Goal: Transaction & Acquisition: Purchase product/service

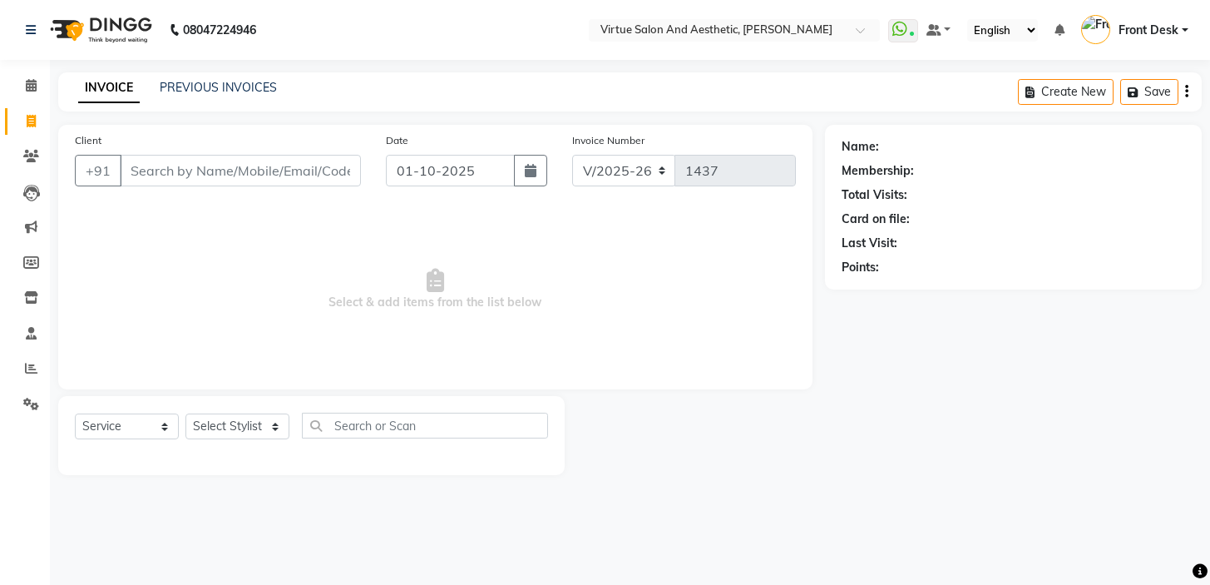
select select "7053"
select select "service"
click at [177, 161] on input "Client" at bounding box center [240, 171] width 241 height 32
type input "7053002459"
click at [320, 169] on span "Add Client" at bounding box center [318, 170] width 66 height 17
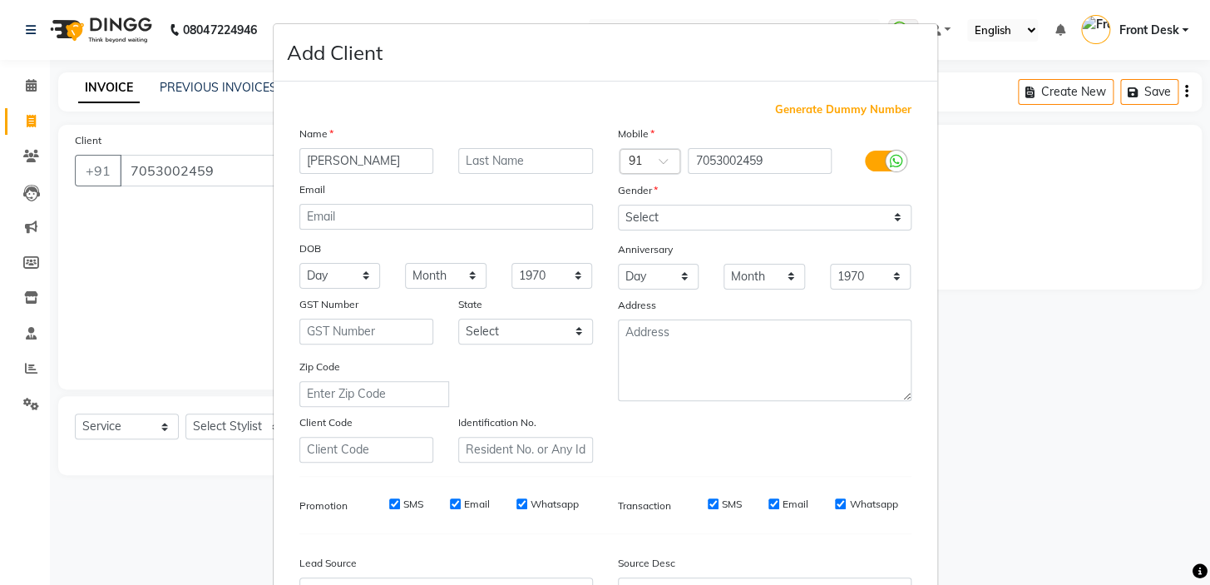
type input "[PERSON_NAME]"
drag, startPoint x: 756, startPoint y: 219, endPoint x: 745, endPoint y: 225, distance: 12.3
click at [756, 219] on select "Select Male Female Other Prefer Not To Say" at bounding box center [765, 218] width 294 height 26
select select "[DEMOGRAPHIC_DATA]"
click at [618, 205] on select "Select Male Female Other Prefer Not To Say" at bounding box center [765, 218] width 294 height 26
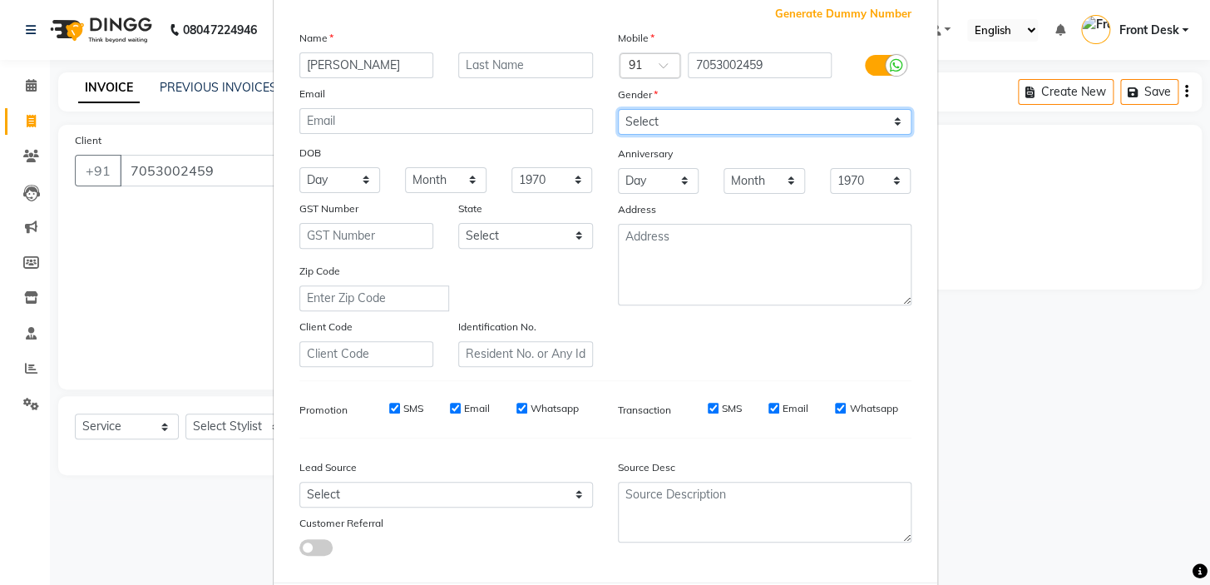
scroll to position [151, 0]
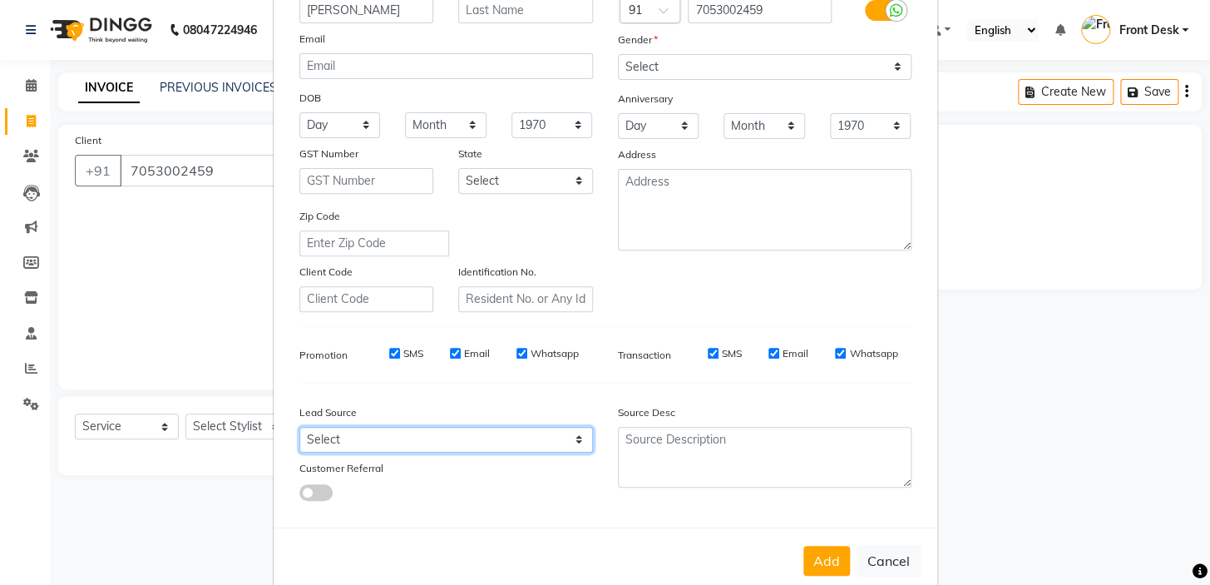
drag, startPoint x: 391, startPoint y: 432, endPoint x: 373, endPoint y: 430, distance: 17.6
click at [391, 432] on select "Select Walk-in Referral Internet Friend Word of Mouth Advertisement Facebook Ju…" at bounding box center [446, 440] width 294 height 26
select select "48940"
click at [299, 429] on select "Select Walk-in Referral Internet Friend Word of Mouth Advertisement Facebook Ju…" at bounding box center [446, 440] width 294 height 26
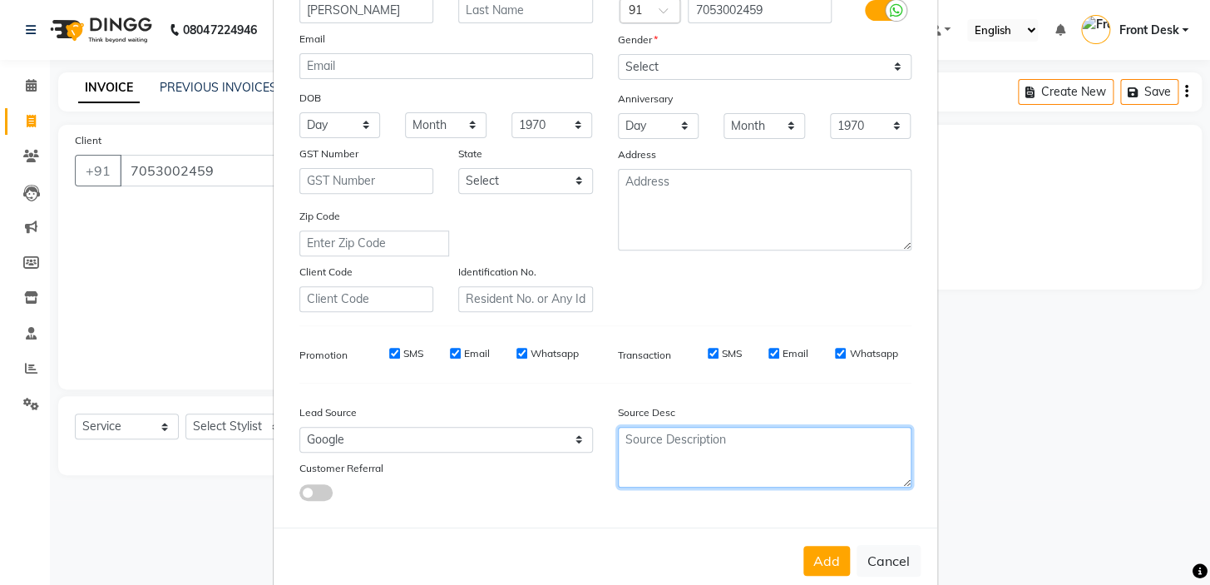
click at [645, 448] on textarea at bounding box center [765, 457] width 294 height 61
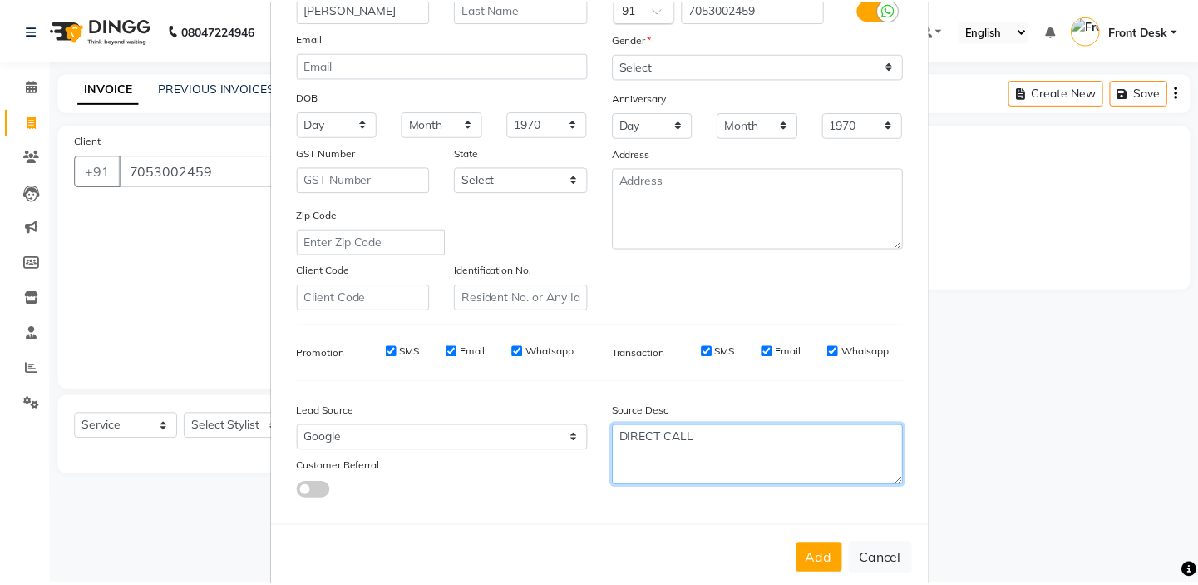
scroll to position [188, 0]
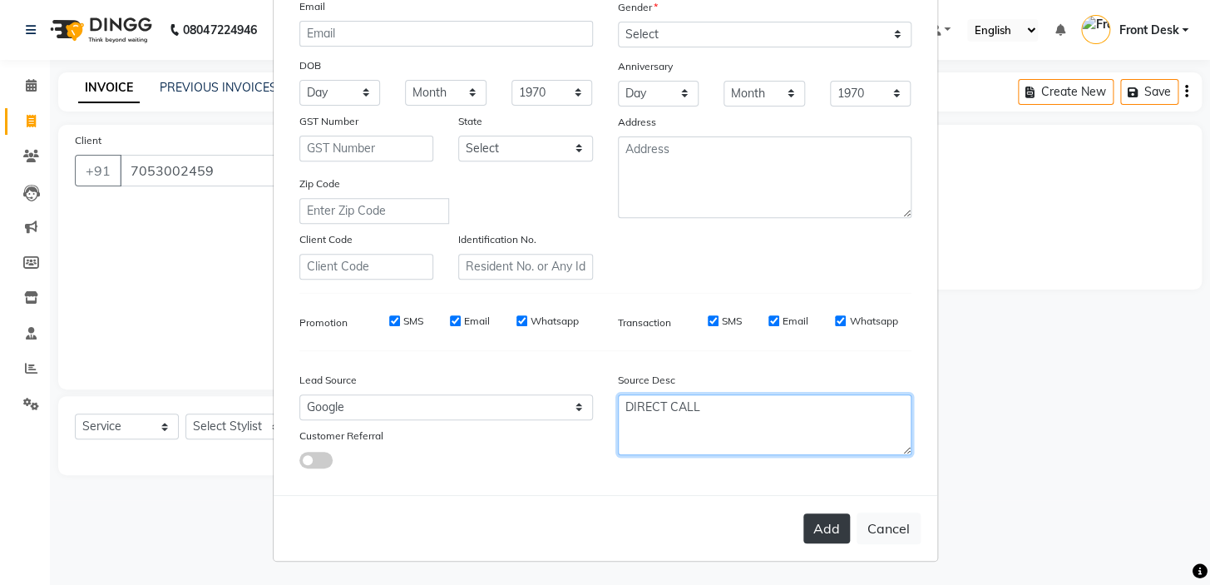
type textarea "DIRECT CALL"
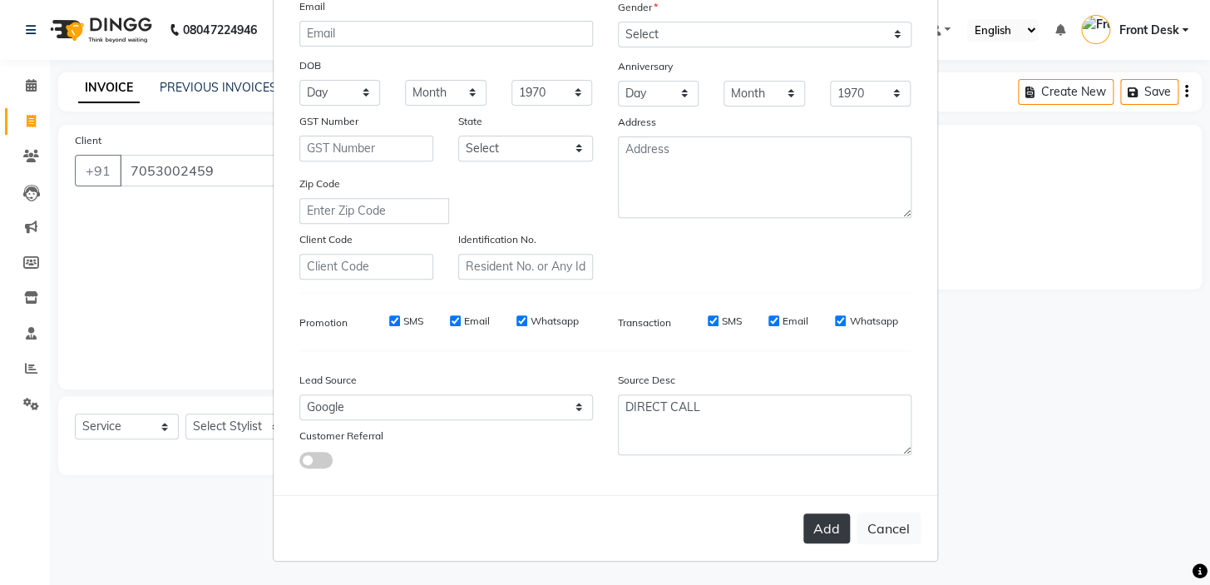
click at [832, 533] on button "Add" at bounding box center [826, 528] width 47 height 30
select select
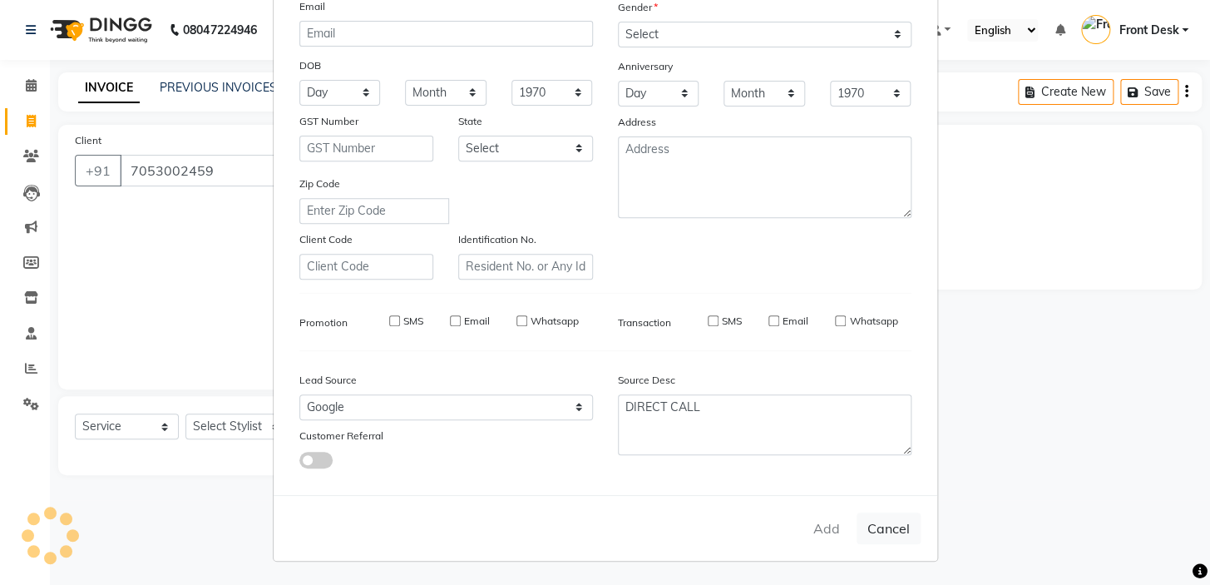
select select
checkbox input "false"
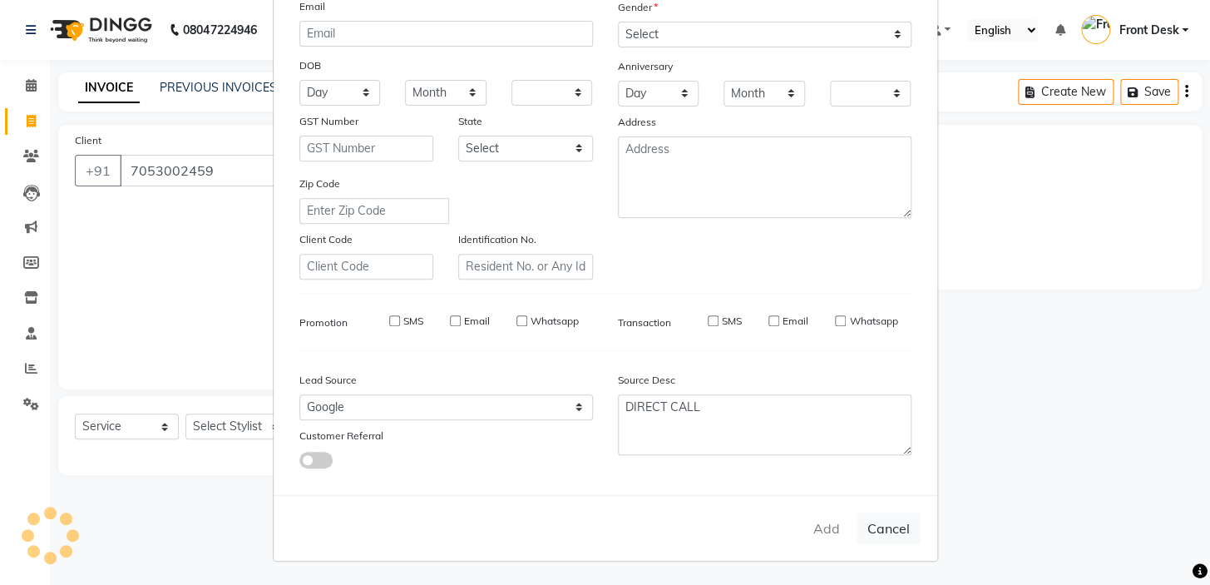
checkbox input "false"
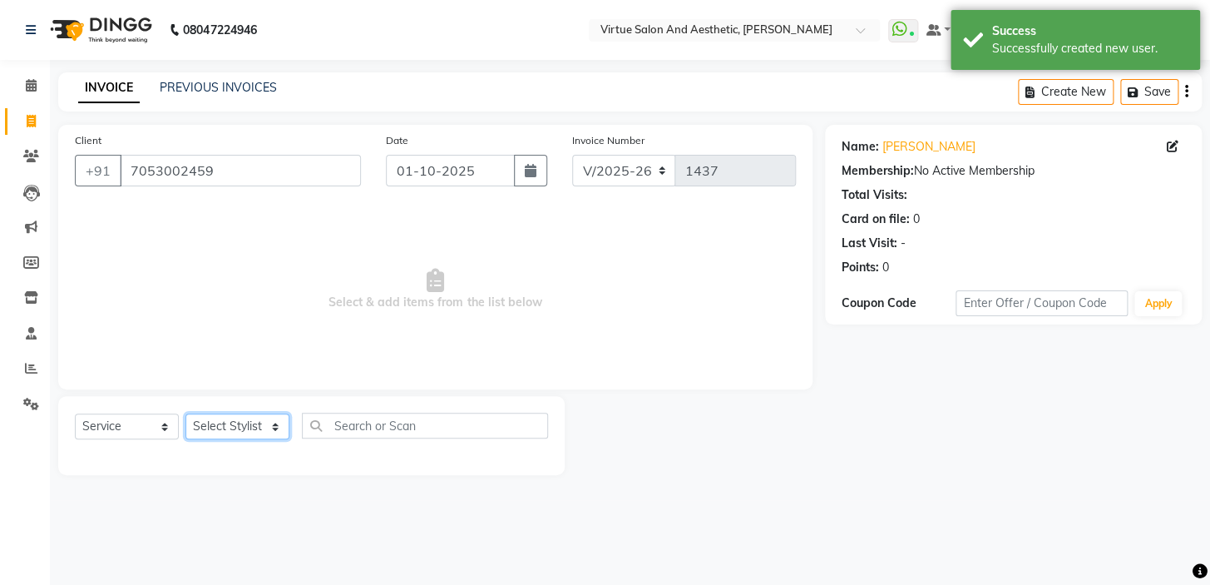
click at [249, 431] on select "Select Stylist BALAJI DIVYA FAMITHA Front Desk ILAKKIYA ISHWARYA Kabilan KESHAV…" at bounding box center [237, 426] width 104 height 26
select select "92229"
click at [185, 413] on select "Select Stylist BALAJI DIVYA FAMITHA Front Desk ILAKKIYA ISHWARYA Kabilan KESHAV…" at bounding box center [237, 426] width 104 height 26
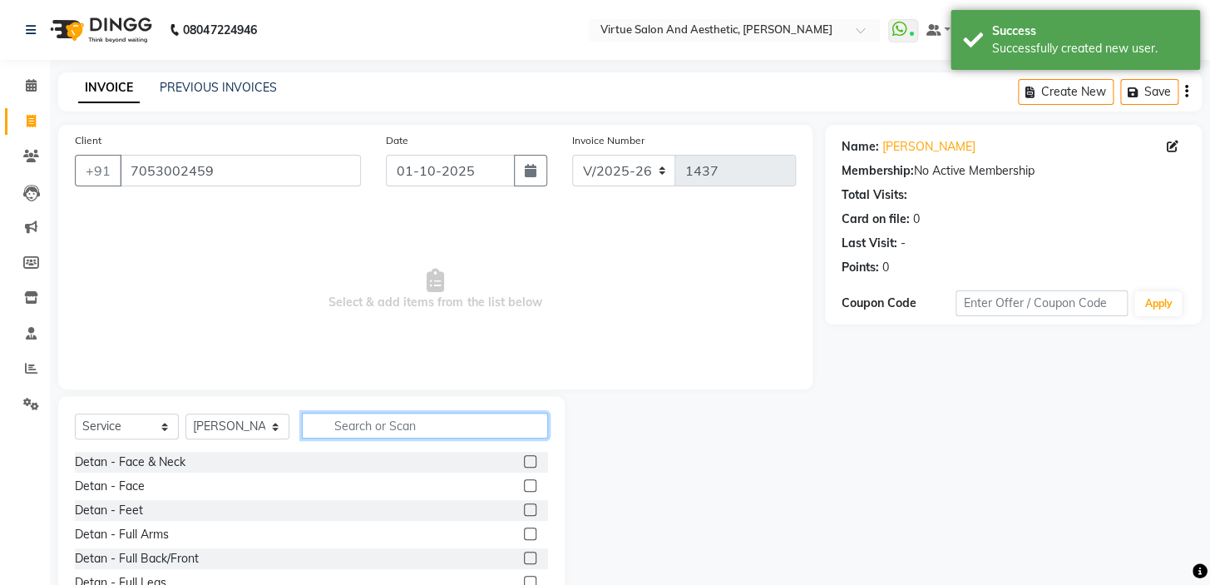
click at [389, 426] on input "text" at bounding box center [425, 425] width 246 height 26
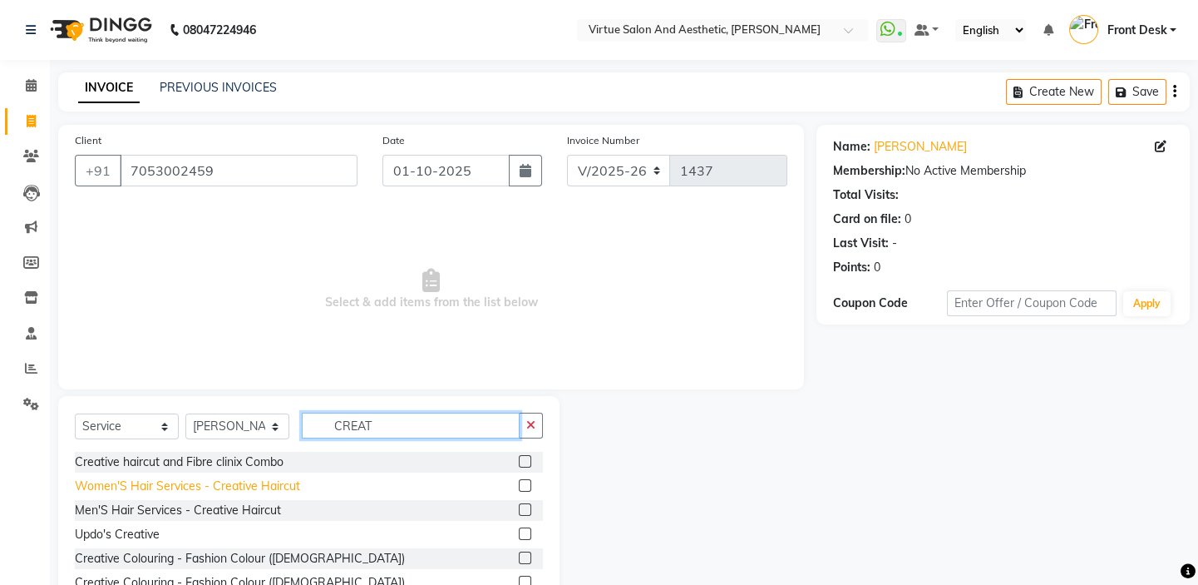
type input "CREAT"
click at [262, 493] on div "Women'S Hair Services - Creative Haircut" at bounding box center [187, 485] width 225 height 17
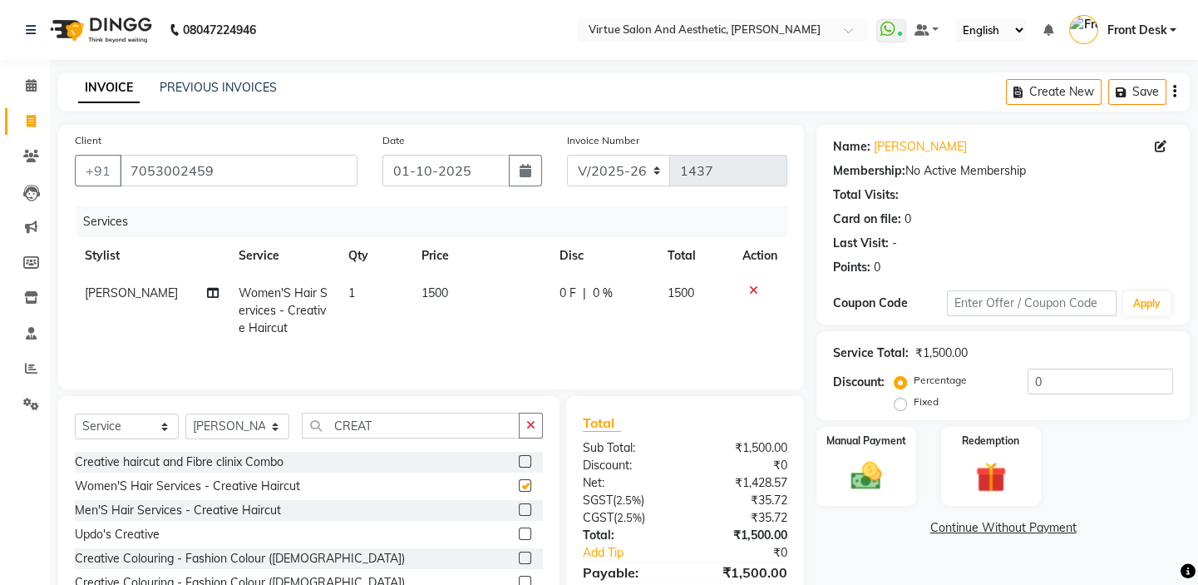
checkbox input "false"
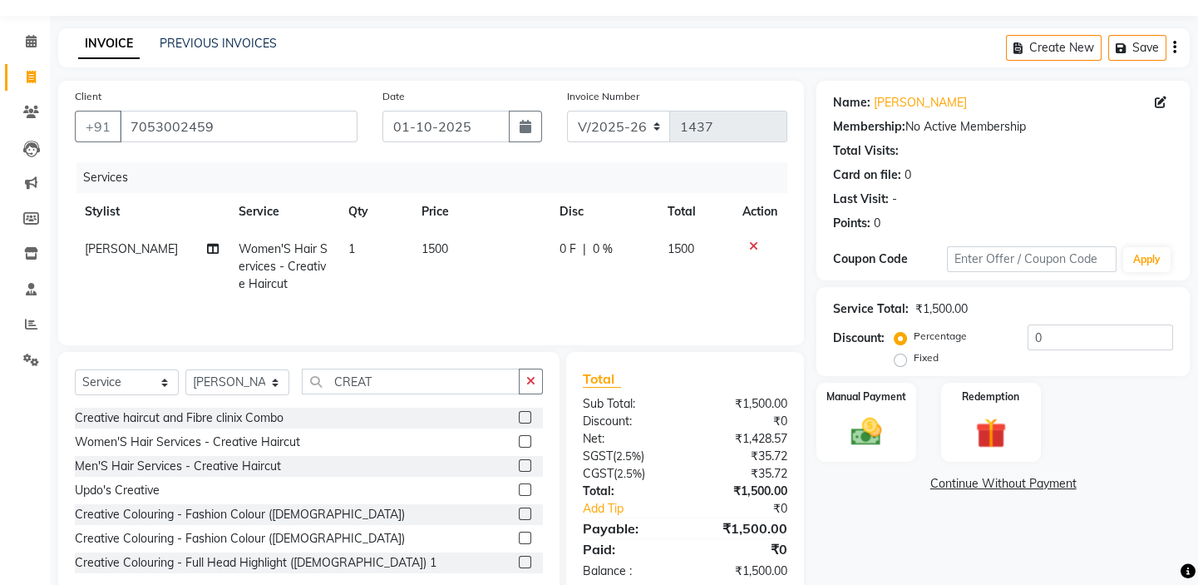
scroll to position [82, 0]
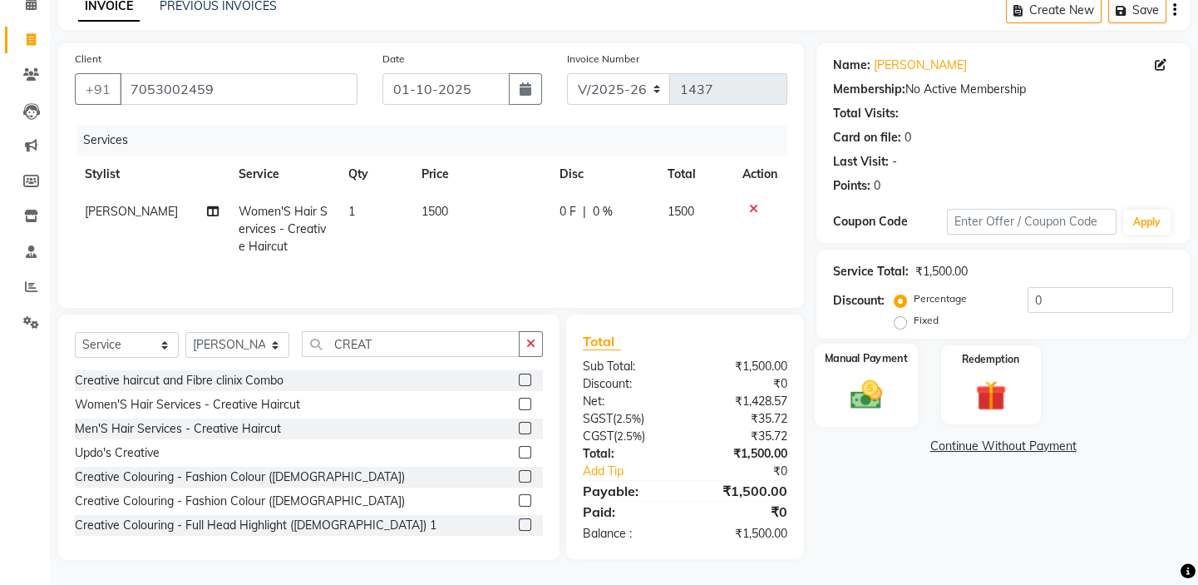
click at [883, 364] on div "Manual Payment" at bounding box center [866, 384] width 103 height 82
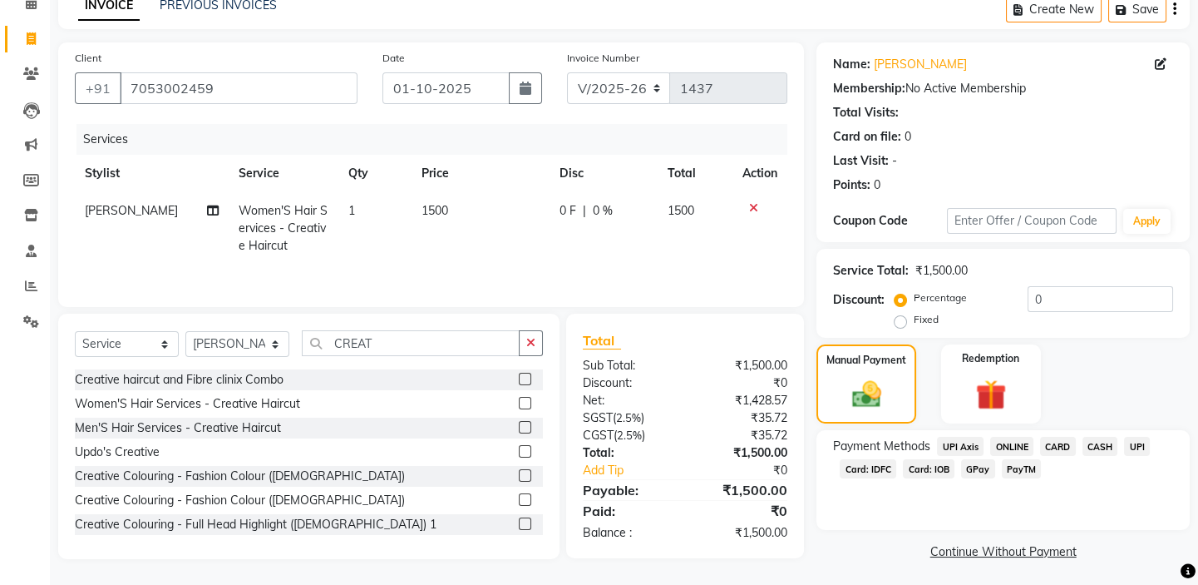
click at [1137, 449] on span "UPI" at bounding box center [1137, 446] width 26 height 19
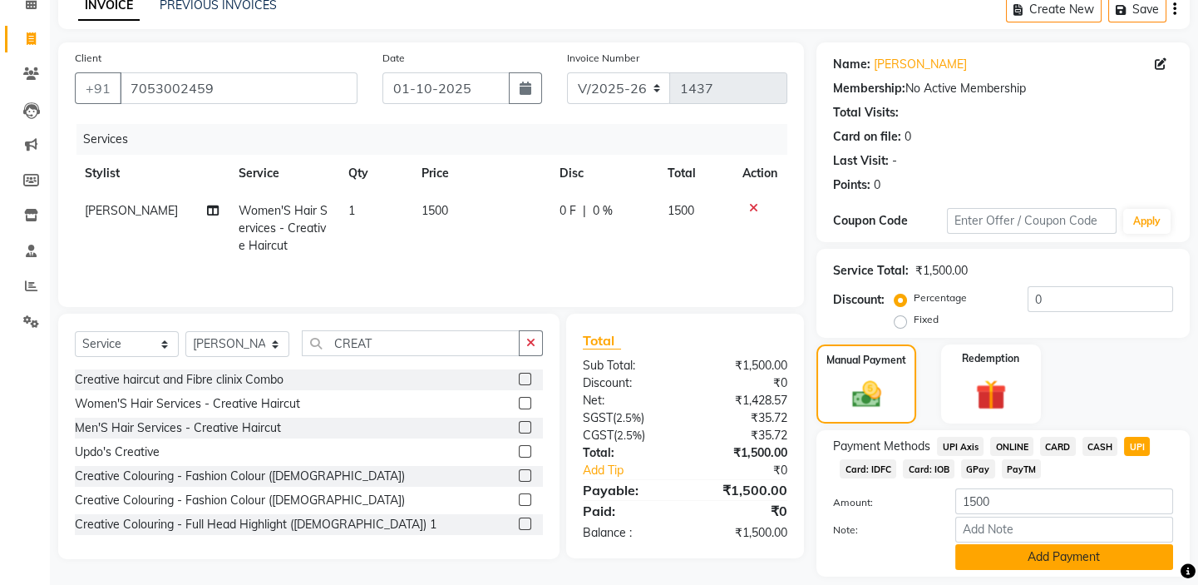
click at [1096, 550] on button "Add Payment" at bounding box center [1064, 557] width 218 height 26
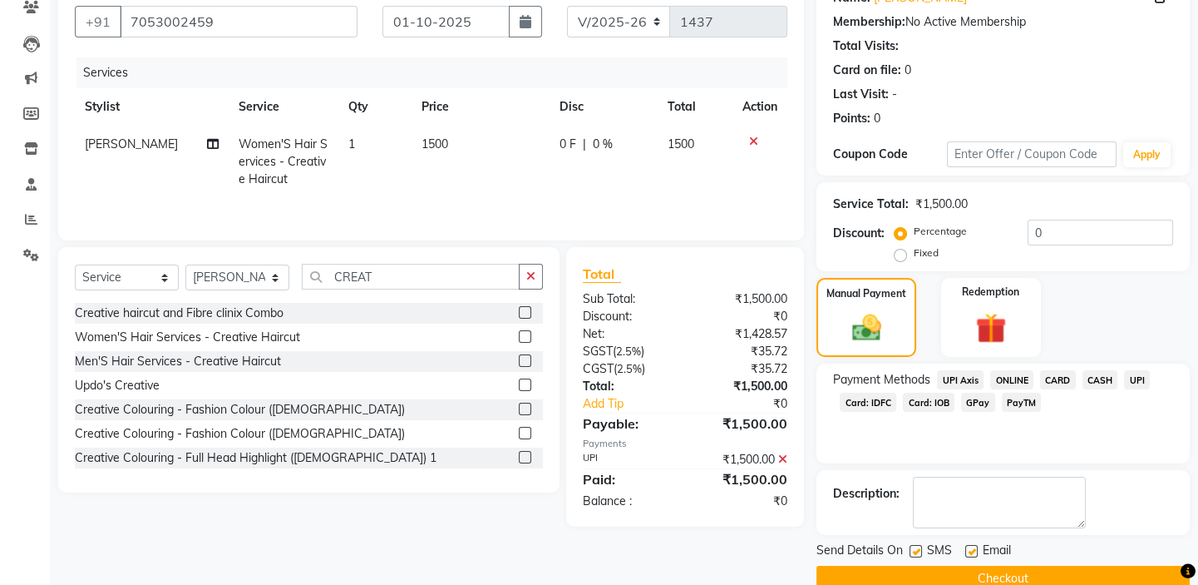
scroll to position [180, 0]
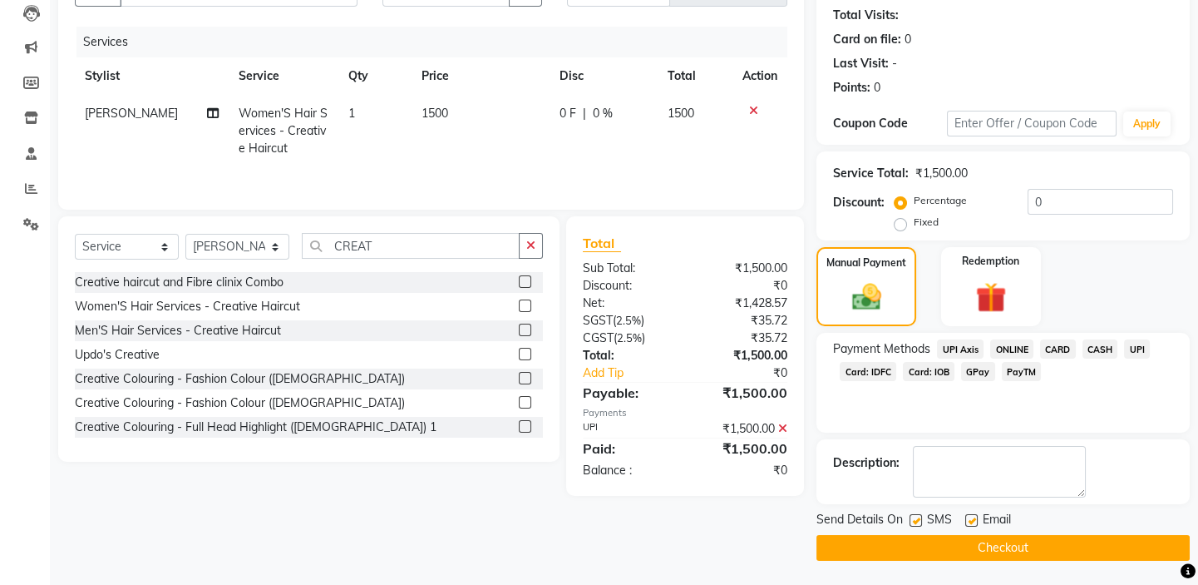
click at [984, 543] on button "Checkout" at bounding box center [1003, 548] width 373 height 26
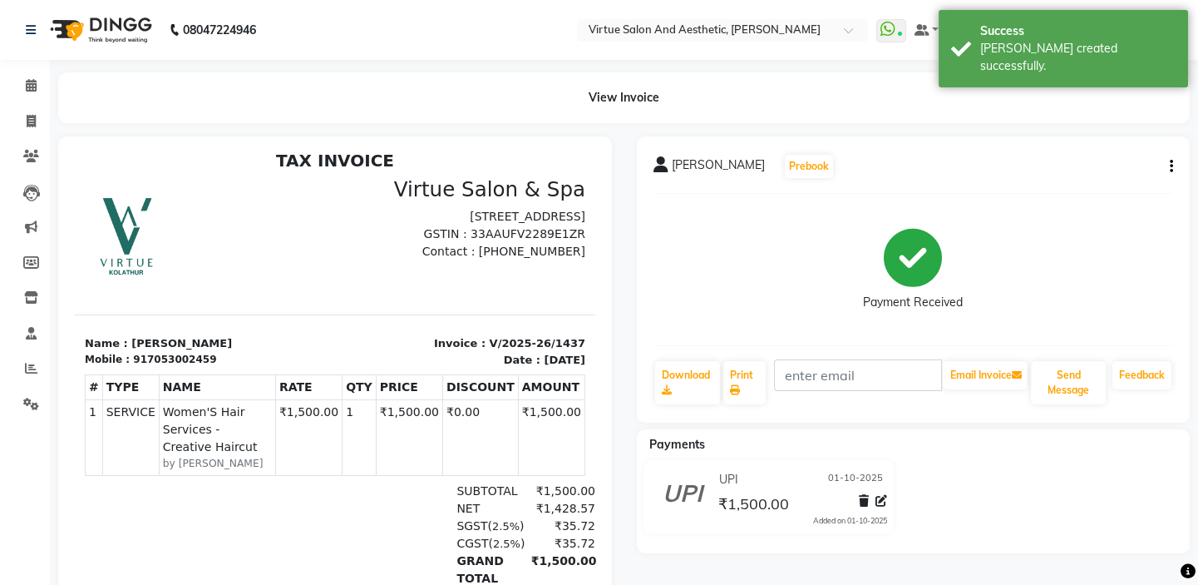
scroll to position [12, 0]
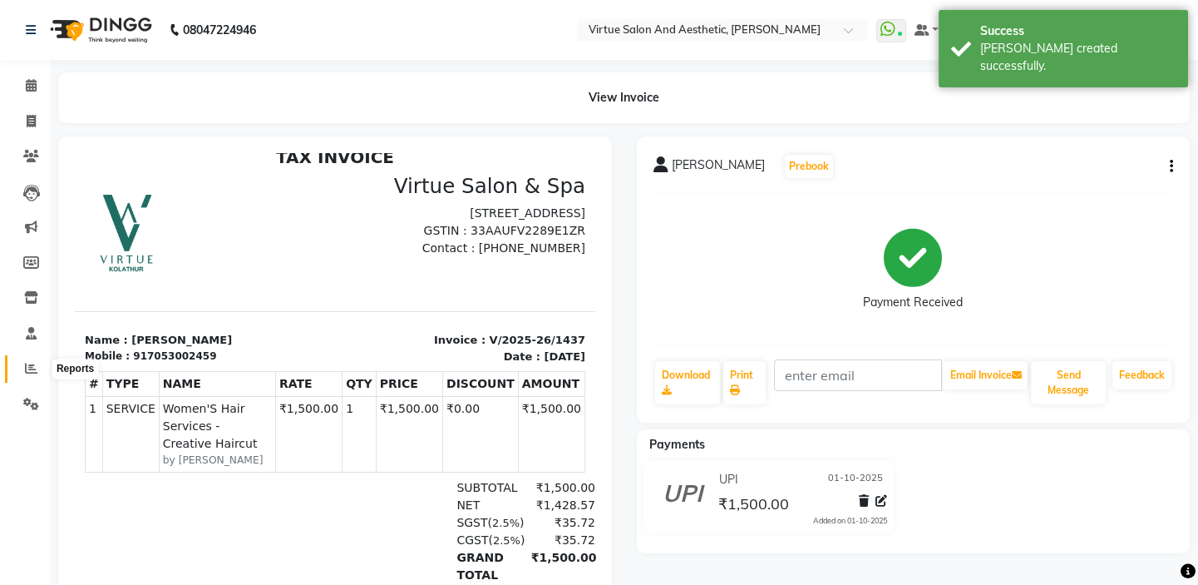
click at [27, 373] on icon at bounding box center [31, 368] width 12 height 12
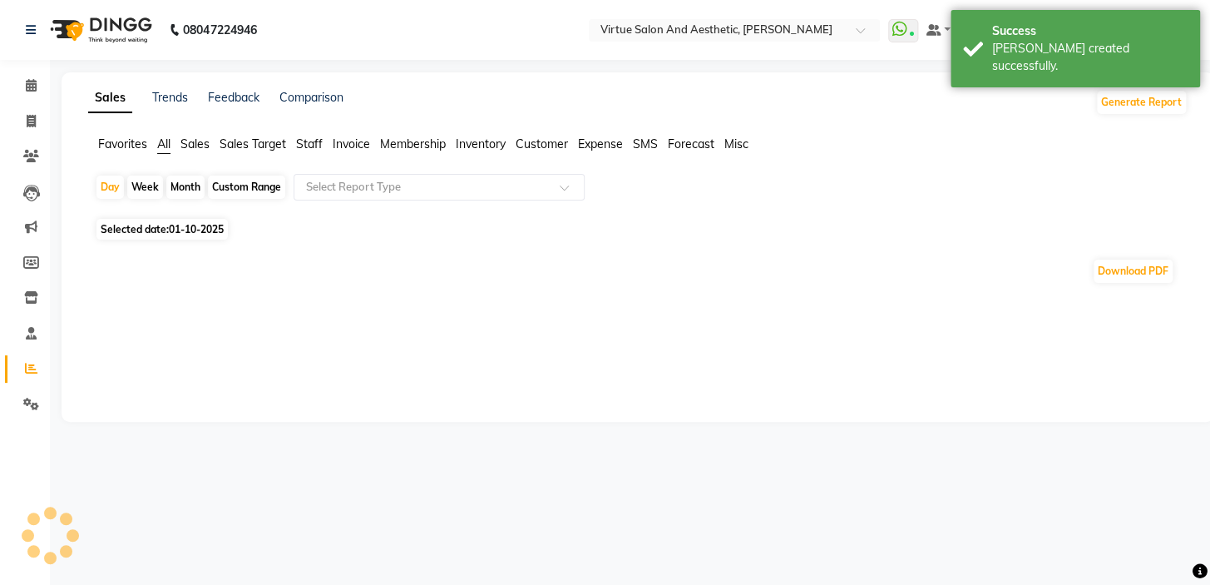
click at [199, 146] on span "Sales" at bounding box center [194, 143] width 29 height 15
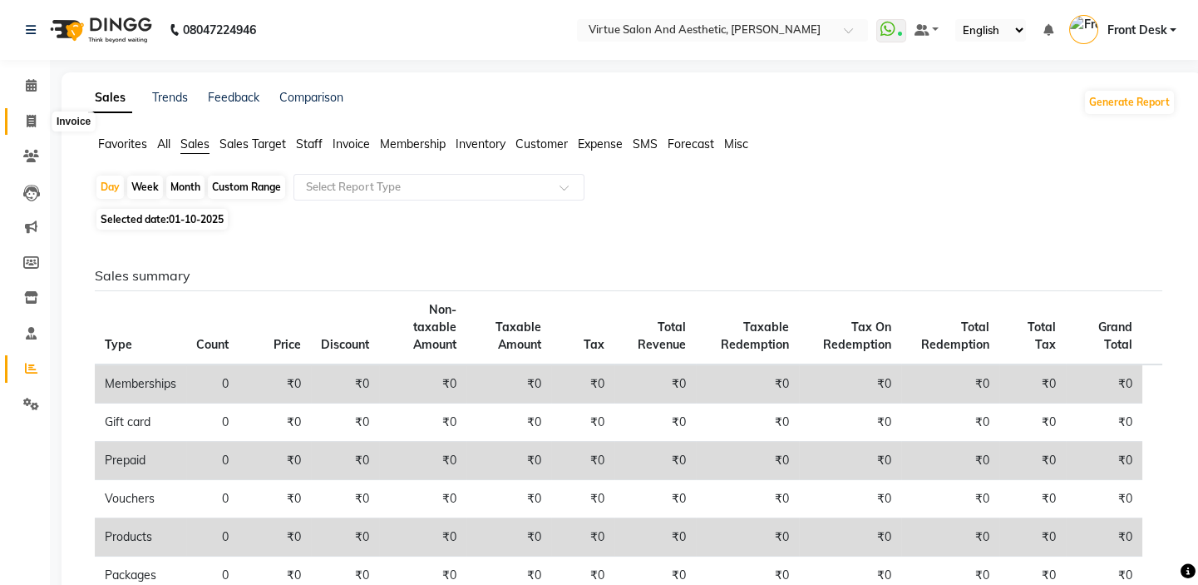
click at [33, 113] on span at bounding box center [31, 121] width 29 height 19
select select "7053"
select select "service"
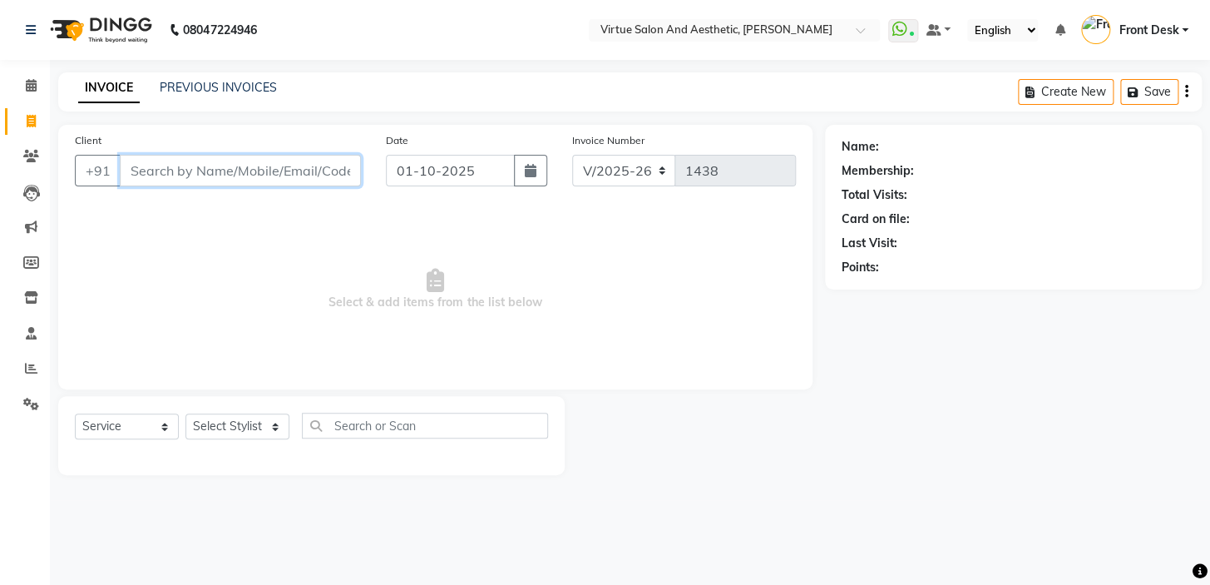
type input "."
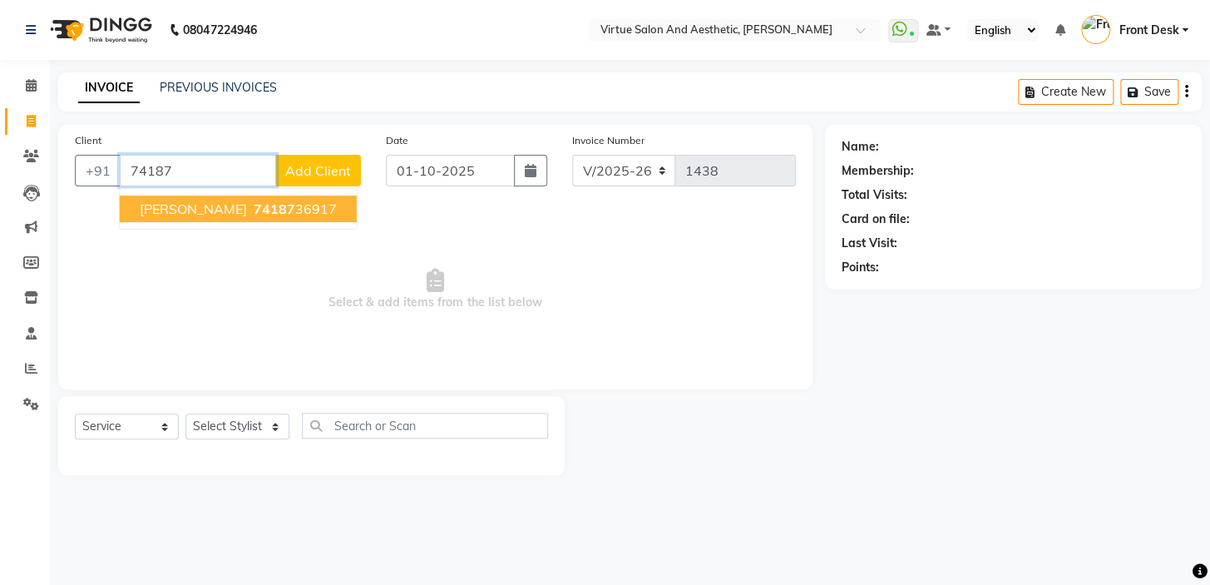
click at [254, 210] on span "74187" at bounding box center [275, 208] width 42 height 17
type input "7418736917"
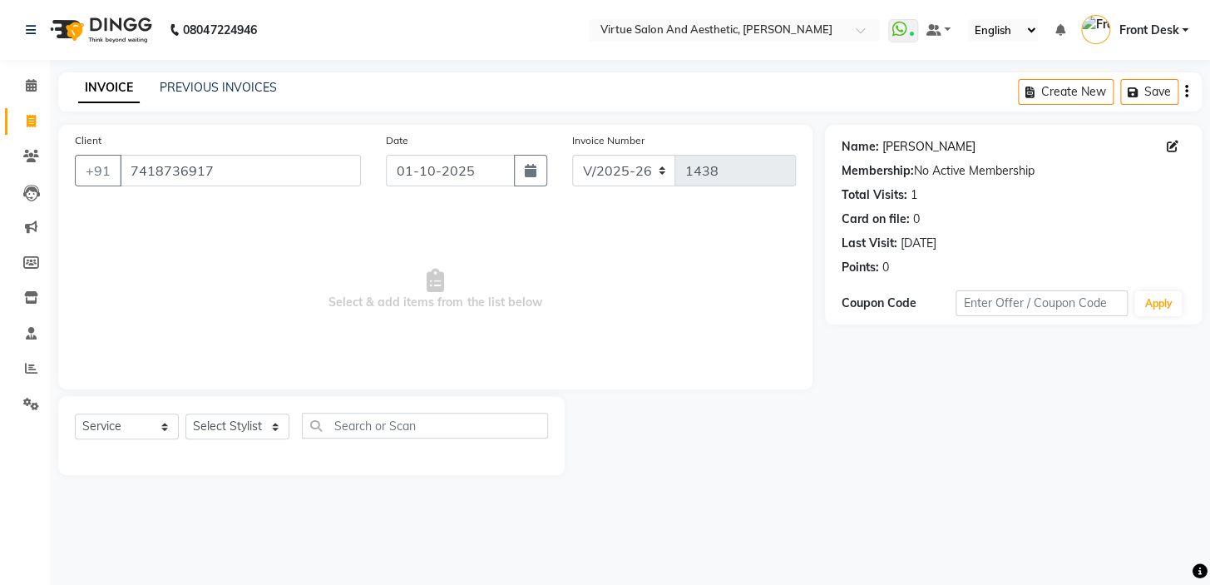
click at [888, 151] on link "Atulya" at bounding box center [928, 146] width 93 height 17
click at [398, 216] on span "Select & add items from the list below" at bounding box center [435, 289] width 721 height 166
click at [24, 116] on span at bounding box center [31, 121] width 29 height 19
select select "service"
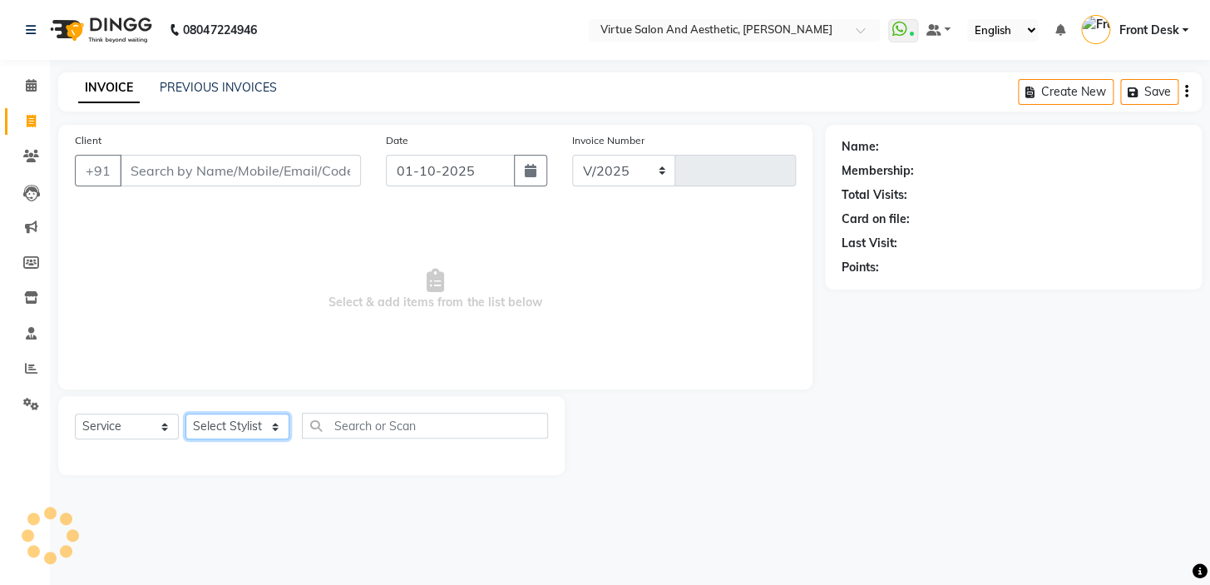
click at [238, 428] on select "Select Stylist" at bounding box center [237, 426] width 104 height 26
select select "7053"
type input "1438"
click at [185, 413] on select "Select Stylist BALAJI DIVYA FAMITHA Front Desk ILAKKIYA ISHWARYA Kabilan KESHAV…" at bounding box center [237, 426] width 104 height 26
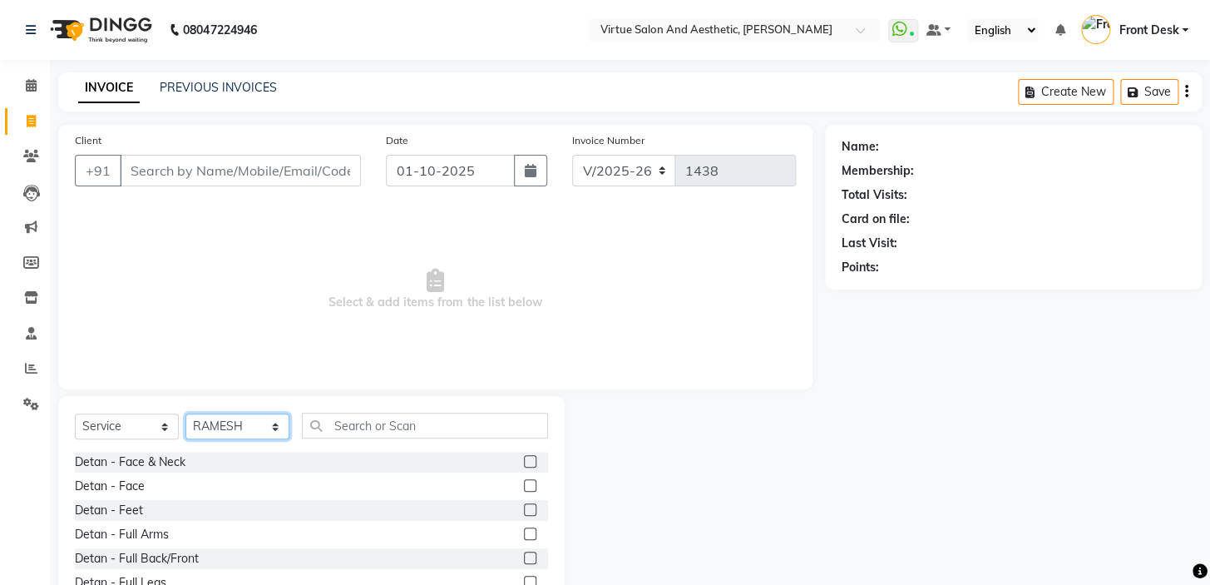
click at [227, 429] on select "Select Stylist BALAJI DIVYA FAMITHA Front Desk ILAKKIYA ISHWARYA Kabilan KESHAV…" at bounding box center [237, 426] width 104 height 26
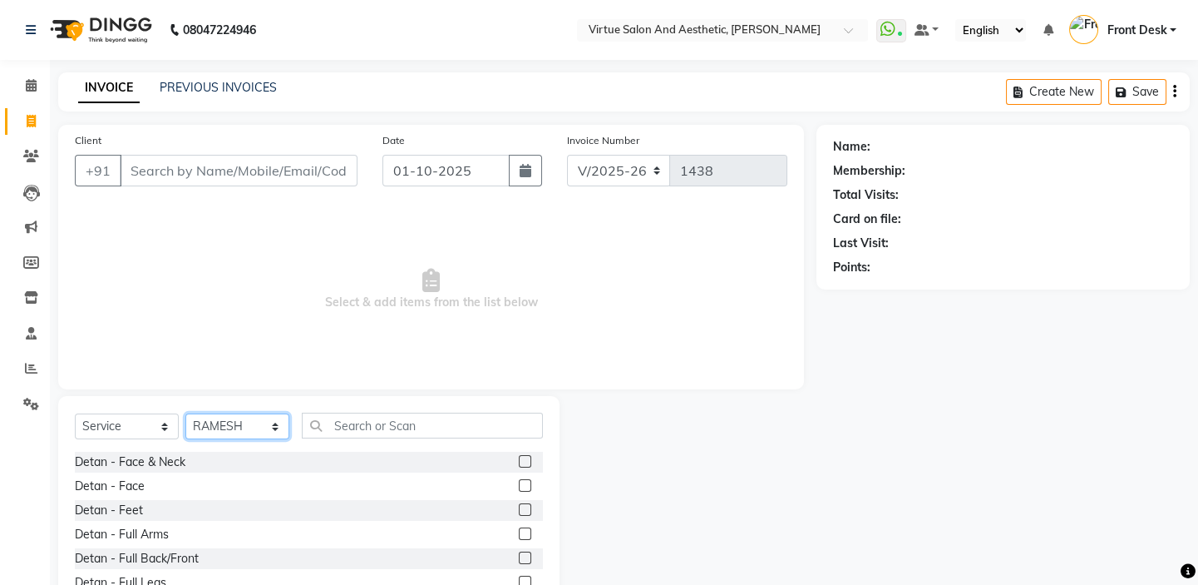
select select "59064"
click at [185, 413] on select "Select Stylist BALAJI DIVYA FAMITHA Front Desk ILAKKIYA ISHWARYA Kabilan KESHAV…" at bounding box center [237, 426] width 104 height 26
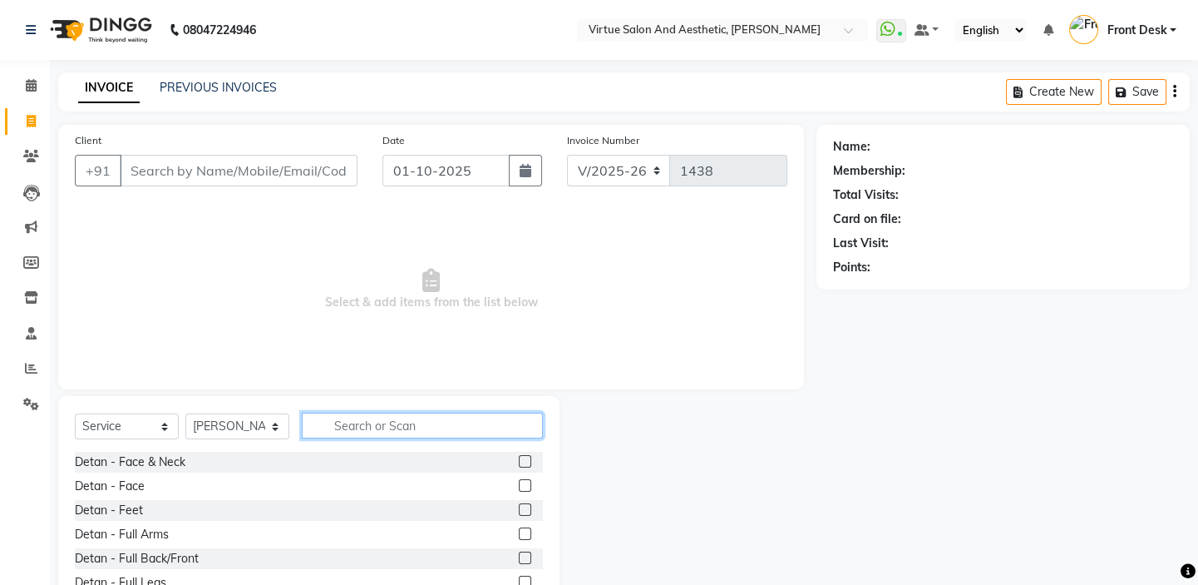
click at [347, 423] on input "text" at bounding box center [422, 425] width 241 height 26
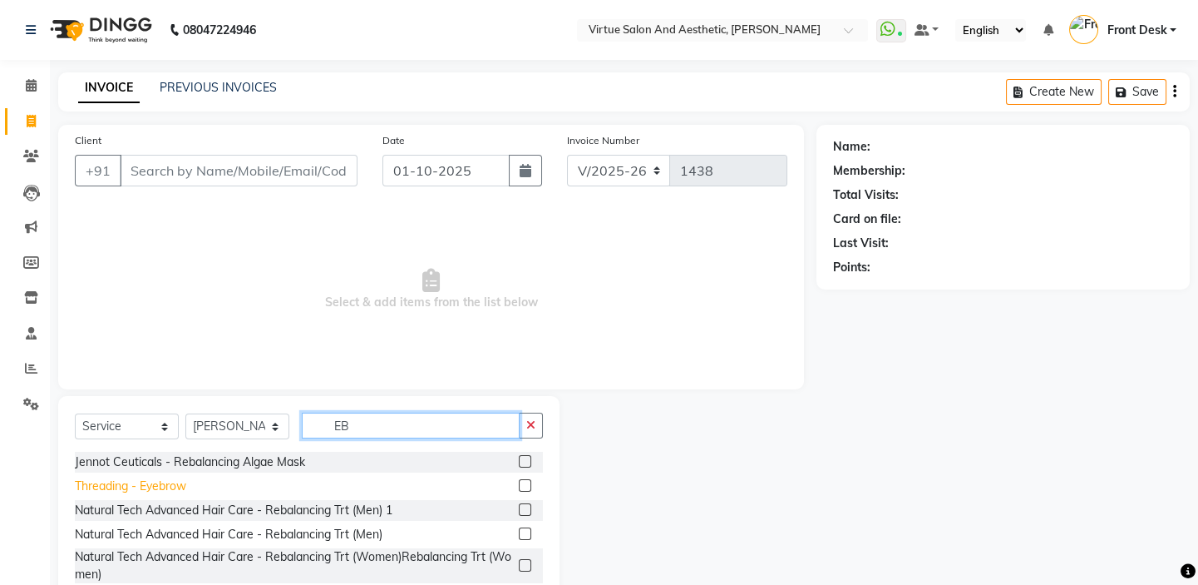
type input "EB"
click at [166, 491] on div "Threading - Eyebrow" at bounding box center [130, 485] width 111 height 17
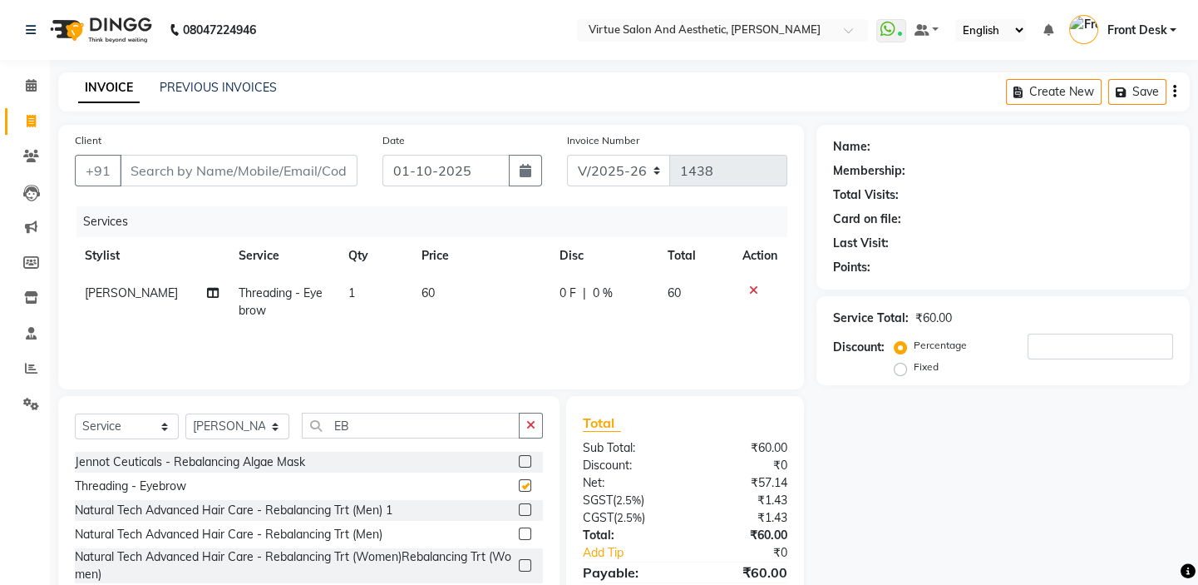
checkbox input "false"
drag, startPoint x: 378, startPoint y: 423, endPoint x: 296, endPoint y: 395, distance: 86.3
click at [303, 401] on div "Select Service Product Membership Package Voucher Prepaid Gift Card Select Styl…" at bounding box center [308, 503] width 501 height 214
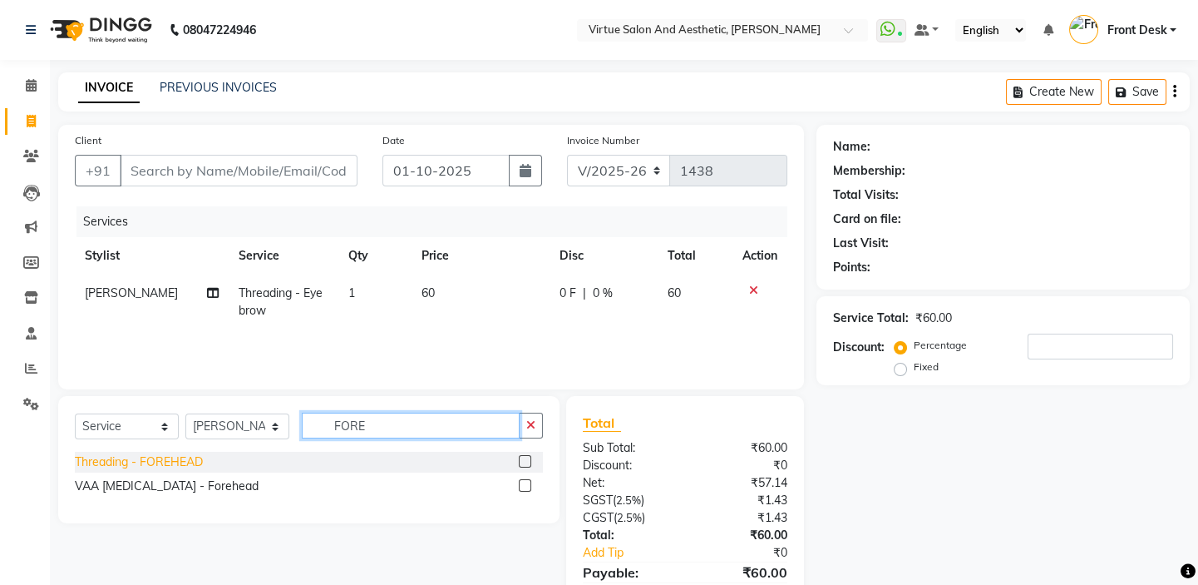
type input "FORE"
click at [151, 468] on div "Threading - FOREHEAD" at bounding box center [139, 461] width 128 height 17
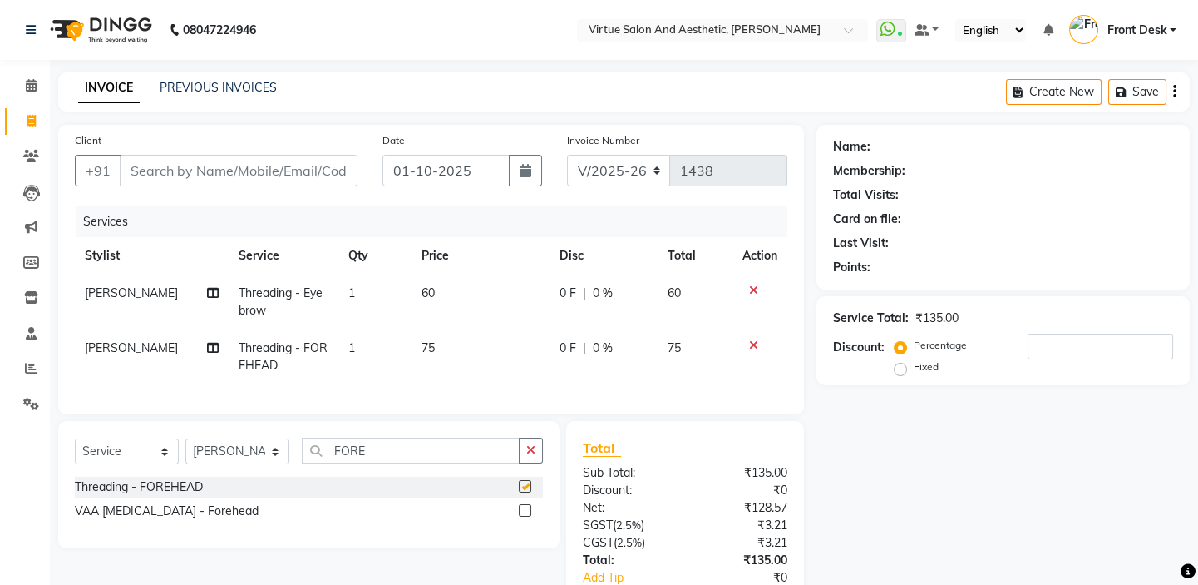
checkbox input "false"
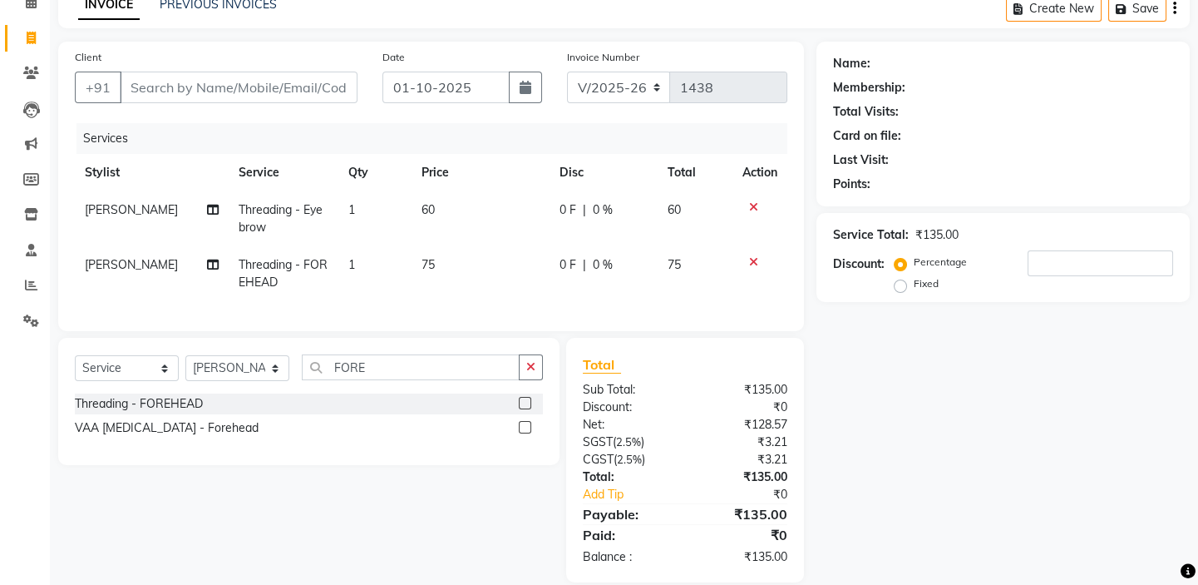
scroll to position [117, 0]
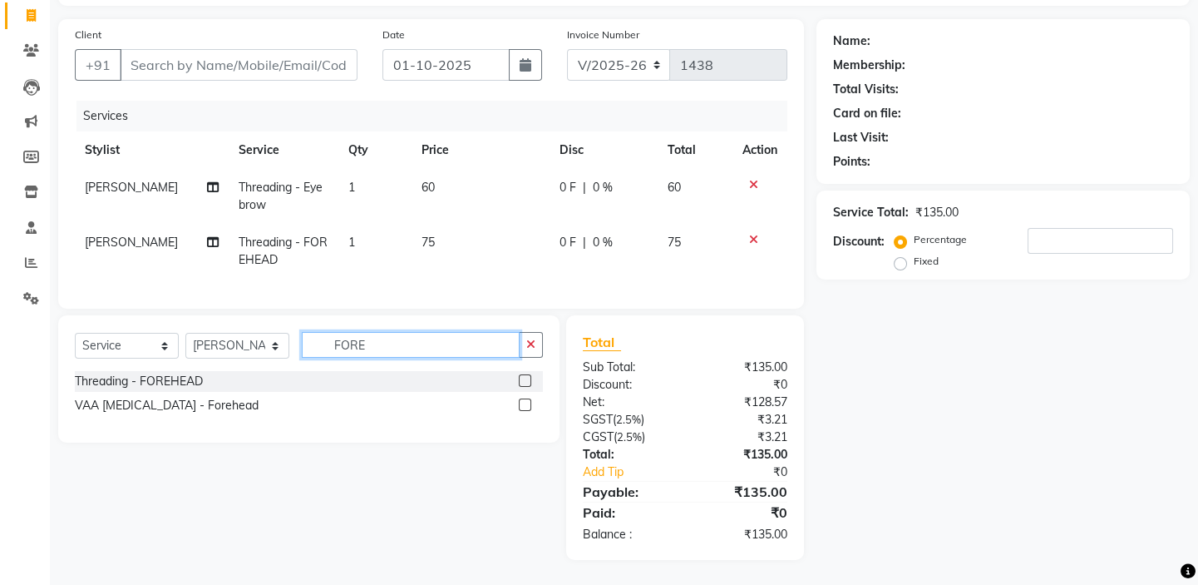
drag, startPoint x: 407, startPoint y: 346, endPoint x: 296, endPoint y: 326, distance: 112.4
click at [313, 333] on input "FORE" at bounding box center [411, 345] width 218 height 26
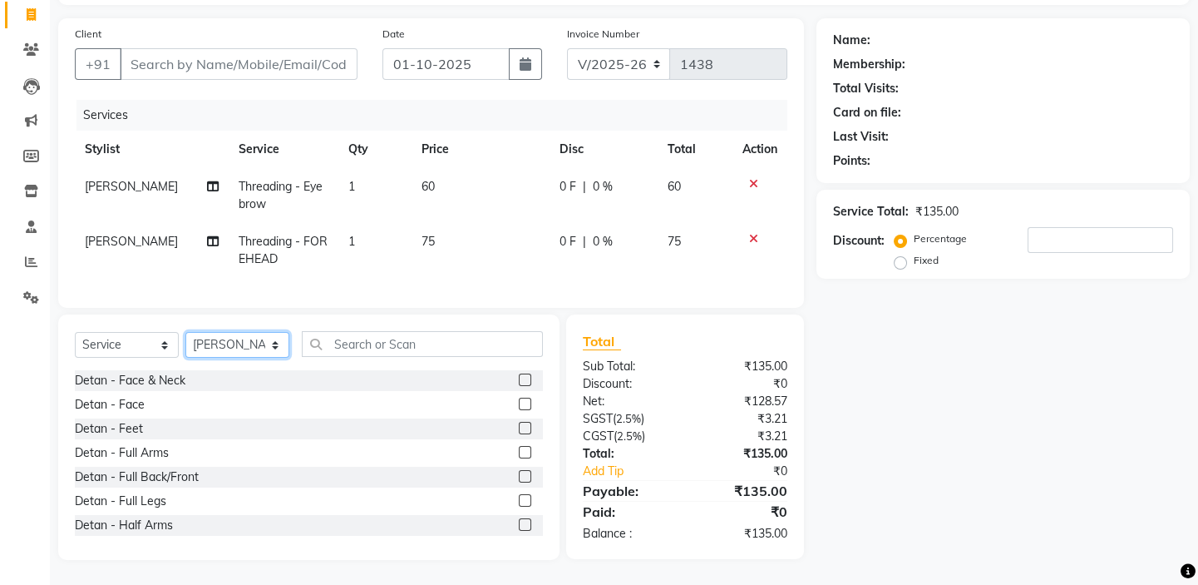
click at [262, 348] on select "Select Stylist BALAJI DIVYA FAMITHA Front Desk ILAKKIYA ISHWARYA Kabilan KESHAV…" at bounding box center [237, 345] width 104 height 26
click at [363, 348] on input "text" at bounding box center [422, 344] width 241 height 26
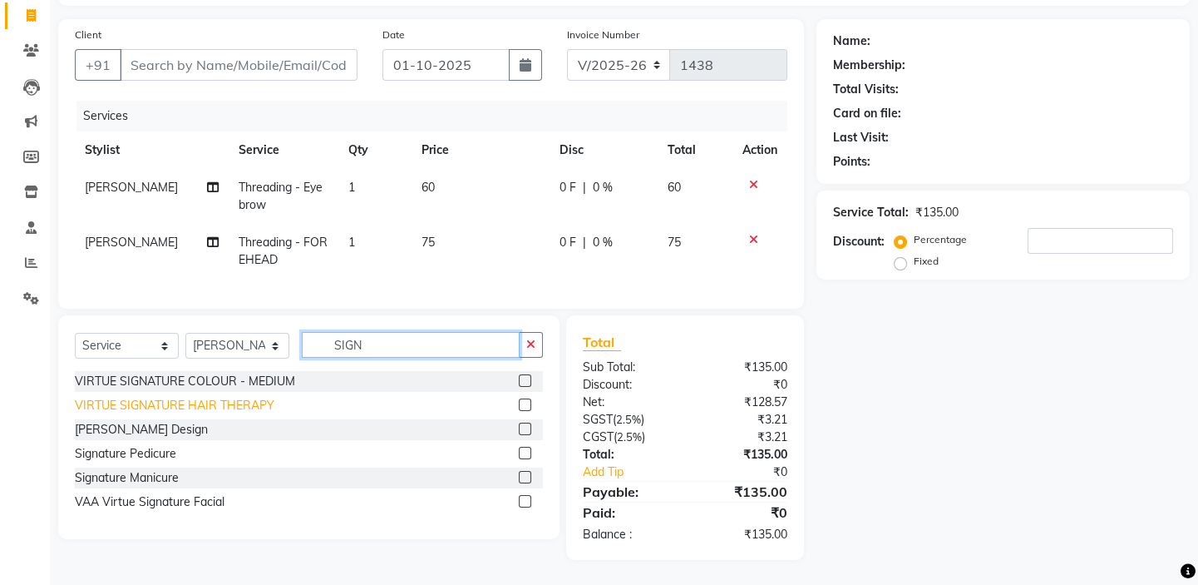
type input "SIGN"
click at [245, 402] on div "VIRTUE SIGNATURE HAIR THERAPY" at bounding box center [175, 405] width 200 height 17
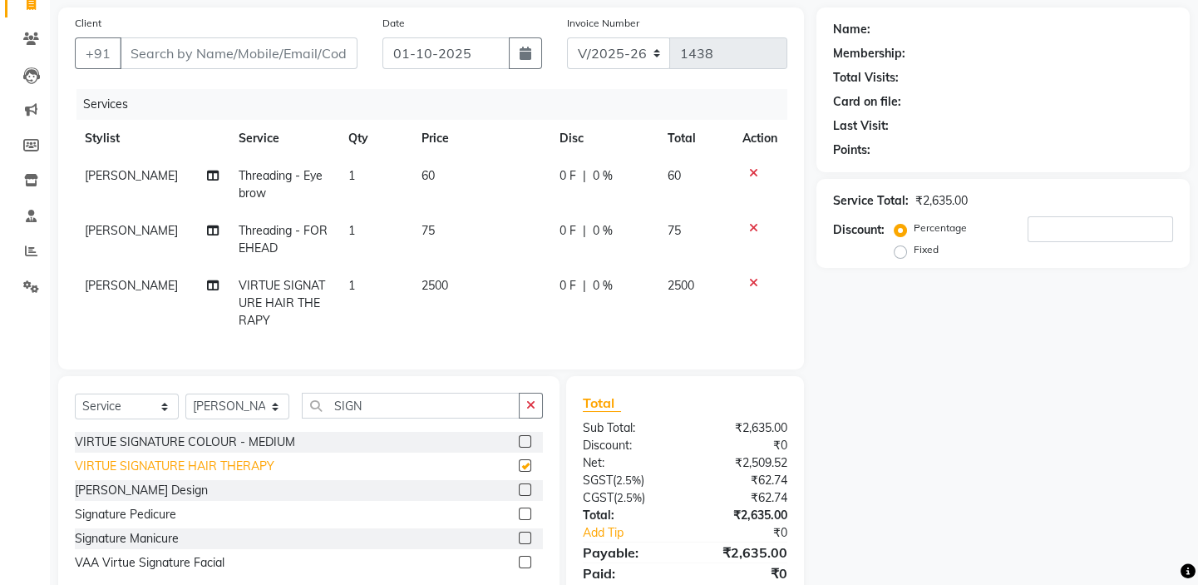
checkbox input "false"
click at [252, 417] on select "Select Stylist BALAJI DIVYA FAMITHA Front Desk ILAKKIYA ISHWARYA Kabilan KESHAV…" at bounding box center [237, 406] width 104 height 26
select select "85219"
click at [185, 404] on select "Select Stylist BALAJI DIVYA FAMITHA Front Desk ILAKKIYA ISHWARYA Kabilan KESHAV…" at bounding box center [237, 406] width 104 height 26
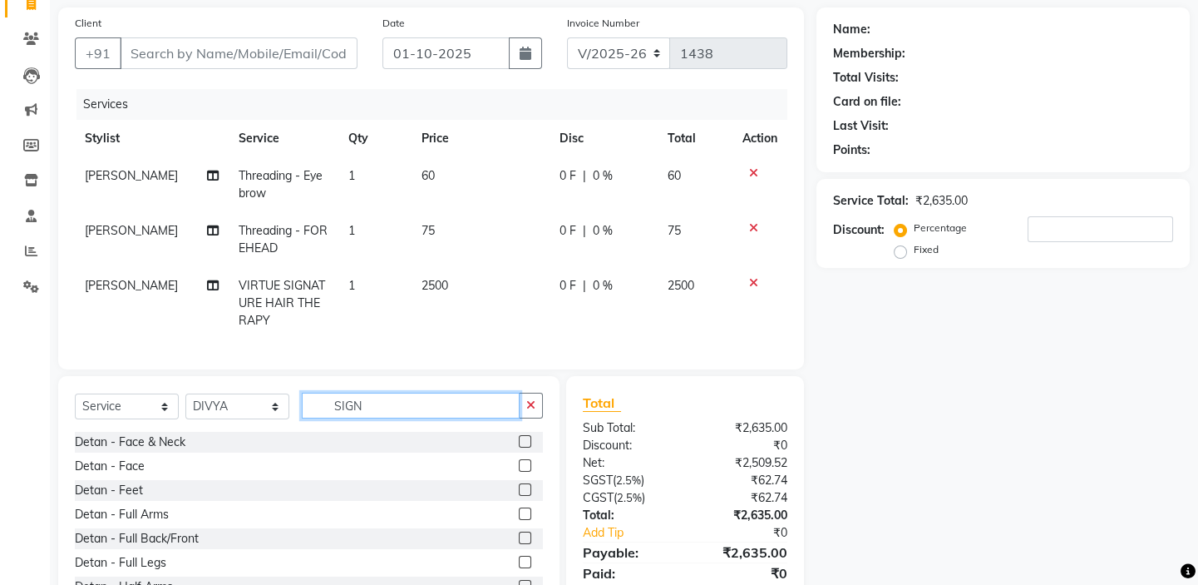
click at [373, 418] on input "SIGN" at bounding box center [411, 405] width 218 height 26
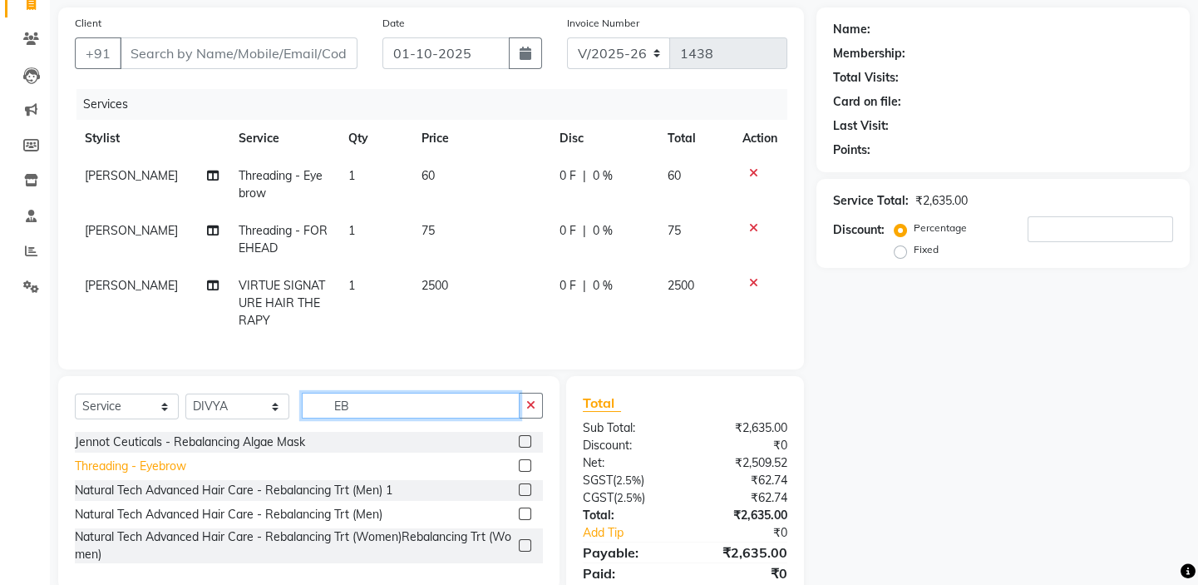
type input "EB"
click at [182, 470] on div "Threading - Eyebrow" at bounding box center [130, 465] width 111 height 17
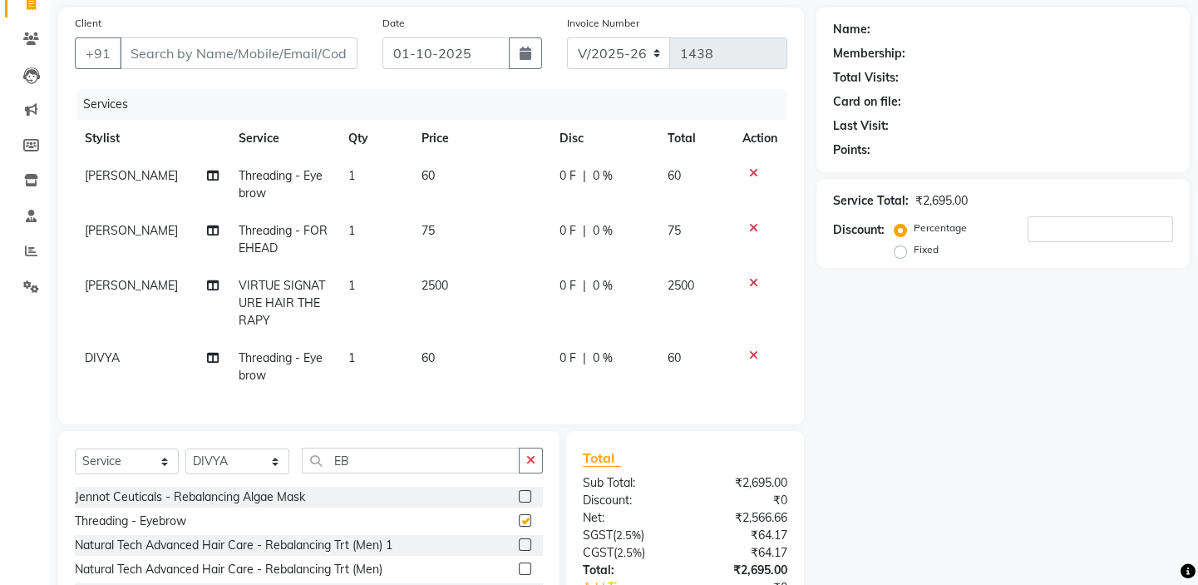
checkbox input "false"
drag, startPoint x: 366, startPoint y: 471, endPoint x: 279, endPoint y: 449, distance: 89.1
click at [292, 452] on div "Select Service Product Membership Package Voucher Prepaid Gift Card Select Styl…" at bounding box center [308, 538] width 501 height 214
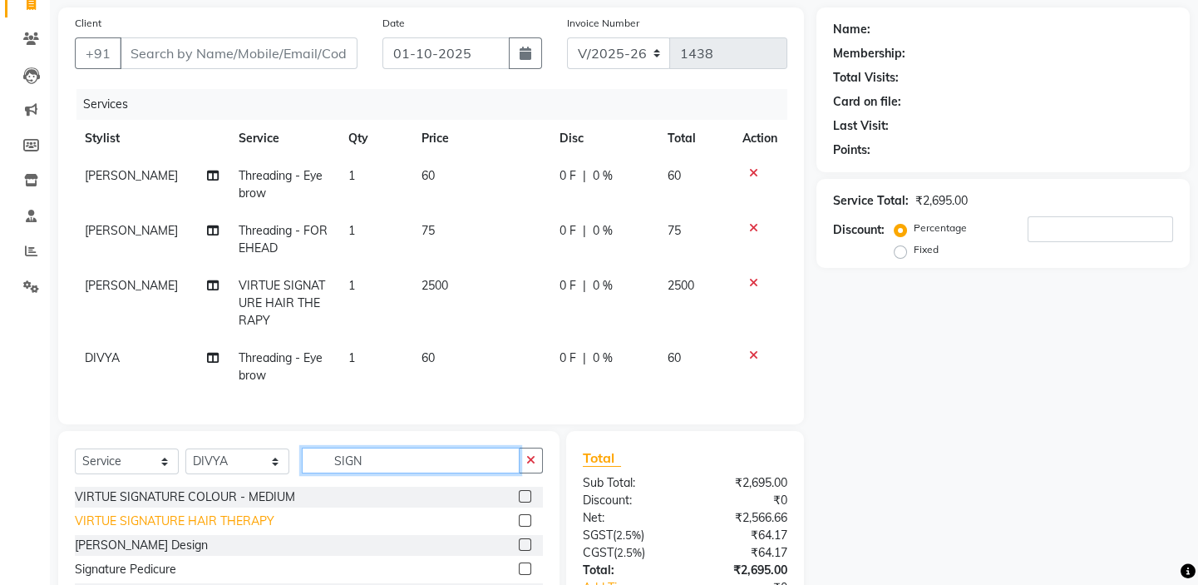
type input "SIGN"
click at [207, 530] on div "VIRTUE SIGNATURE HAIR THERAPY" at bounding box center [175, 520] width 200 height 17
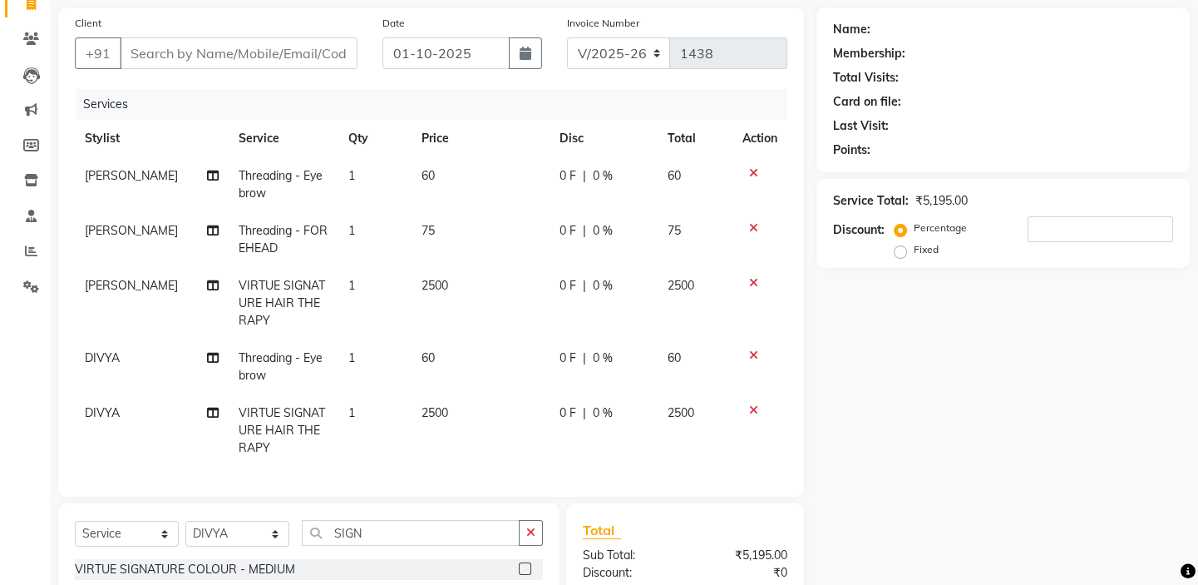
checkbox input "false"
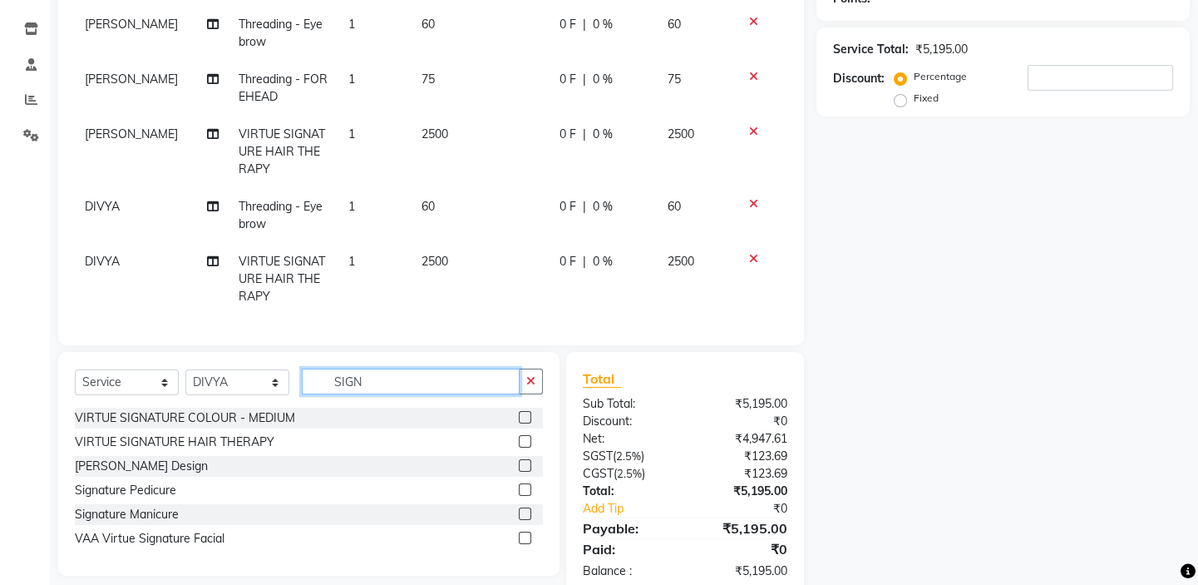
drag, startPoint x: 371, startPoint y: 399, endPoint x: 258, endPoint y: 373, distance: 116.2
click at [278, 377] on div "Select Service Product Membership Package Voucher Prepaid Gift Card Select Styl…" at bounding box center [308, 464] width 501 height 224
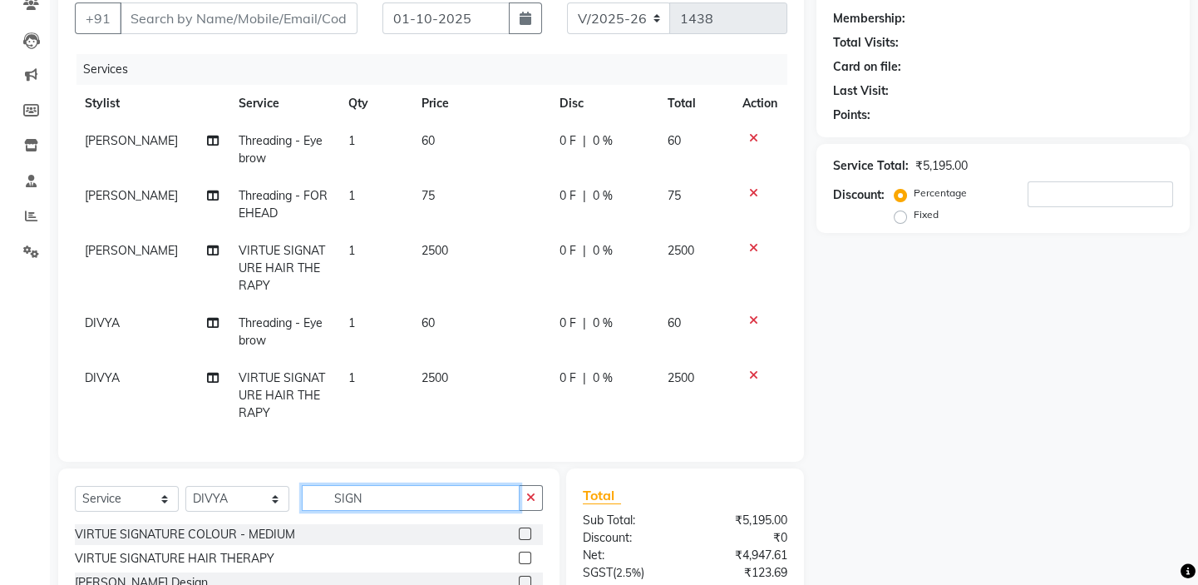
scroll to position [117, 0]
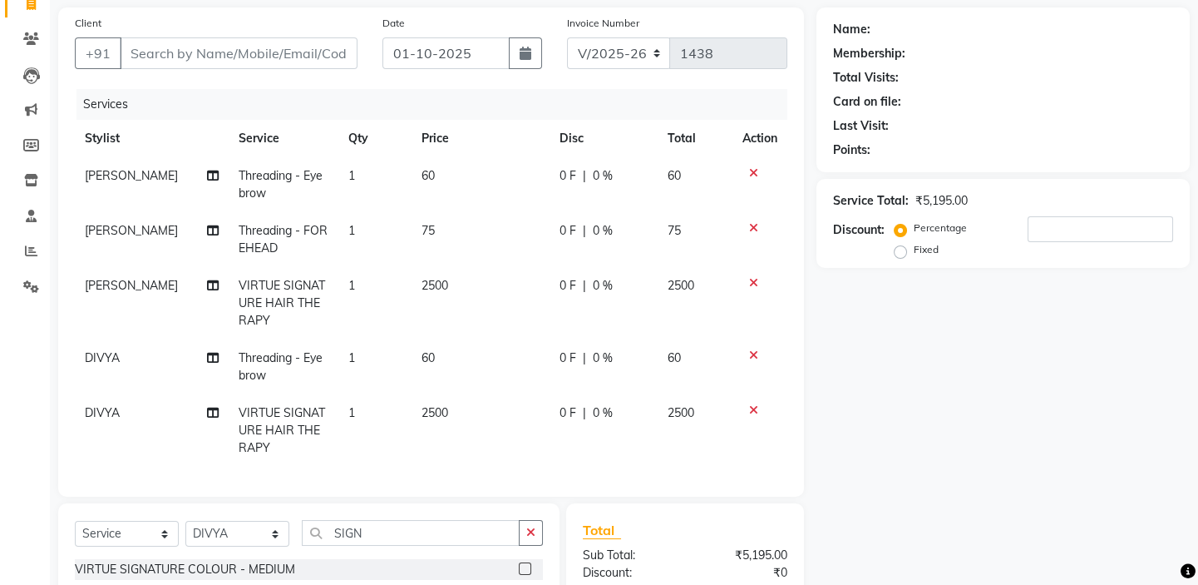
click at [131, 285] on span "ISHWARYA" at bounding box center [131, 285] width 93 height 15
select select "59064"
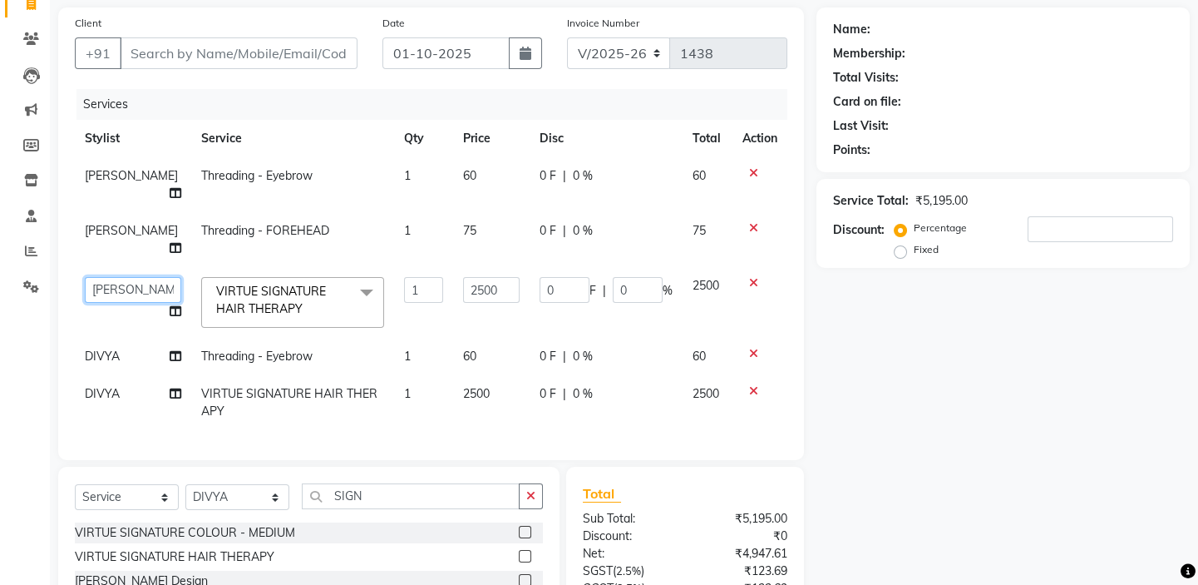
click at [131, 277] on select "BALAJI DIVYA FAMITHA Front Desk ILAKKIYA ISHWARYA Kabilan KESHAV MANISHA MILLI …" at bounding box center [133, 290] width 96 height 26
select select "85219"
click at [750, 348] on icon at bounding box center [753, 354] width 9 height 12
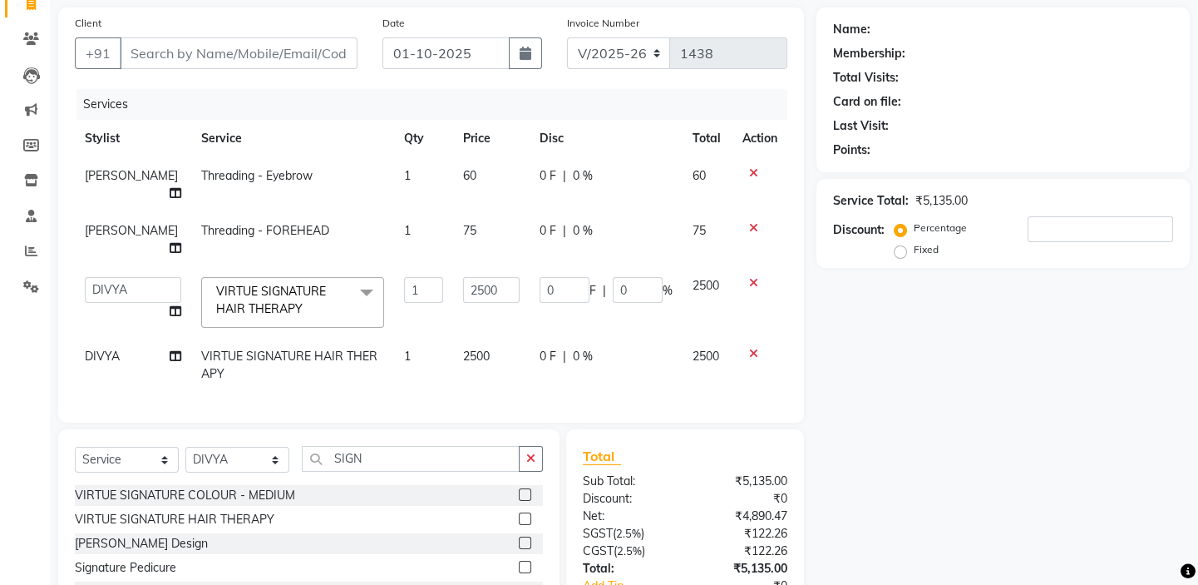
click at [750, 348] on icon at bounding box center [753, 354] width 9 height 12
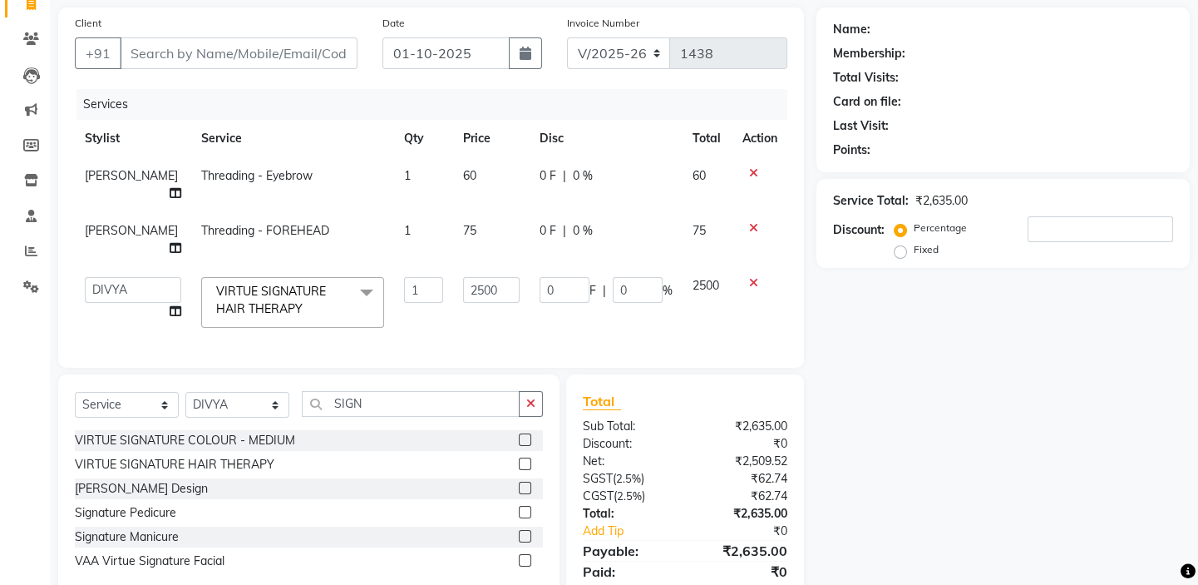
click at [752, 222] on icon at bounding box center [753, 228] width 9 height 12
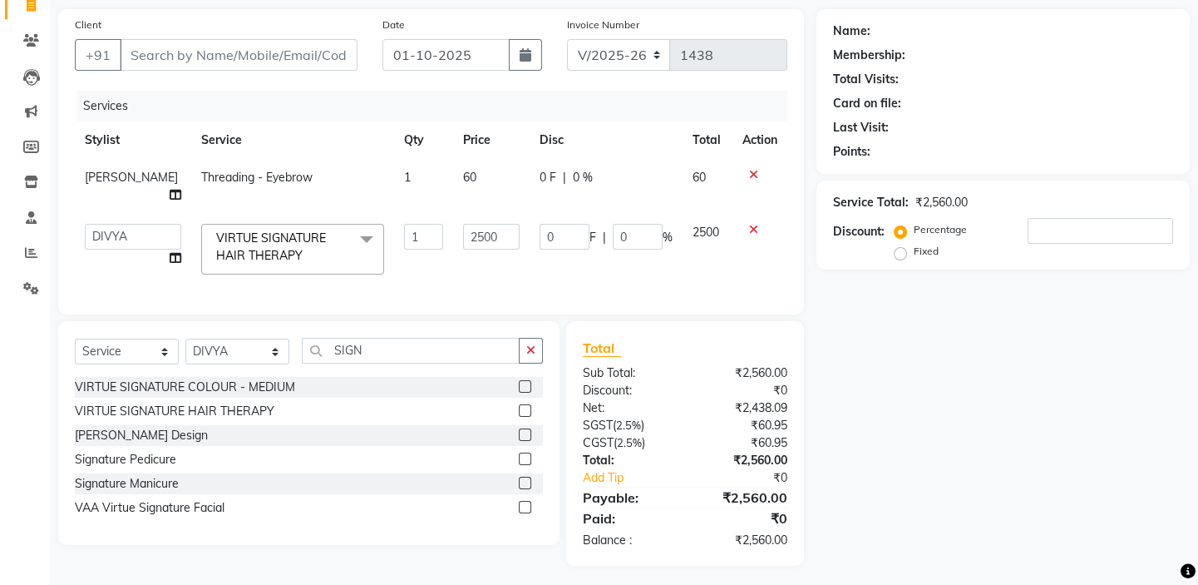
click at [136, 172] on span "ISHWARYA" at bounding box center [131, 177] width 93 height 15
select select "59064"
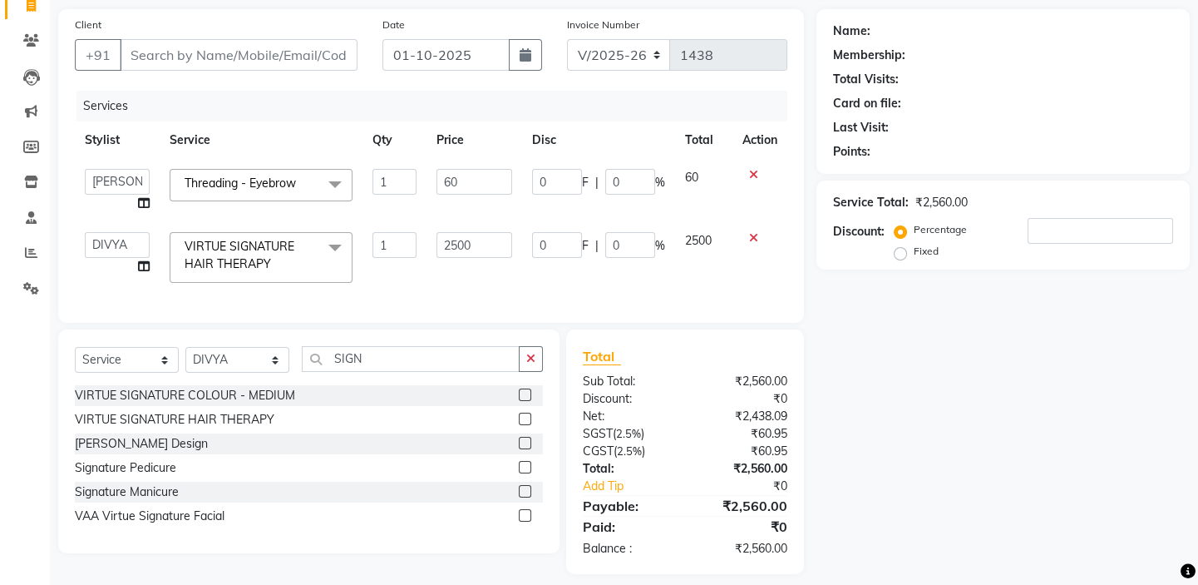
scroll to position [117, 0]
click at [136, 174] on select "BALAJI DIVYA FAMITHA Front Desk ILAKKIYA ISHWARYA Kabilan KESHAV MANISHA MILLI …" at bounding box center [117, 180] width 65 height 26
select select "85219"
click at [116, 239] on select "BALAJI DIVYA FAMITHA Front Desk ILAKKIYA ISHWARYA Kabilan KESHAV MANISHA MILLI …" at bounding box center [117, 243] width 65 height 26
select select "59064"
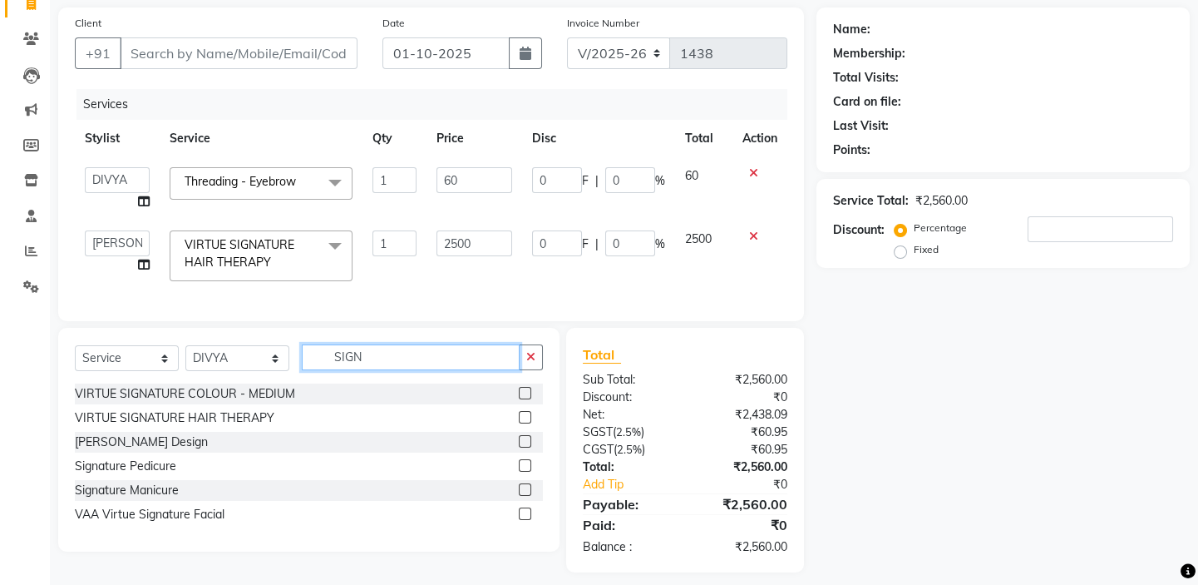
drag, startPoint x: 404, startPoint y: 371, endPoint x: 176, endPoint y: 294, distance: 240.3
click at [186, 299] on div "Client +91 Date 01-10-2025 Invoice Number V/2025 V/2025-26 1438 Services Stylis…" at bounding box center [431, 289] width 771 height 565
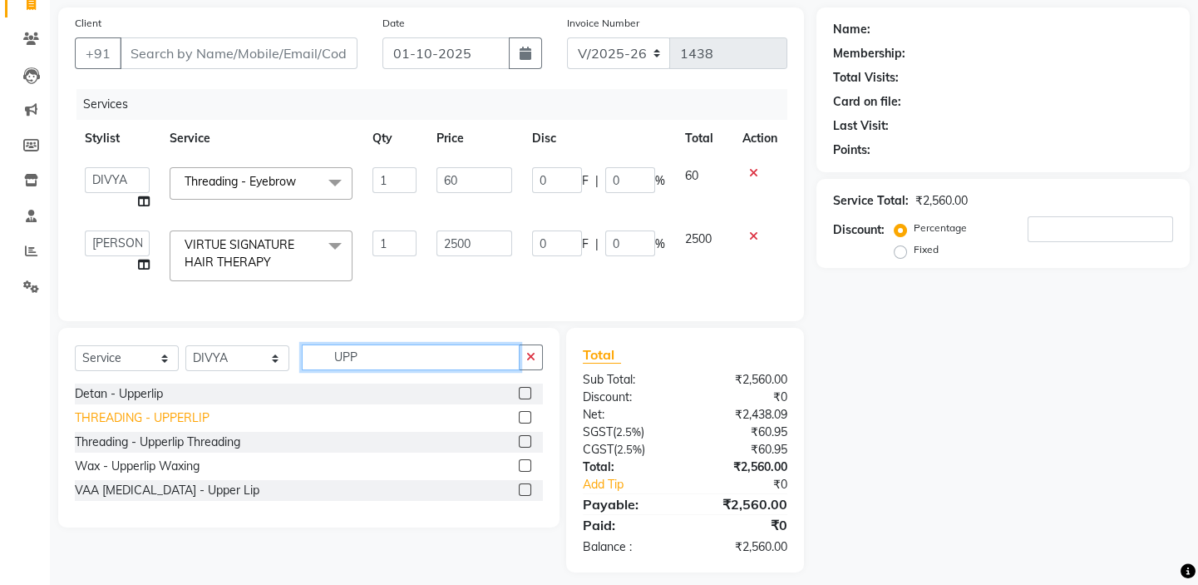
type input "UPP"
click at [158, 420] on div "THREADING - UPPERLIP" at bounding box center [142, 417] width 135 height 17
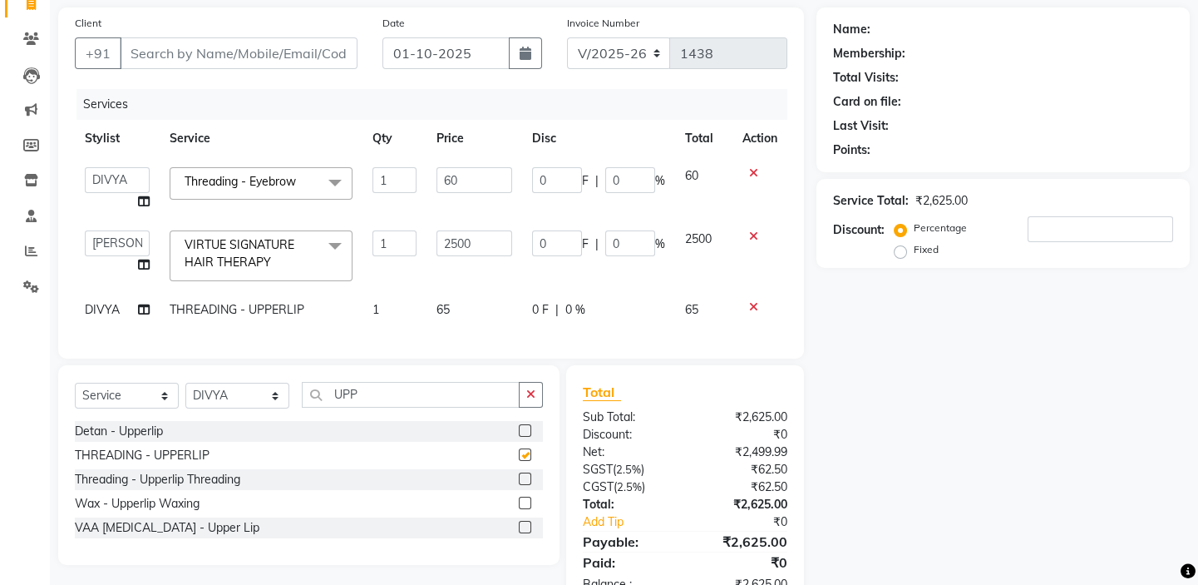
checkbox input "false"
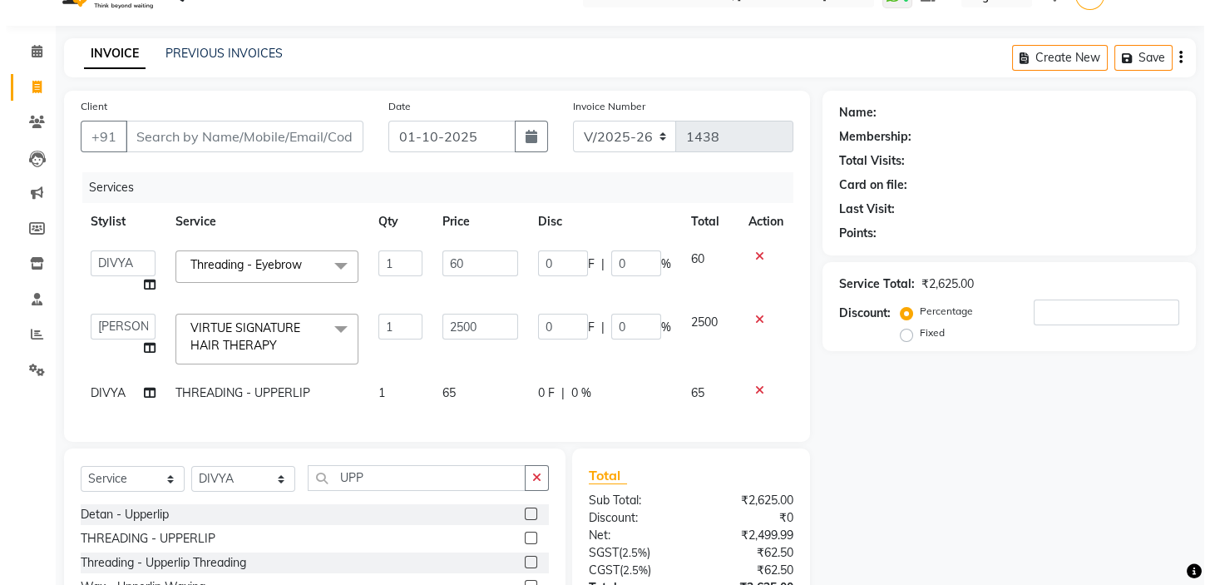
scroll to position [0, 0]
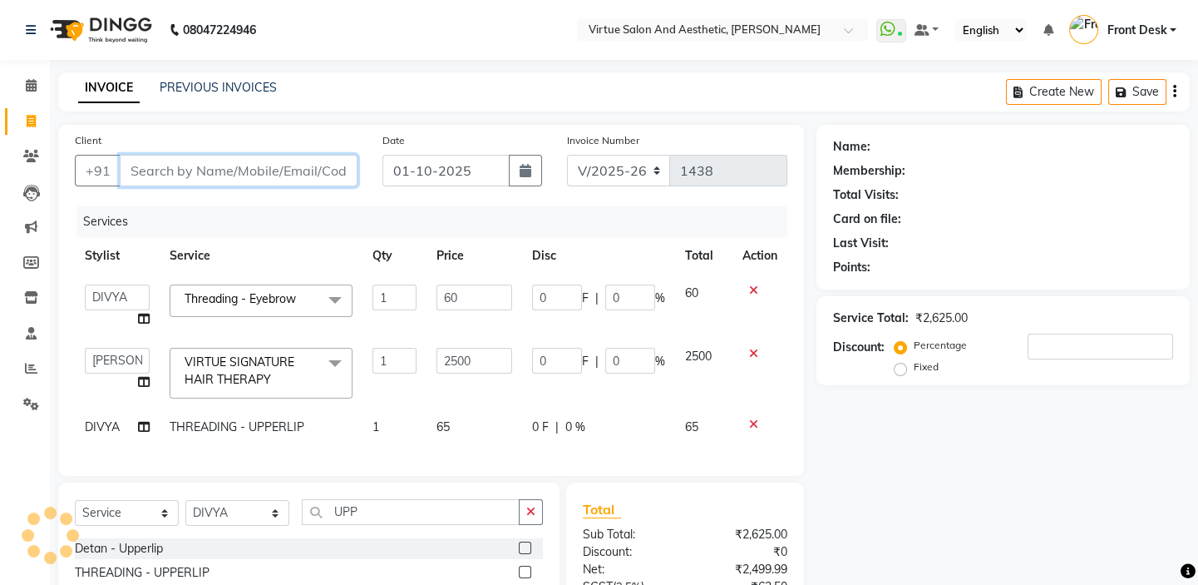
click at [276, 175] on input "Client" at bounding box center [239, 171] width 238 height 32
type input "9"
type input "0"
type input "9840541719"
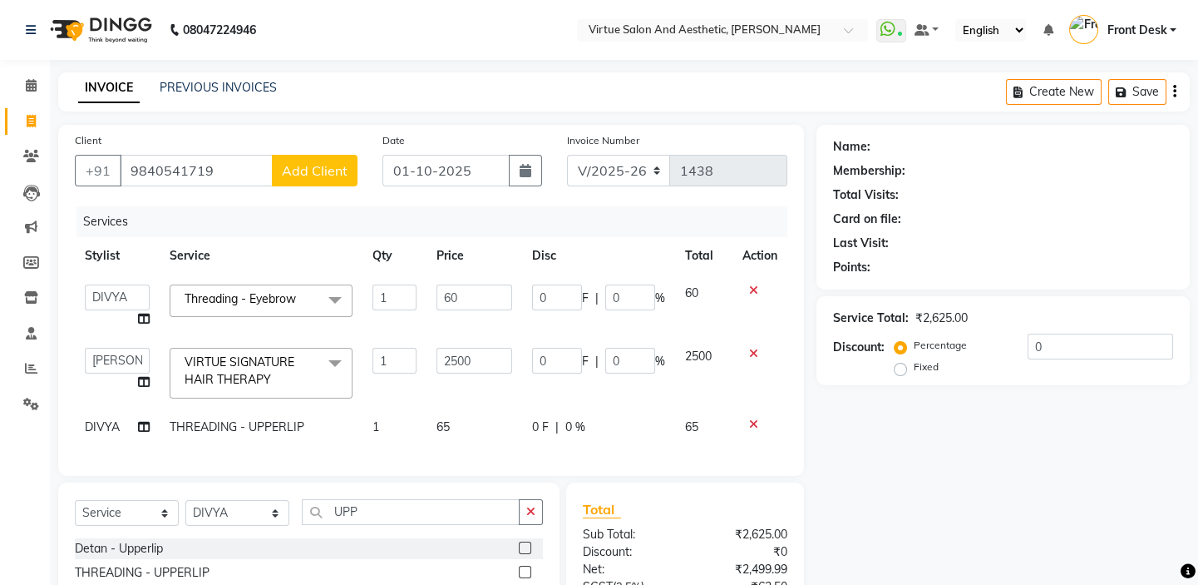
click at [294, 169] on span "Add Client" at bounding box center [315, 170] width 66 height 17
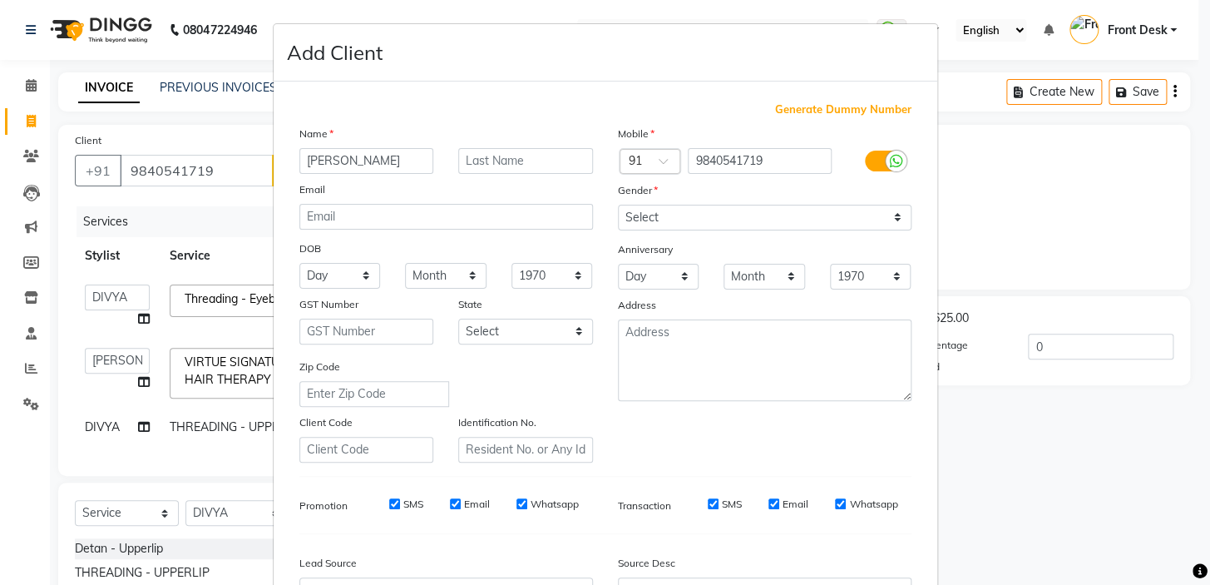
type input "RAJALAKSHMI"
click at [762, 216] on select "Select Male Female Other Prefer Not To Say" at bounding box center [765, 218] width 294 height 26
select select "[DEMOGRAPHIC_DATA]"
click at [618, 205] on select "Select Male Female Other Prefer Not To Say" at bounding box center [765, 218] width 294 height 26
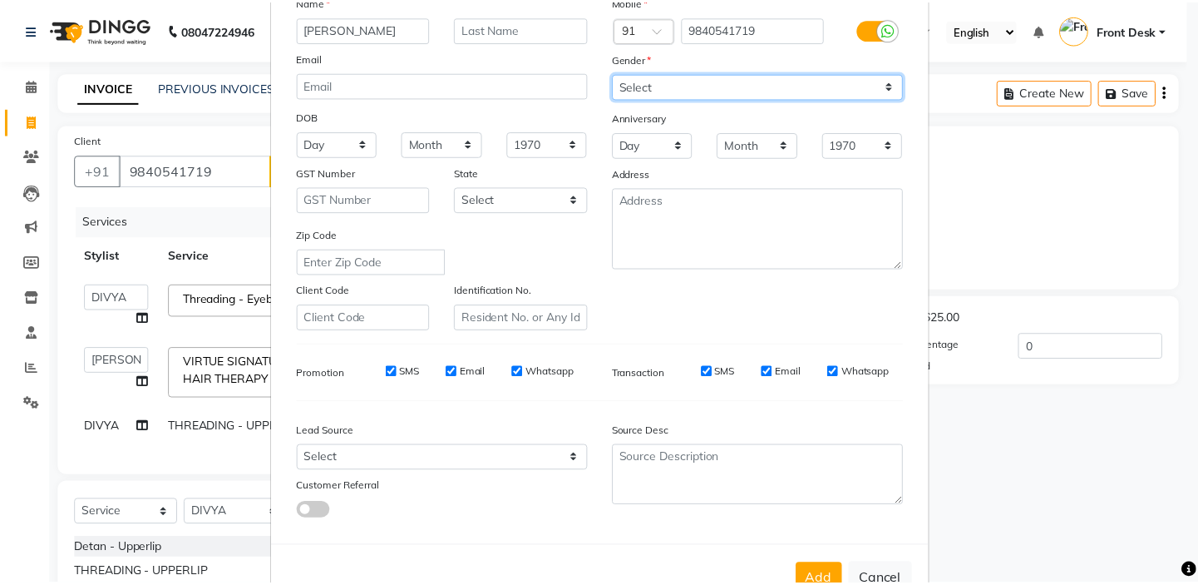
scroll to position [188, 0]
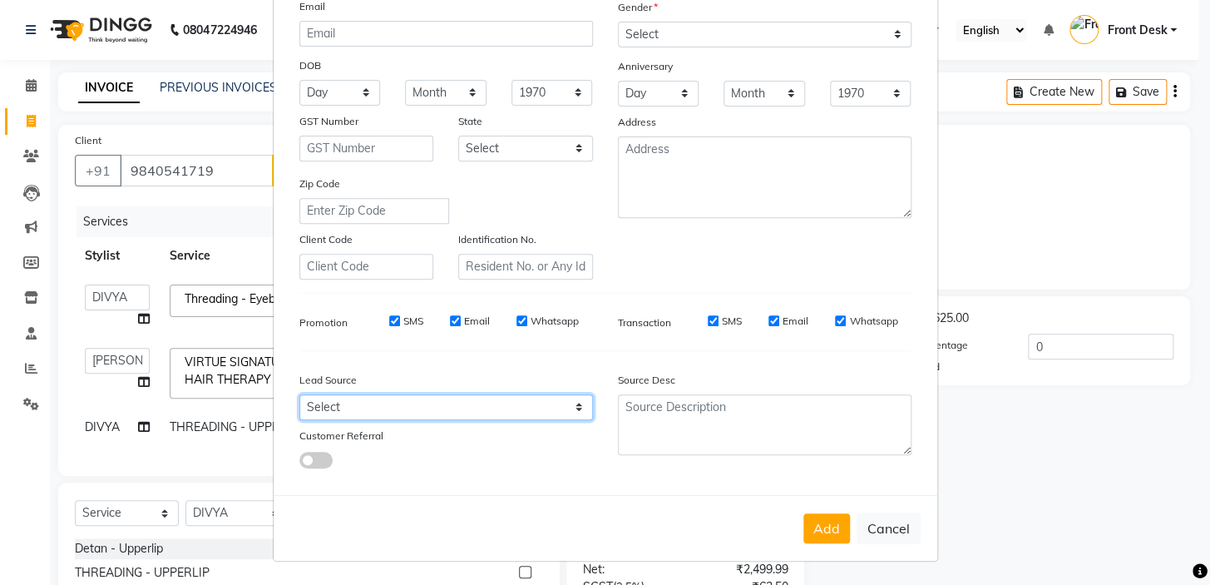
click at [396, 402] on select "Select Walk-in Referral Internet Friend Word of Mouth Advertisement Facebook Ju…" at bounding box center [446, 407] width 294 height 26
select select "48940"
click at [299, 394] on select "Select Walk-in Referral Internet Friend Word of Mouth Advertisement Facebook Ju…" at bounding box center [446, 407] width 294 height 26
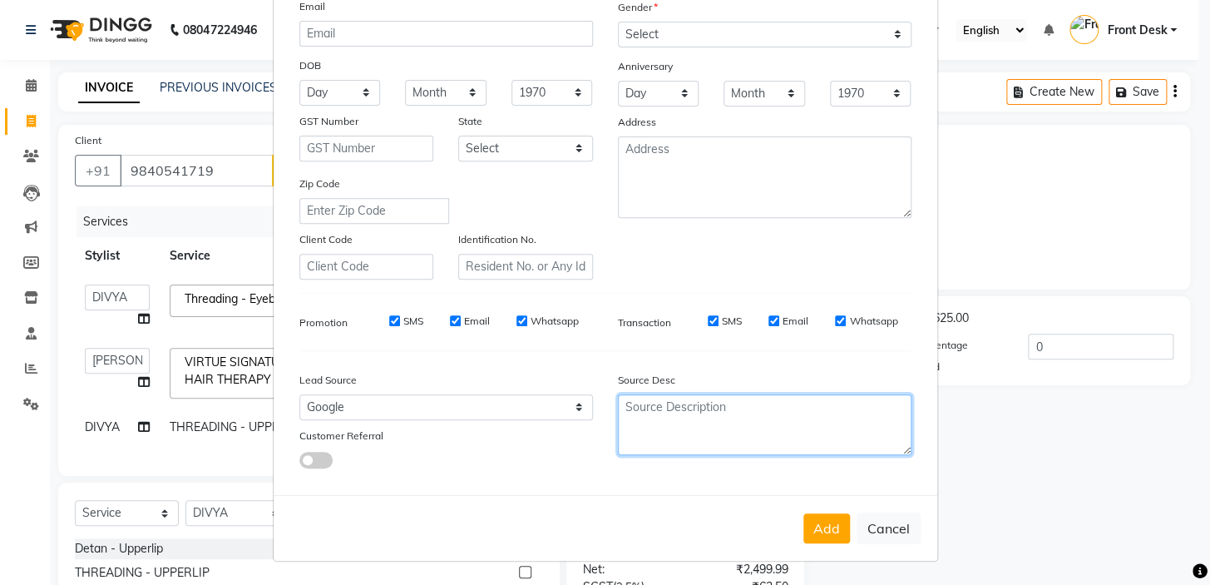
click at [757, 408] on textarea at bounding box center [765, 424] width 294 height 61
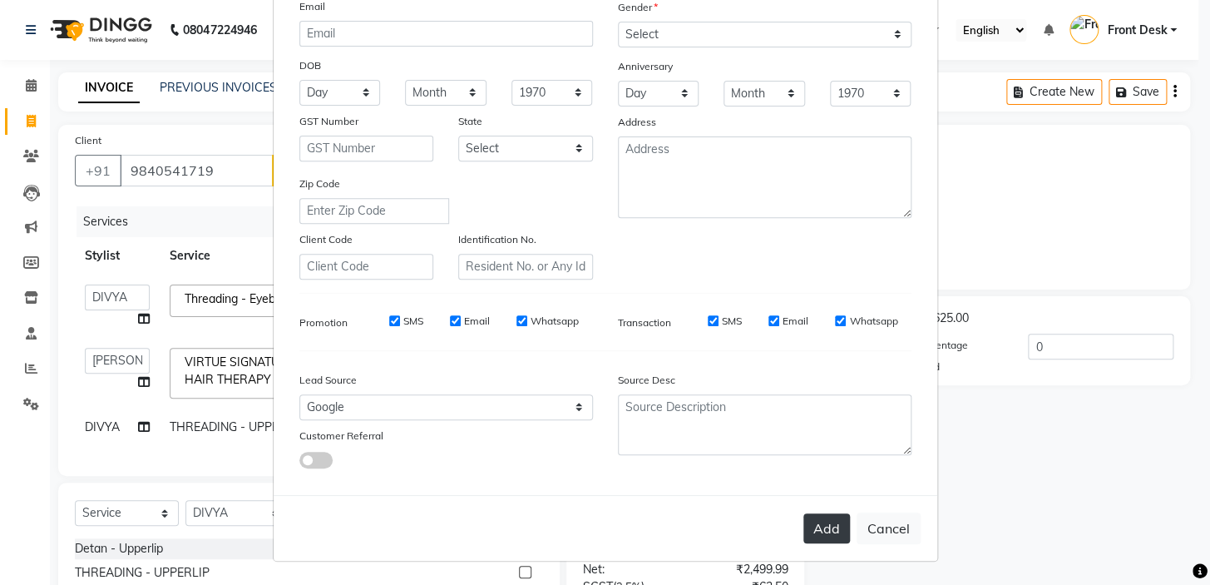
drag, startPoint x: 856, startPoint y: 530, endPoint x: 819, endPoint y: 529, distance: 37.5
click at [849, 531] on div "Add Cancel" at bounding box center [606, 528] width 664 height 66
click at [818, 529] on button "Add" at bounding box center [826, 528] width 47 height 30
select select
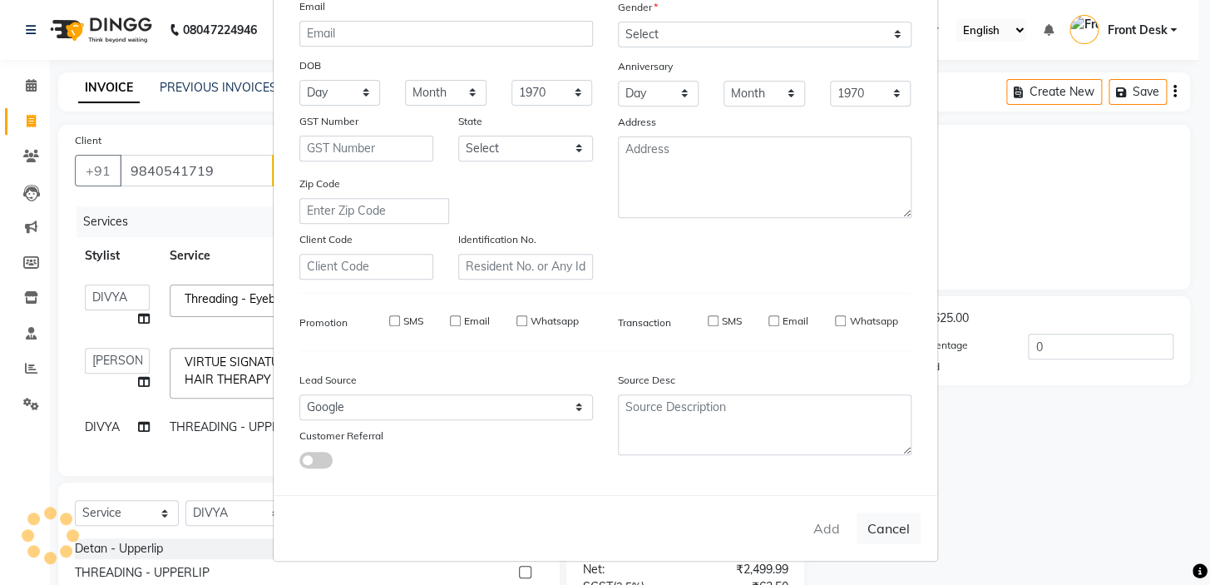
select select
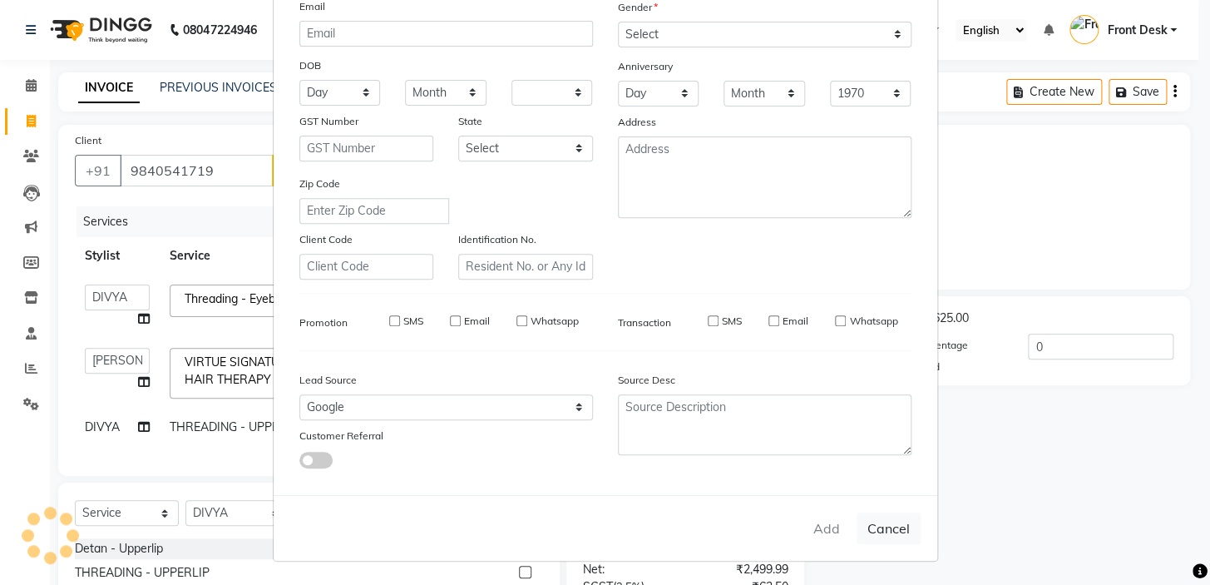
checkbox input "false"
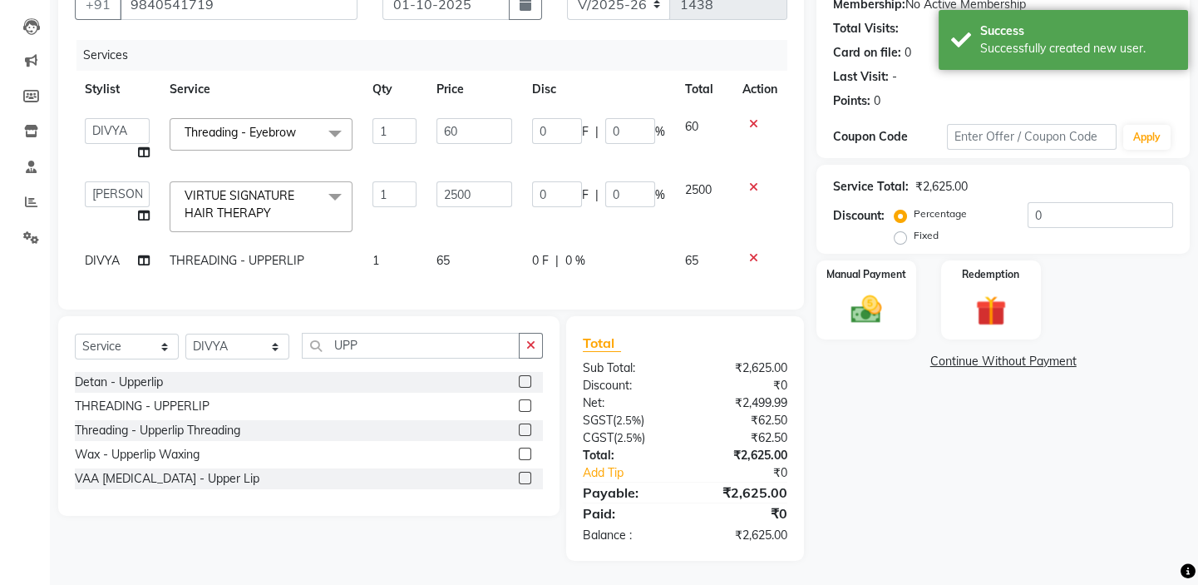
scroll to position [179, 0]
drag, startPoint x: 476, startPoint y: 182, endPoint x: 402, endPoint y: 171, distance: 74.0
click at [411, 170] on tr "BALAJI DIVYA FAMITHA Front Desk ILAKKIYA ISHWARYA Kabilan KESHAV MANISHA MILLI …" at bounding box center [431, 205] width 713 height 71
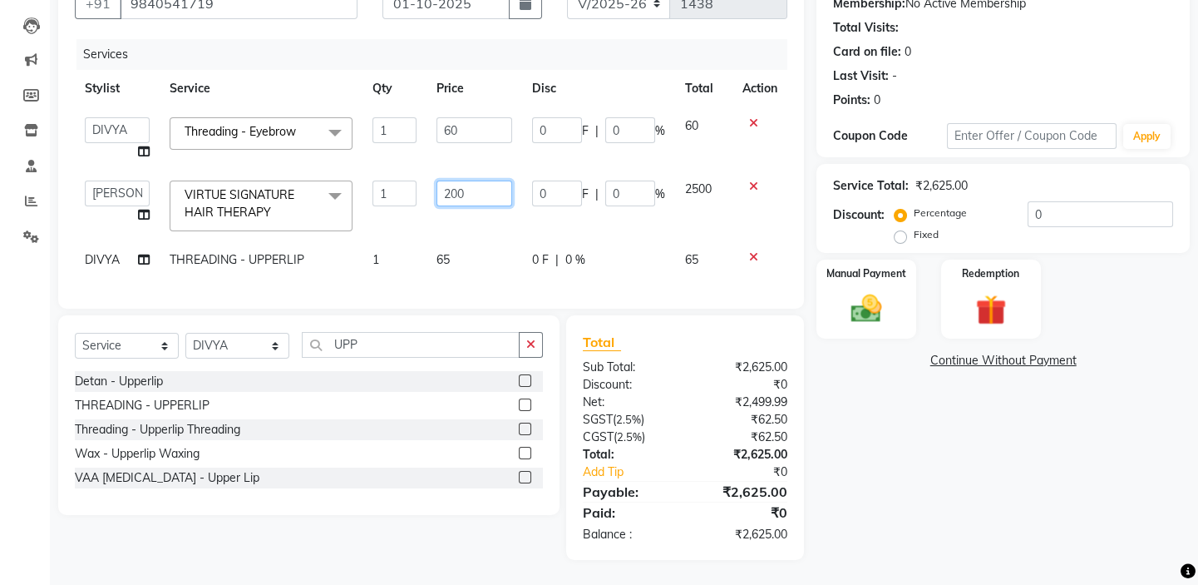
type input "2000"
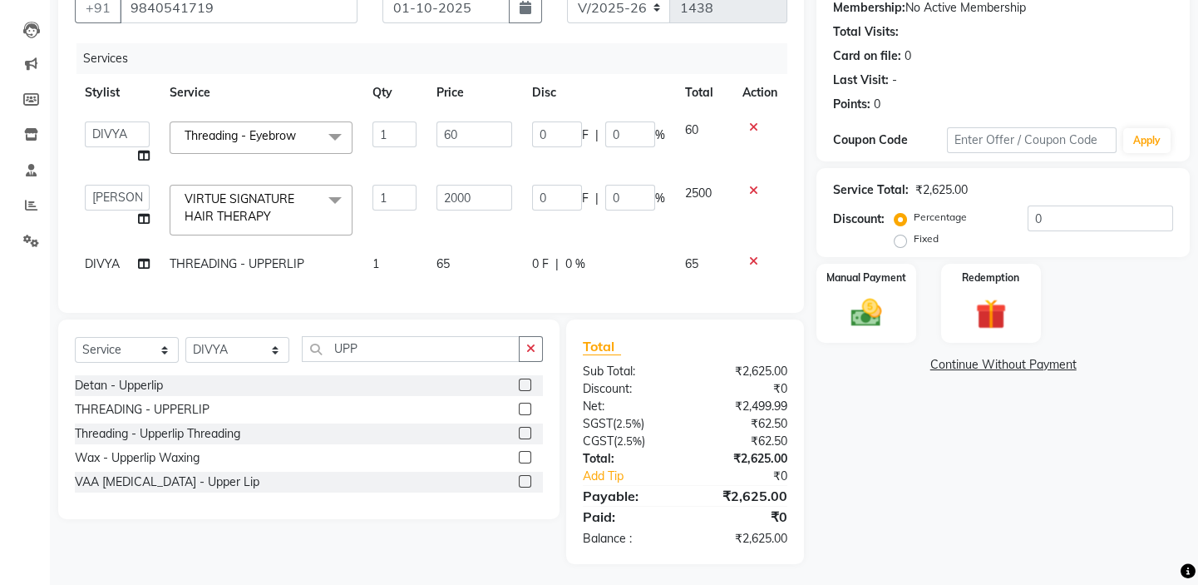
click at [469, 39] on div "Client +91 9840541719 Date 01-10-2025 Invoice Number V/2025 V/2025-26 1438 Serv…" at bounding box center [431, 137] width 746 height 351
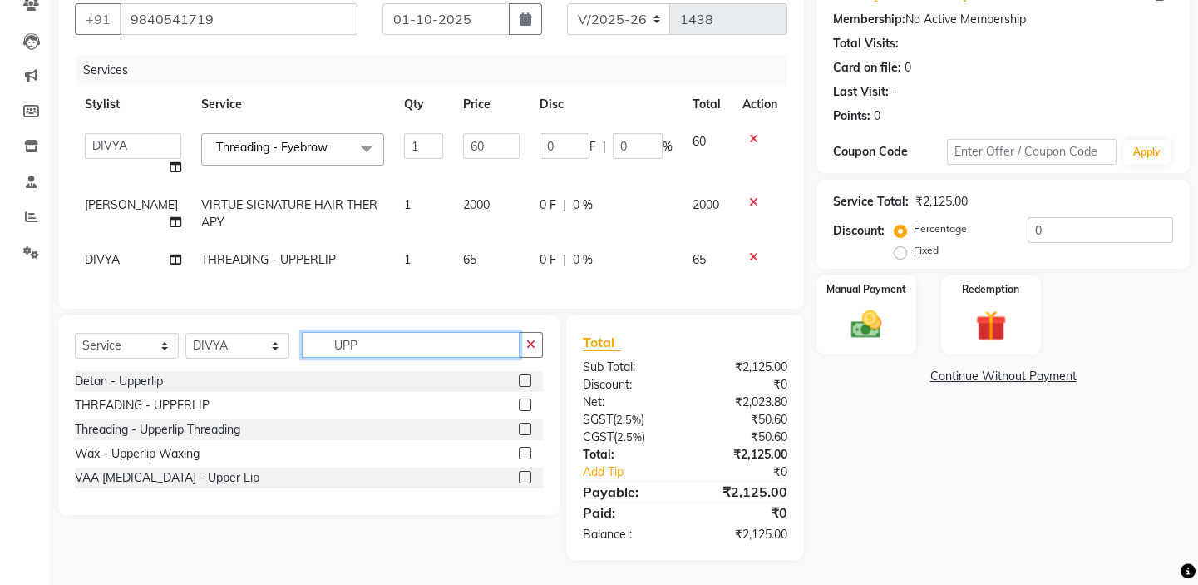
drag, startPoint x: 366, startPoint y: 348, endPoint x: 302, endPoint y: 307, distance: 75.9
click at [305, 308] on div "Client +91 9840541719 Date 01-10-2025 Invoice Number V/2025 V/2025-26 1438 Serv…" at bounding box center [431, 266] width 771 height 586
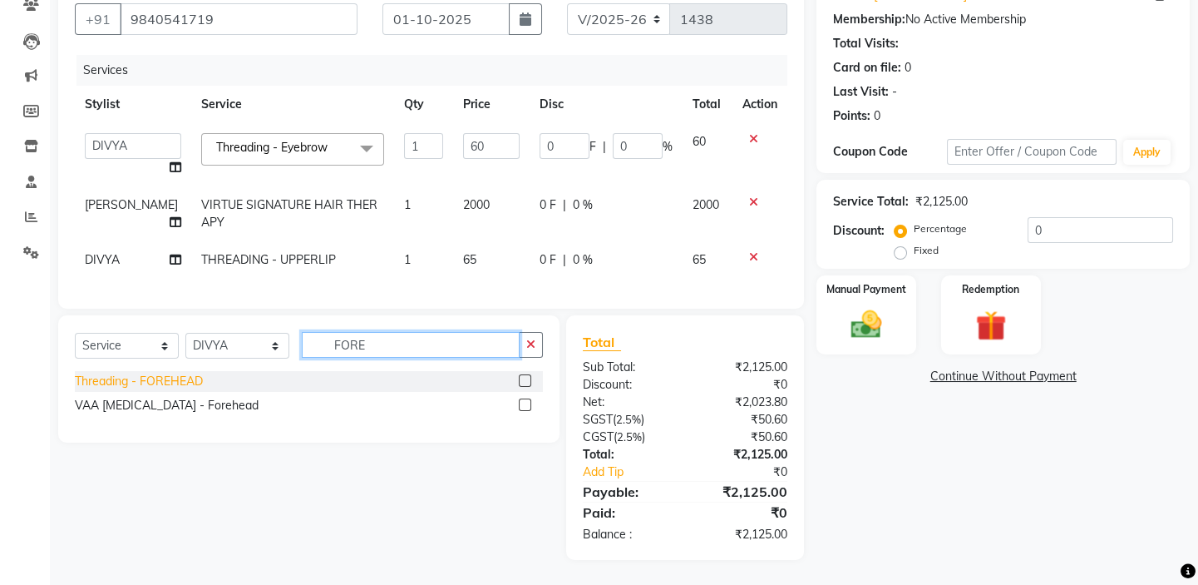
type input "FORE"
click at [158, 381] on div "Threading - FOREHEAD" at bounding box center [139, 381] width 128 height 17
checkbox input "false"
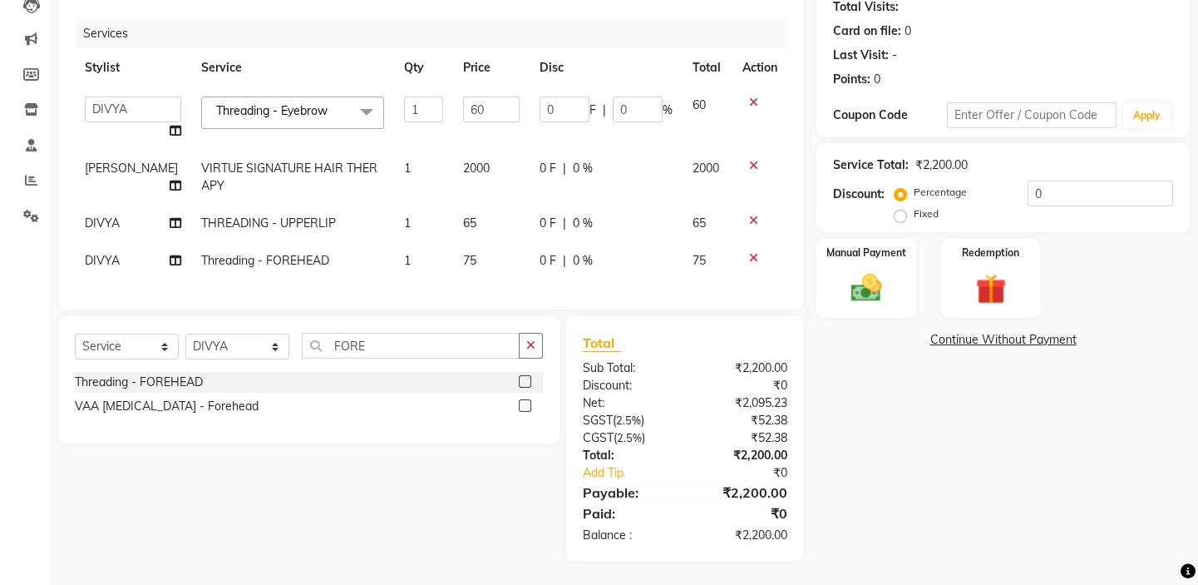
scroll to position [200, 0]
click at [840, 247] on div "Manual Payment" at bounding box center [866, 277] width 103 height 82
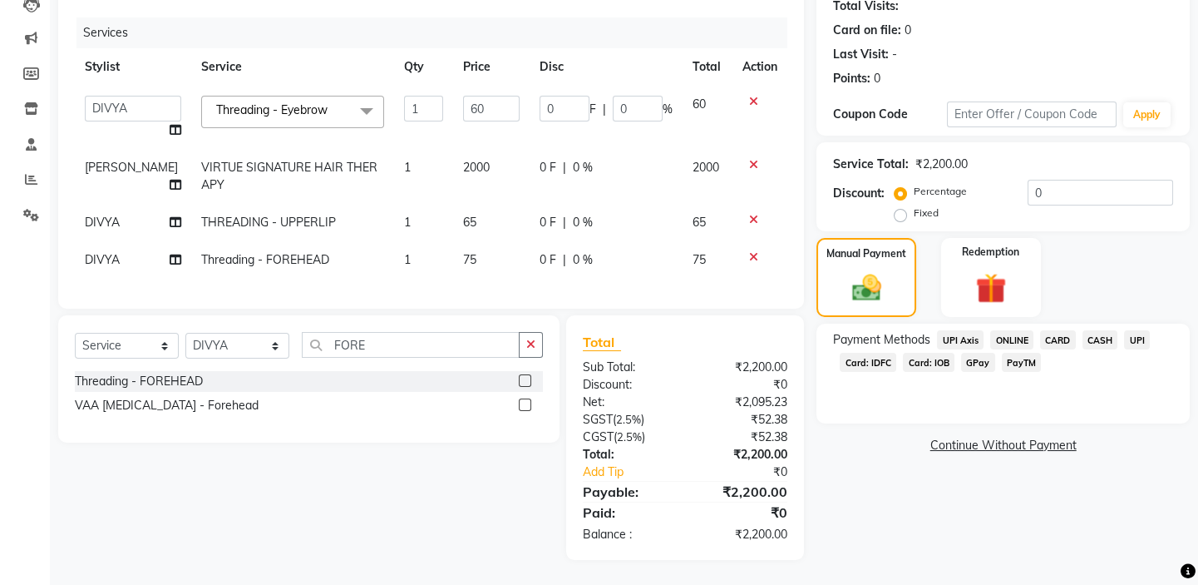
click at [1102, 330] on span "CASH" at bounding box center [1101, 339] width 36 height 19
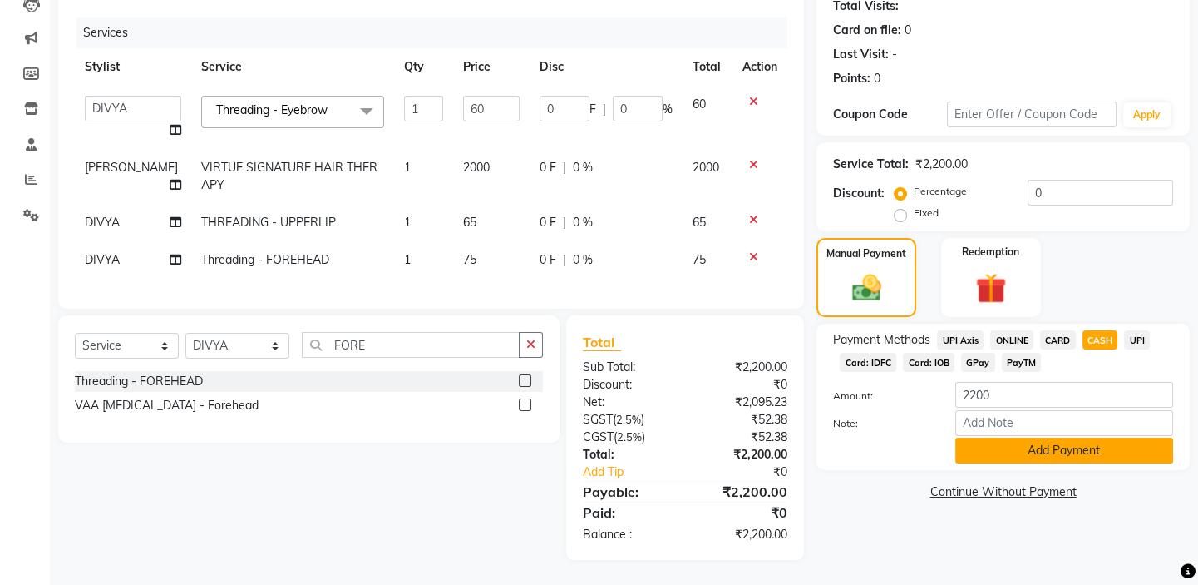
click at [1081, 437] on button "Add Payment" at bounding box center [1064, 450] width 218 height 26
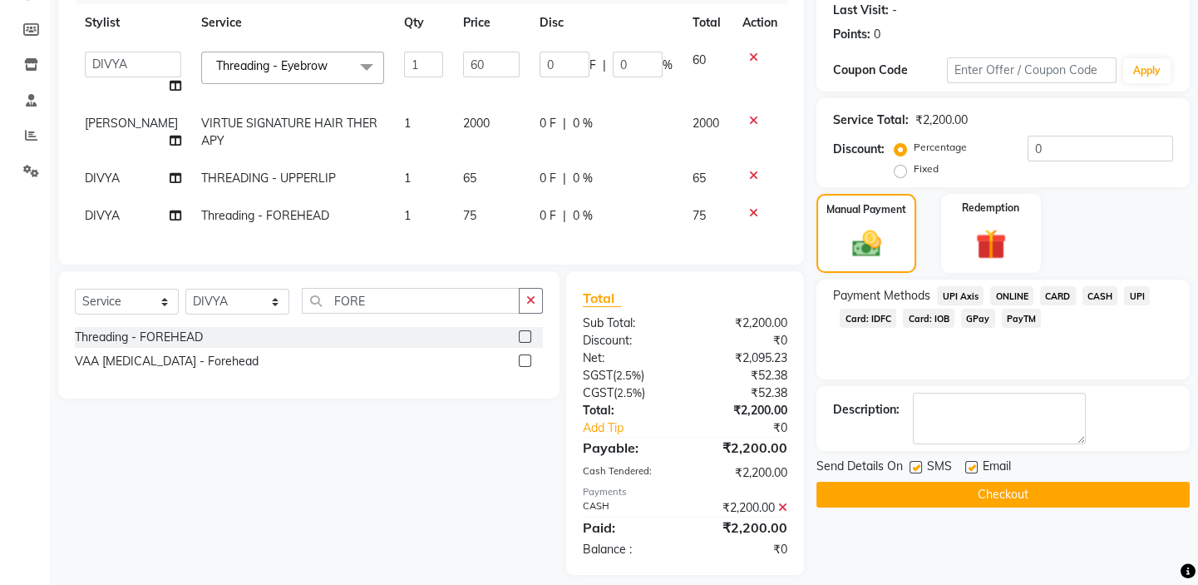
scroll to position [259, 0]
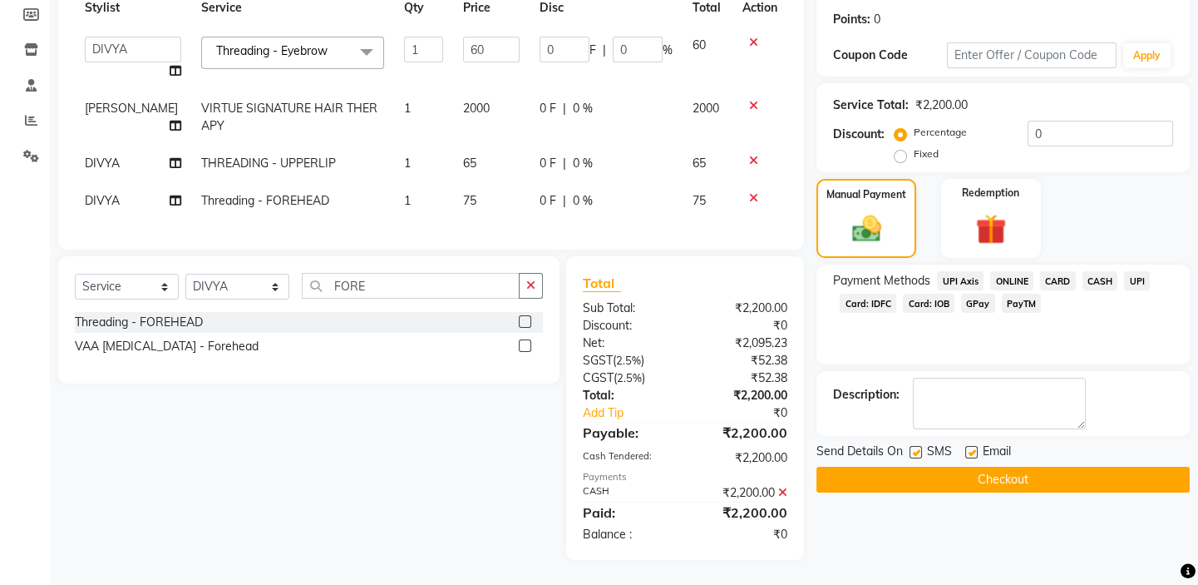
click at [970, 466] on button "Checkout" at bounding box center [1003, 479] width 373 height 26
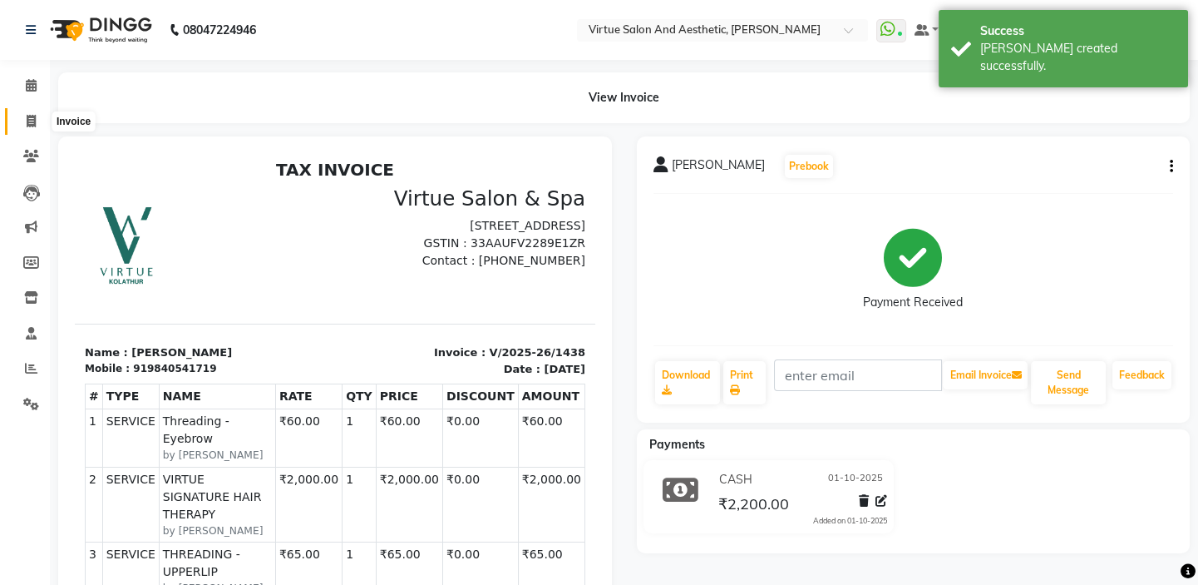
click at [37, 118] on span at bounding box center [31, 121] width 29 height 19
select select "7053"
select select "service"
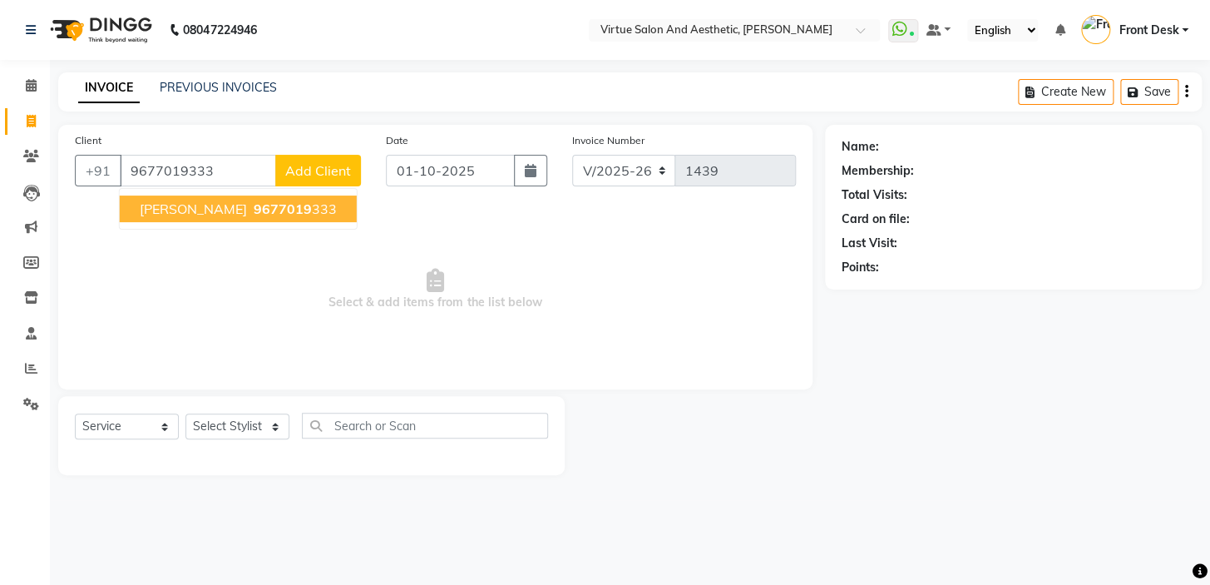
type input "9677019333"
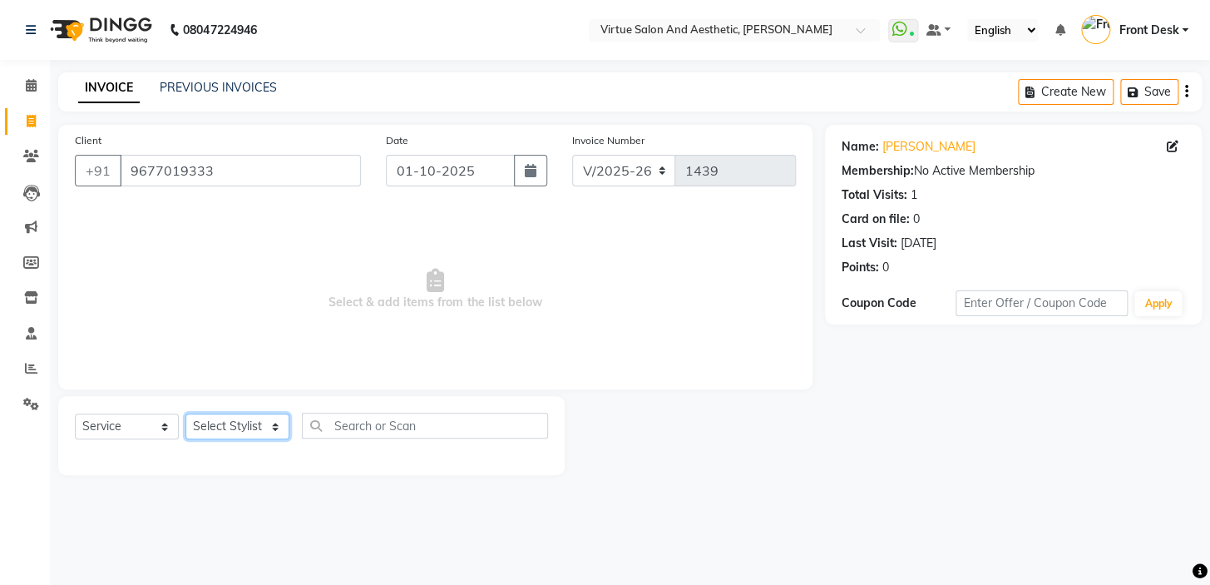
click at [216, 423] on select "Select Stylist BALAJI DIVYA FAMITHA Front Desk ILAKKIYA ISHWARYA Kabilan KESHAV…" at bounding box center [237, 426] width 104 height 26
select select "85219"
click at [185, 413] on select "Select Stylist BALAJI DIVYA FAMITHA Front Desk ILAKKIYA ISHWARYA Kabilan KESHAV…" at bounding box center [237, 426] width 104 height 26
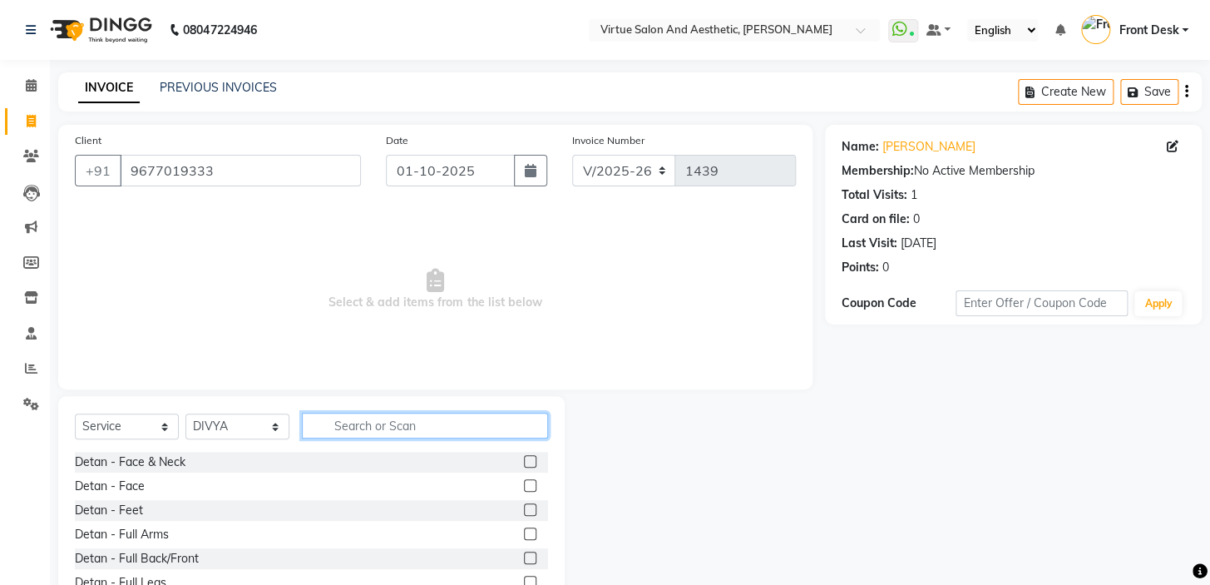
click at [410, 426] on input "text" at bounding box center [425, 425] width 246 height 26
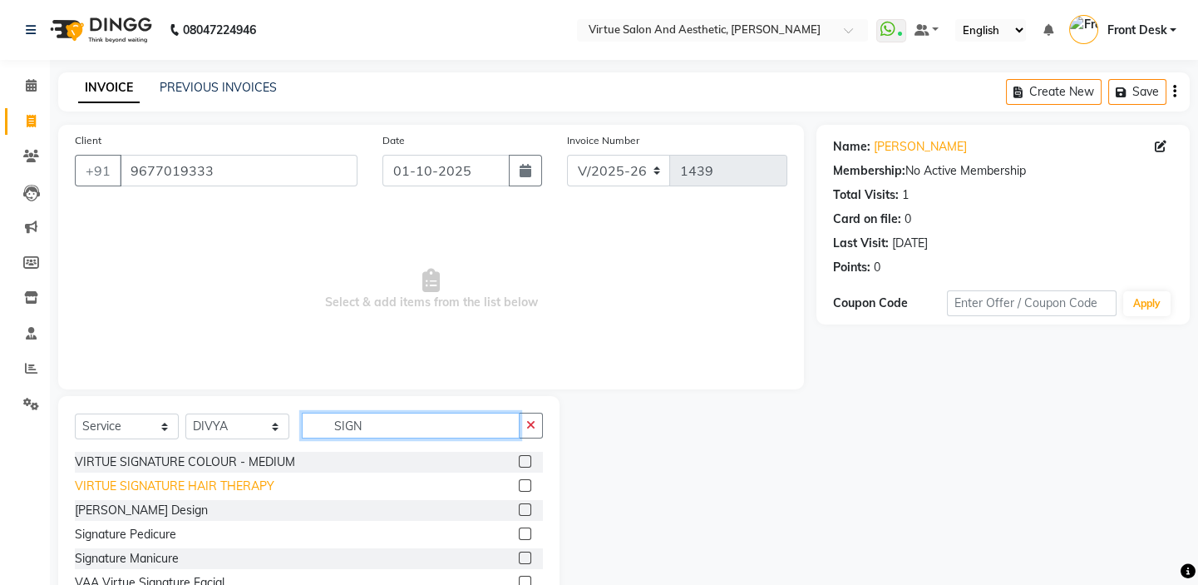
type input "SIGN"
click at [219, 491] on div "VIRTUE SIGNATURE HAIR THERAPY" at bounding box center [175, 485] width 200 height 17
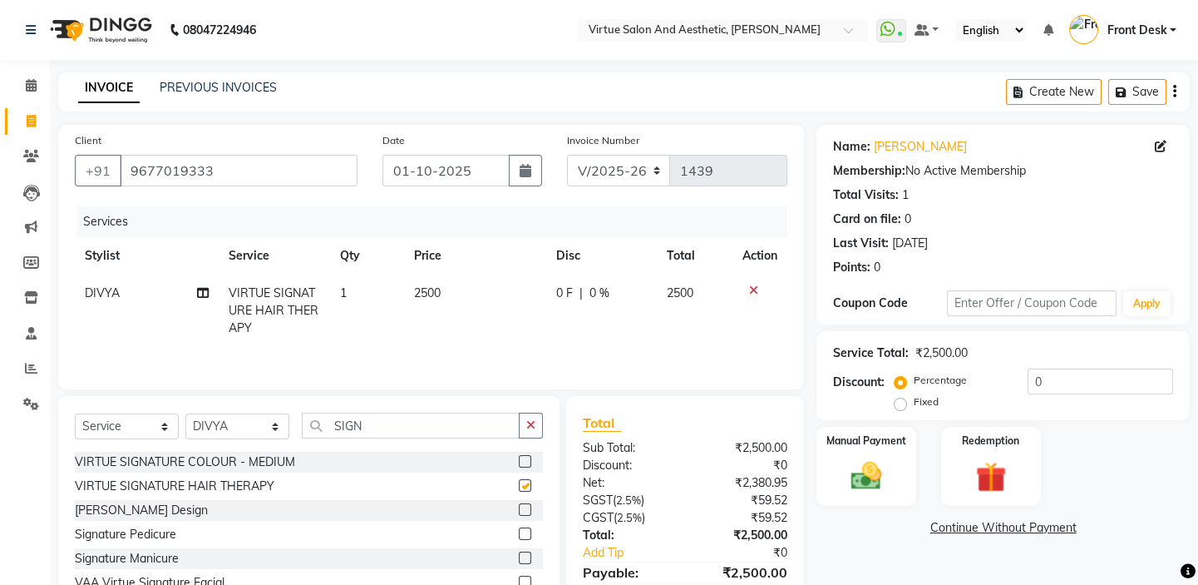
checkbox input "false"
click at [465, 302] on td "2500" at bounding box center [475, 310] width 142 height 72
select select "85219"
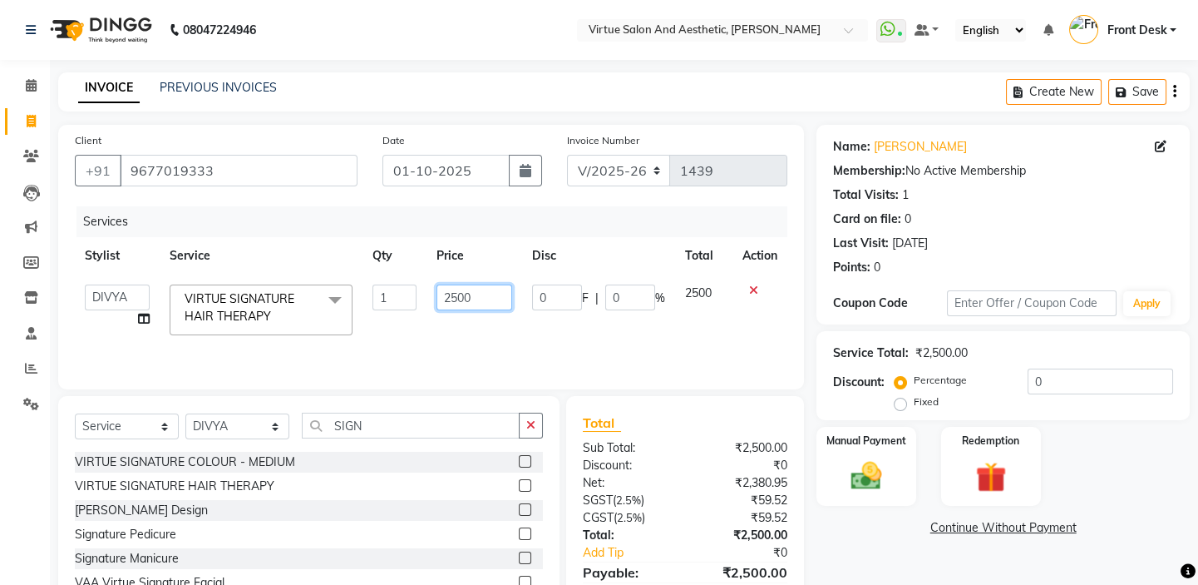
drag, startPoint x: 473, startPoint y: 299, endPoint x: 409, endPoint y: 279, distance: 67.1
click at [409, 279] on tr "BALAJI DIVYA FAMITHA Front Desk ILAKKIYA ISHWARYA Kabilan KESHAV MANISHA MILLI …" at bounding box center [431, 309] width 713 height 71
type input "2000"
click at [414, 205] on div "Client +91 9677019333 Date 01-10-2025 Invoice Number V/2025 V/2025-26 1439 Serv…" at bounding box center [431, 257] width 746 height 264
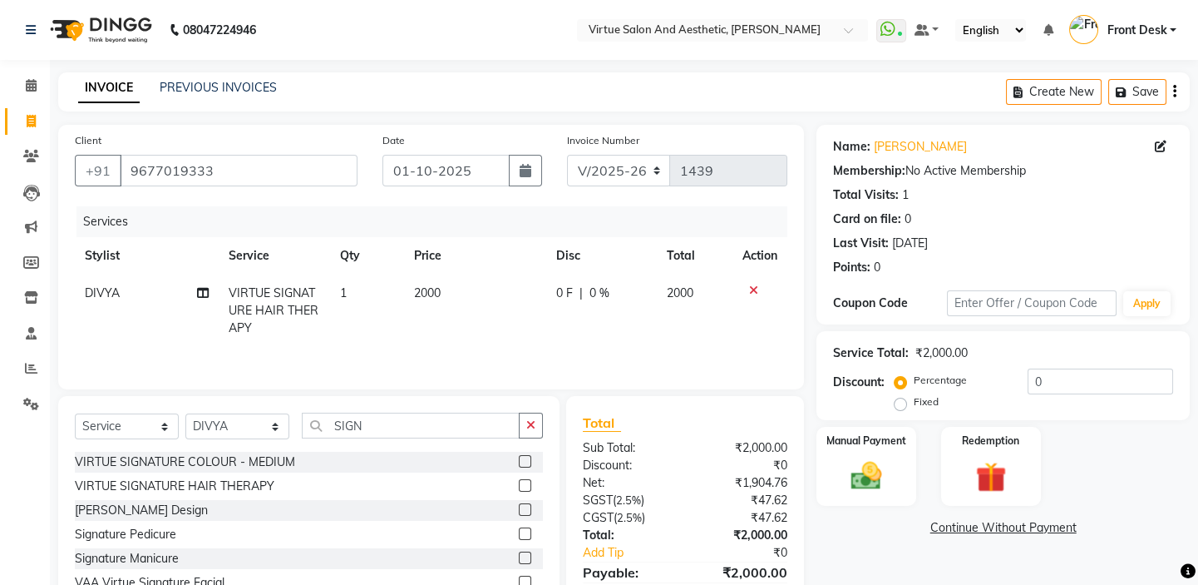
scroll to position [81, 0]
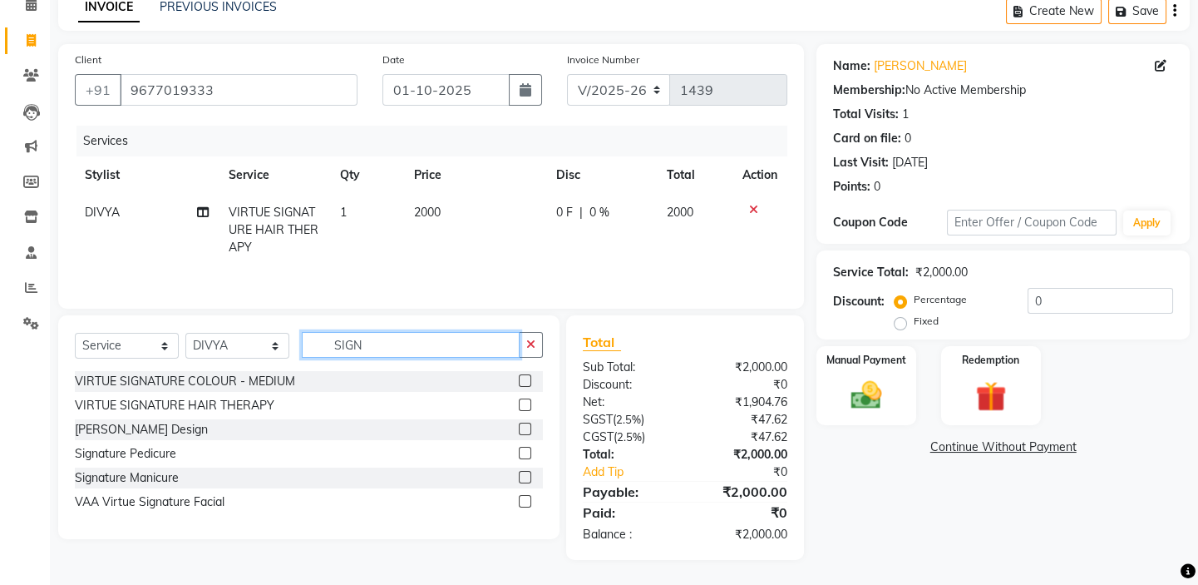
drag, startPoint x: 373, startPoint y: 343, endPoint x: 283, endPoint y: 331, distance: 91.5
click at [305, 333] on input "SIGN" at bounding box center [411, 345] width 218 height 26
click at [262, 333] on select "Select Stylist BALAJI DIVYA FAMITHA Front Desk ILAKKIYA ISHWARYA Kabilan KESHAV…" at bounding box center [237, 346] width 104 height 26
select select "59064"
click at [185, 333] on select "Select Stylist BALAJI DIVYA FAMITHA Front Desk ILAKKIYA ISHWARYA Kabilan KESHAV…" at bounding box center [237, 346] width 104 height 26
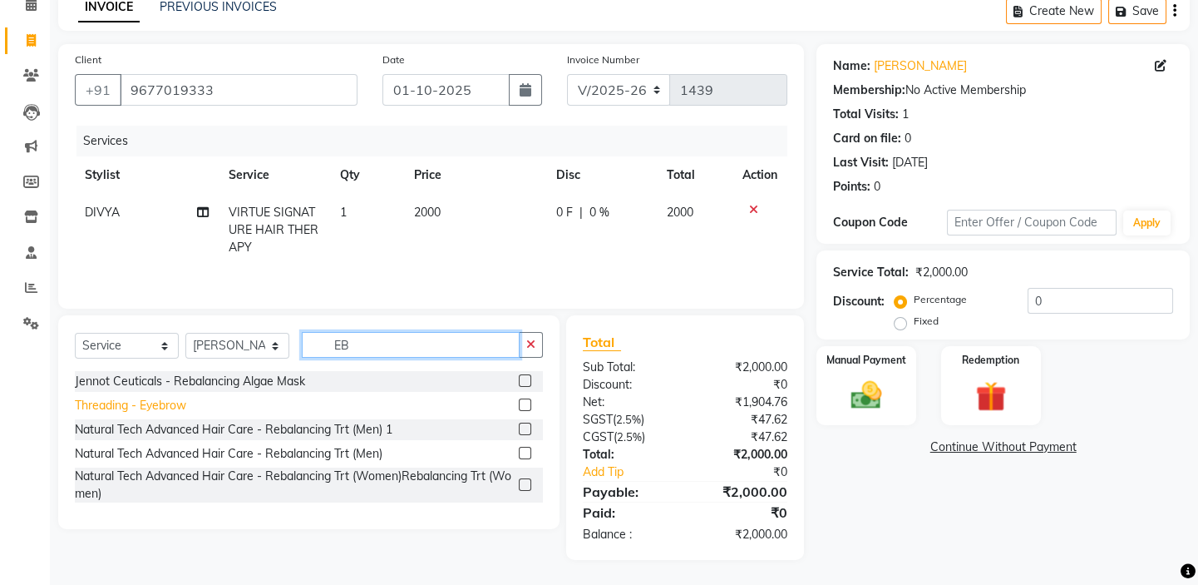
type input "EB"
click at [158, 411] on div "Threading - Eyebrow" at bounding box center [130, 405] width 111 height 17
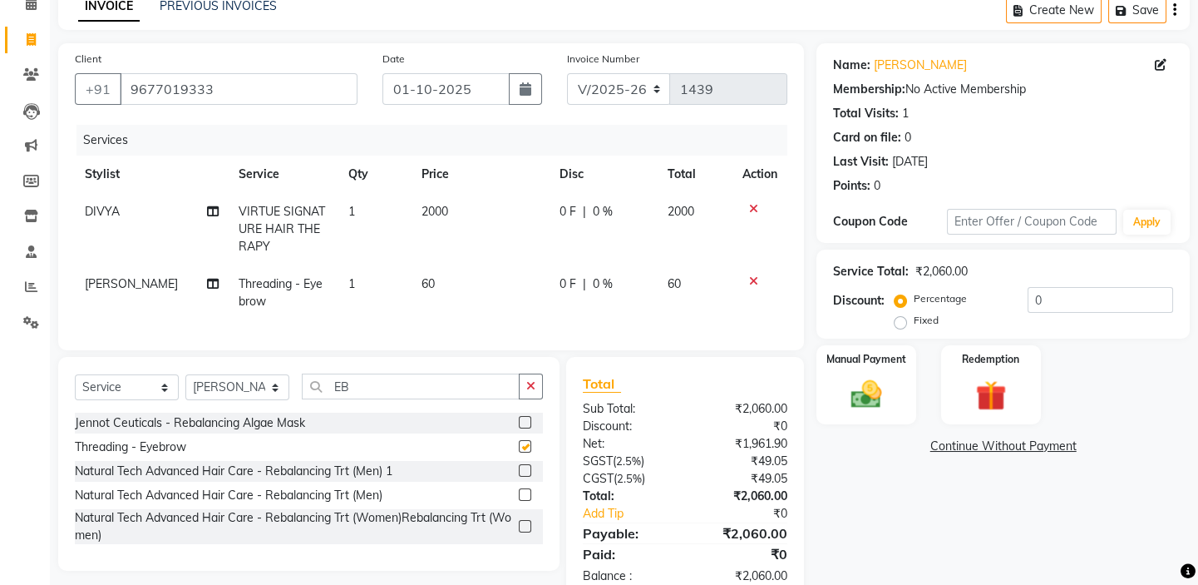
checkbox input "false"
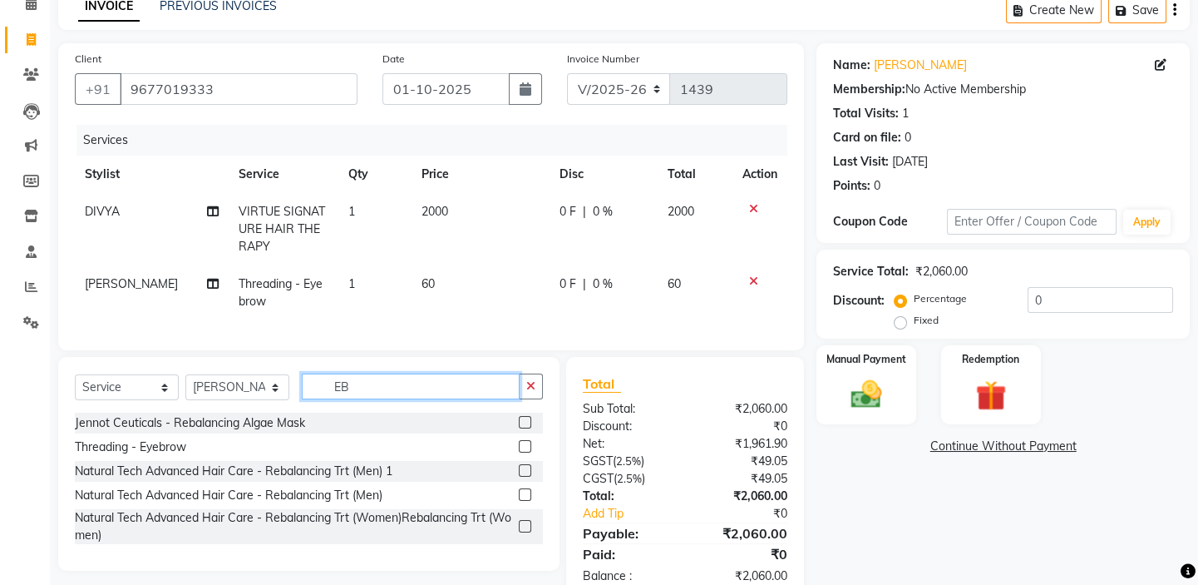
drag, startPoint x: 320, startPoint y: 390, endPoint x: 298, endPoint y: 389, distance: 22.5
click at [311, 390] on input "EB" at bounding box center [411, 386] width 218 height 26
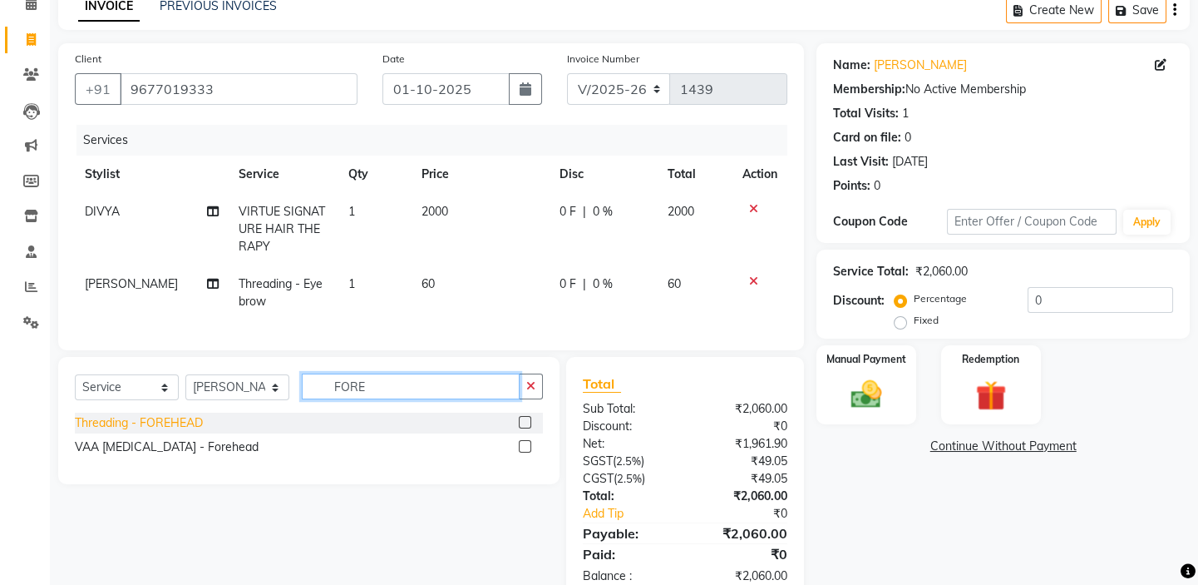
type input "FORE"
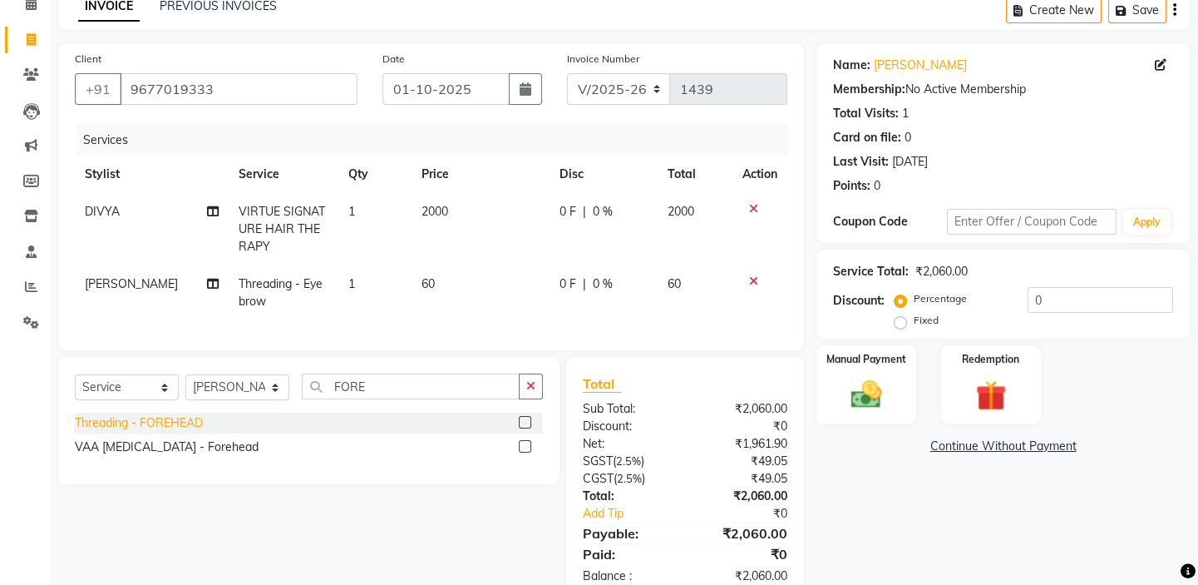
click at [189, 429] on div "Threading - FOREHEAD" at bounding box center [139, 422] width 128 height 17
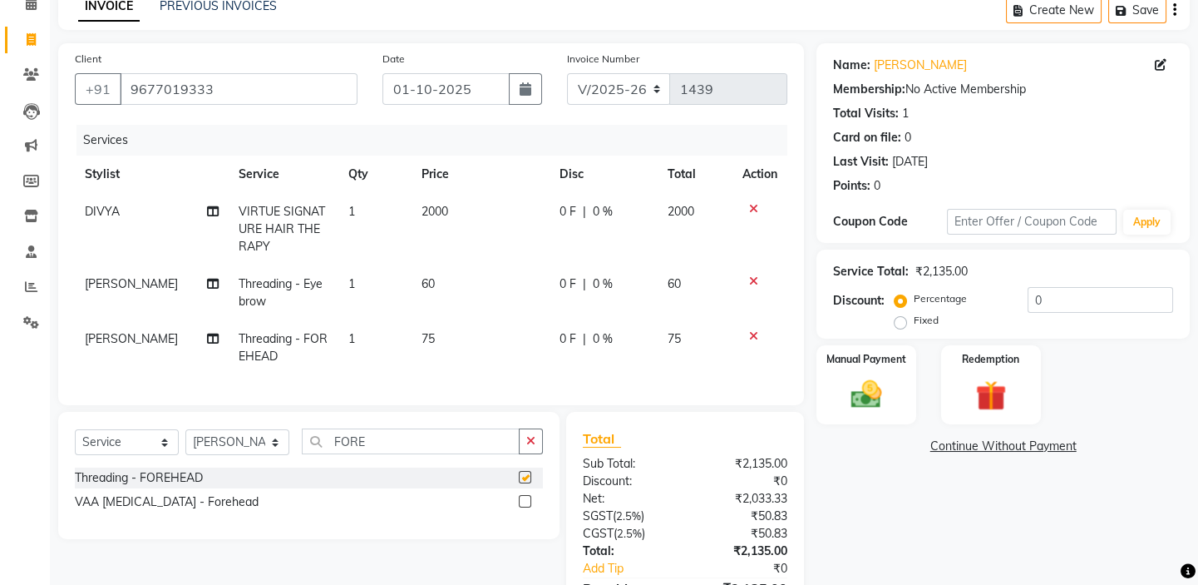
checkbox input "false"
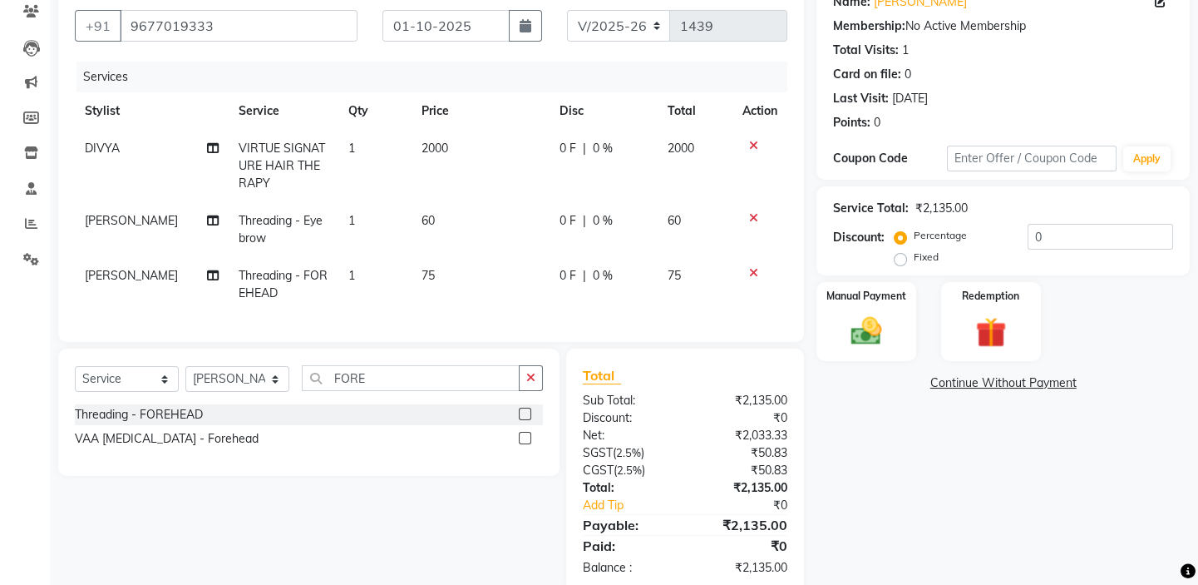
scroll to position [190, 0]
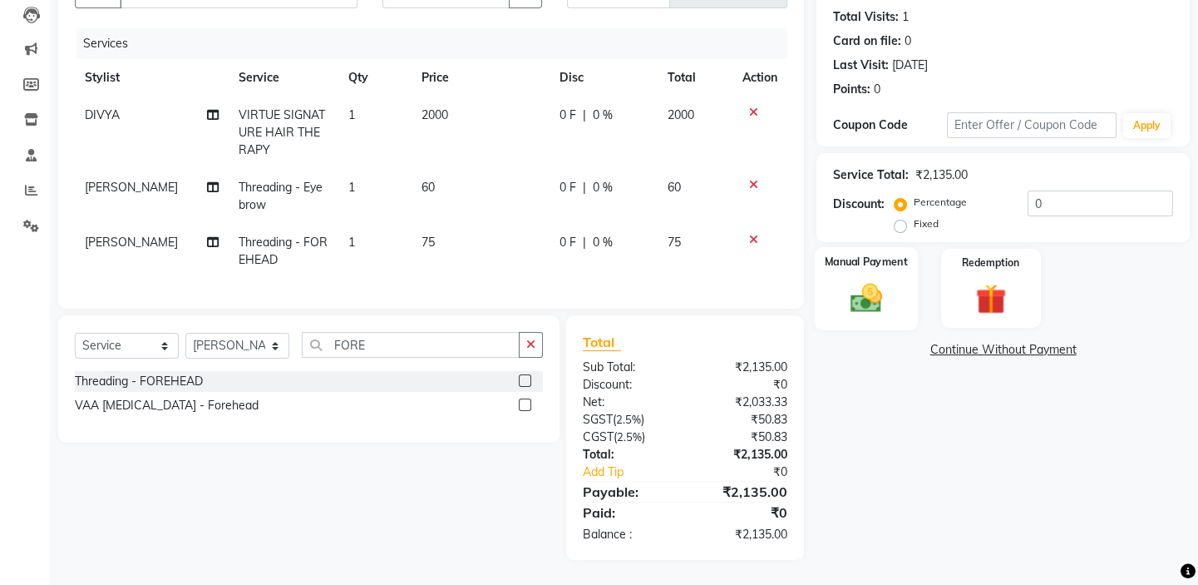
click at [836, 269] on div "Manual Payment" at bounding box center [866, 288] width 103 height 82
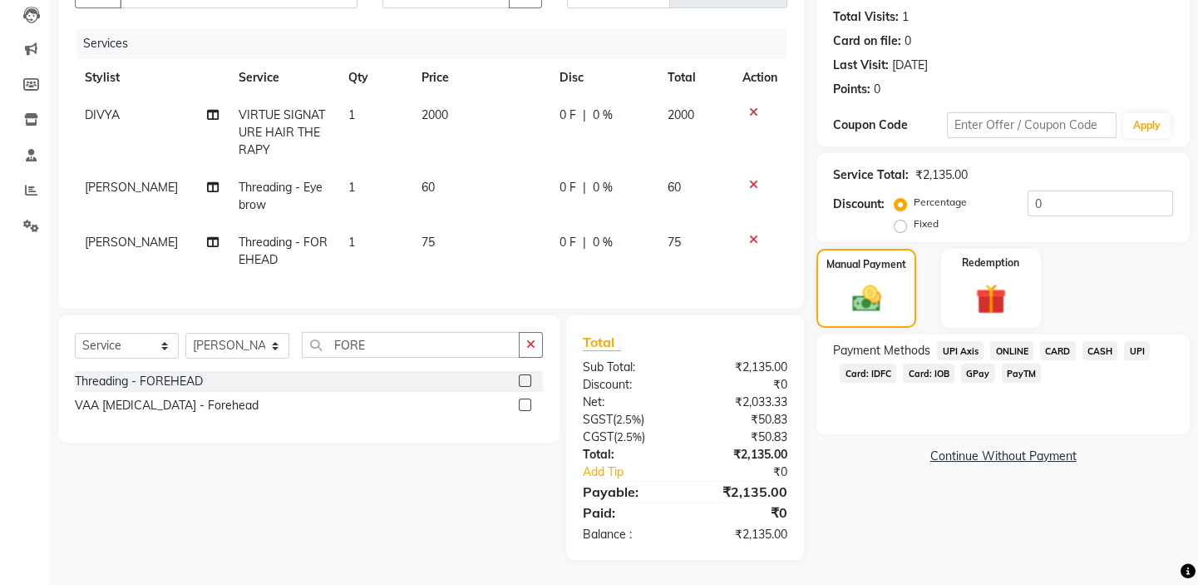
click at [1142, 341] on span "UPI" at bounding box center [1137, 350] width 26 height 19
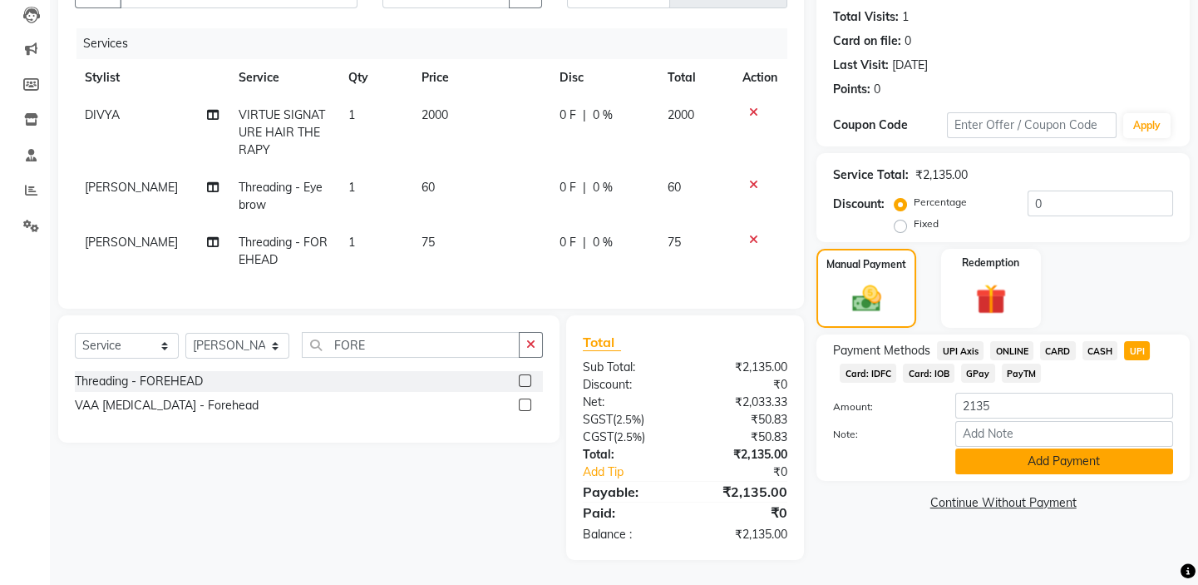
click at [1098, 448] on button "Add Payment" at bounding box center [1064, 461] width 218 height 26
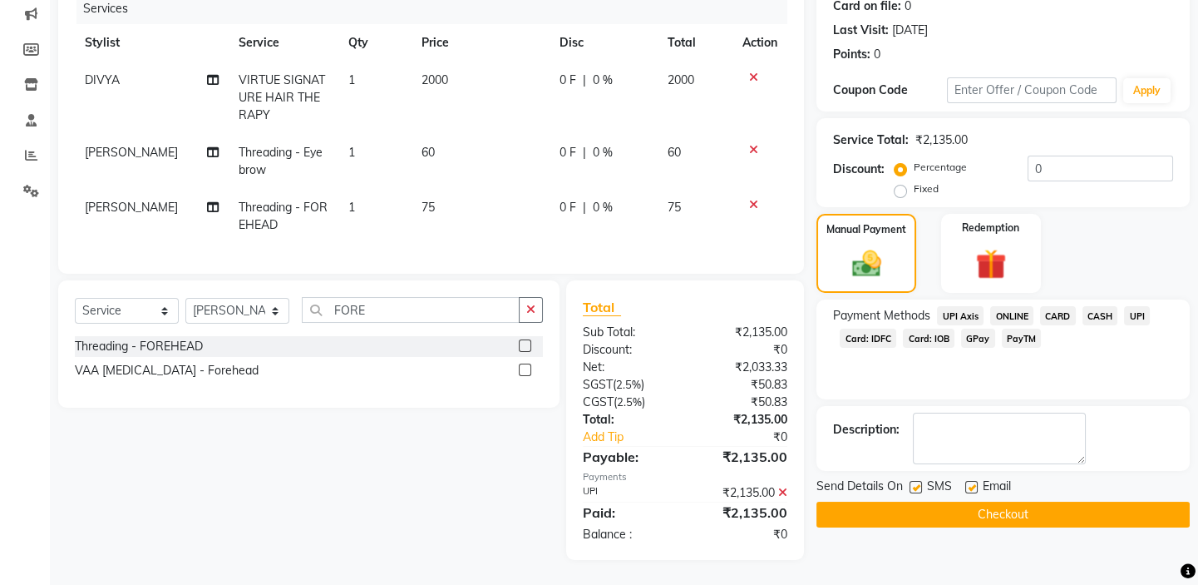
scroll to position [225, 0]
click at [999, 501] on button "Checkout" at bounding box center [1003, 514] width 373 height 26
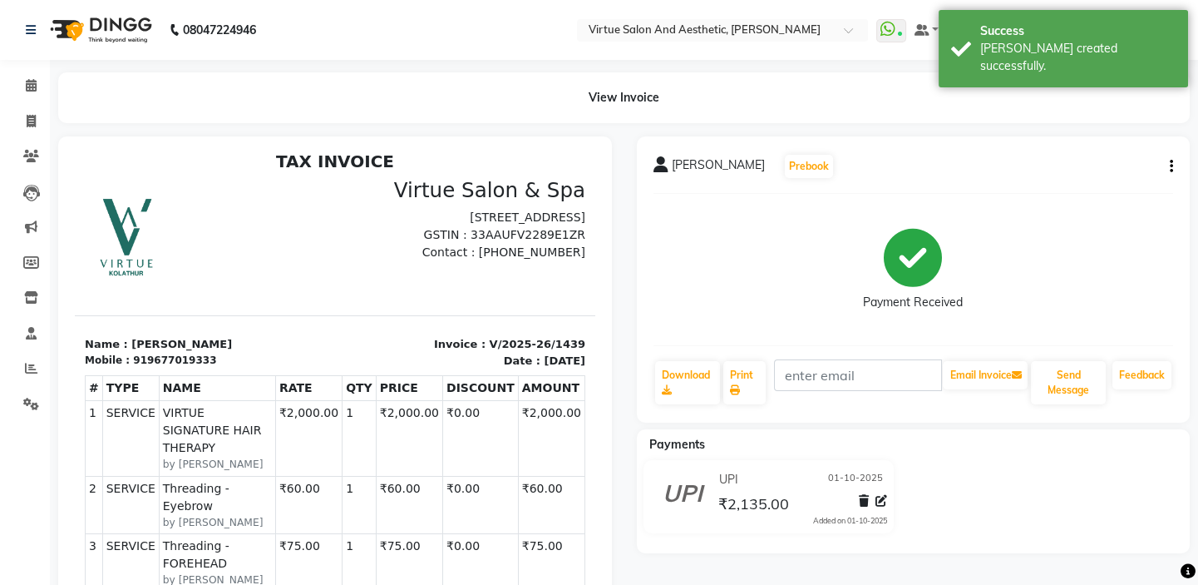
scroll to position [13, 0]
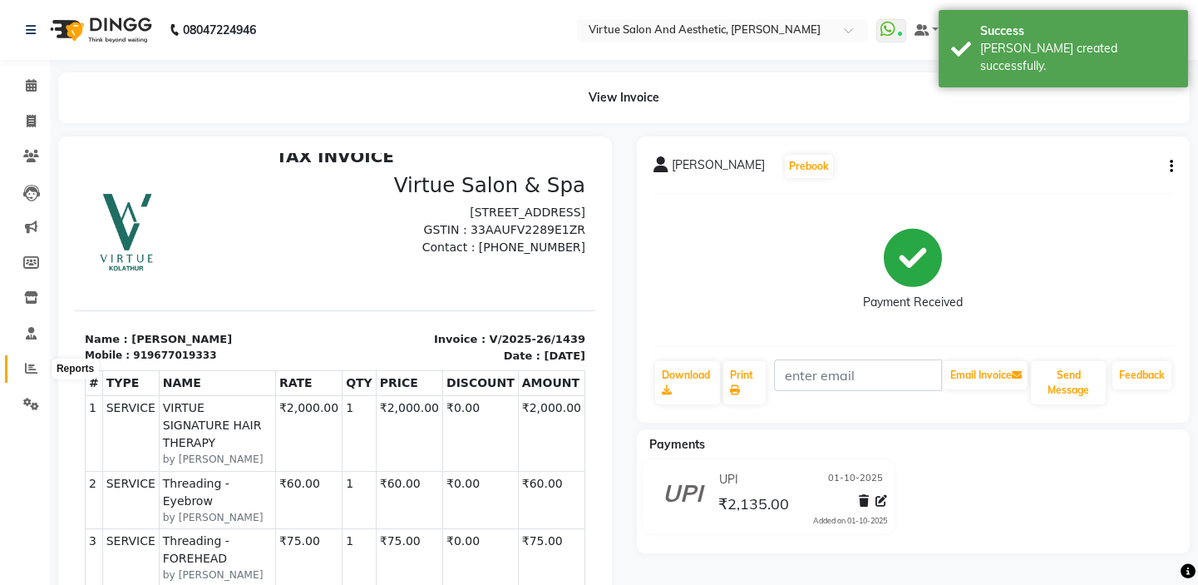
click at [19, 368] on span at bounding box center [31, 368] width 29 height 19
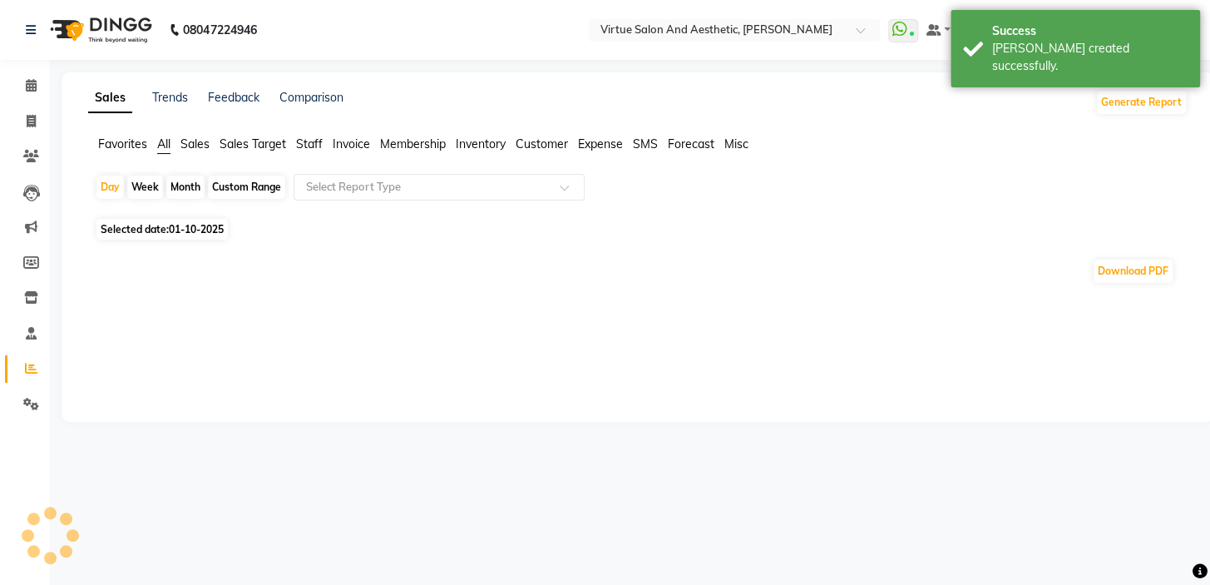
click at [200, 146] on span "Sales" at bounding box center [194, 143] width 29 height 15
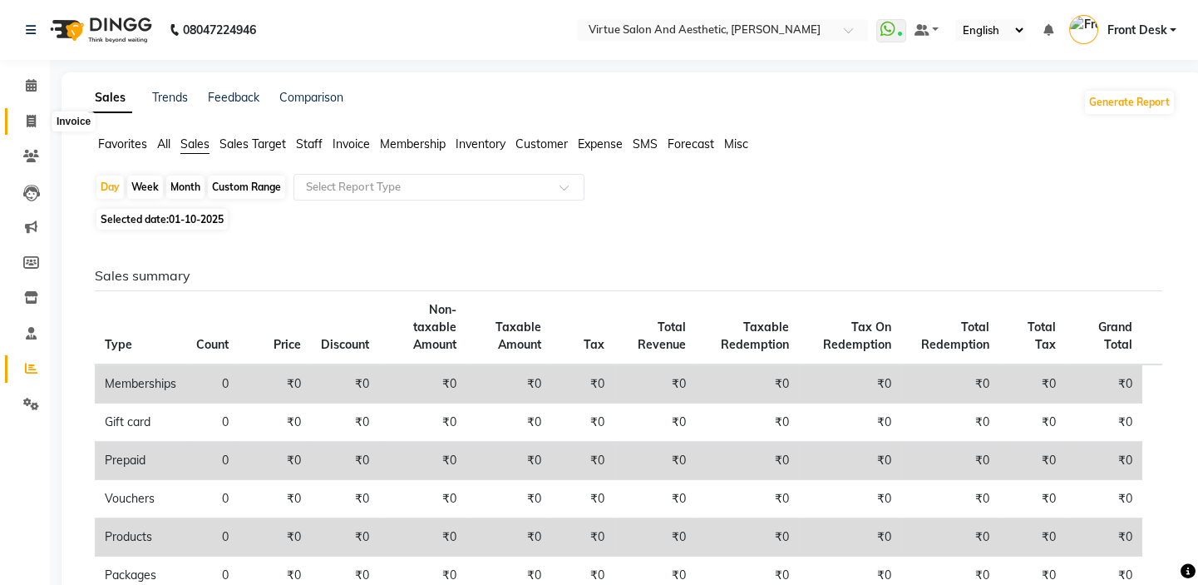
click at [22, 126] on span at bounding box center [31, 121] width 29 height 19
select select "7053"
select select "service"
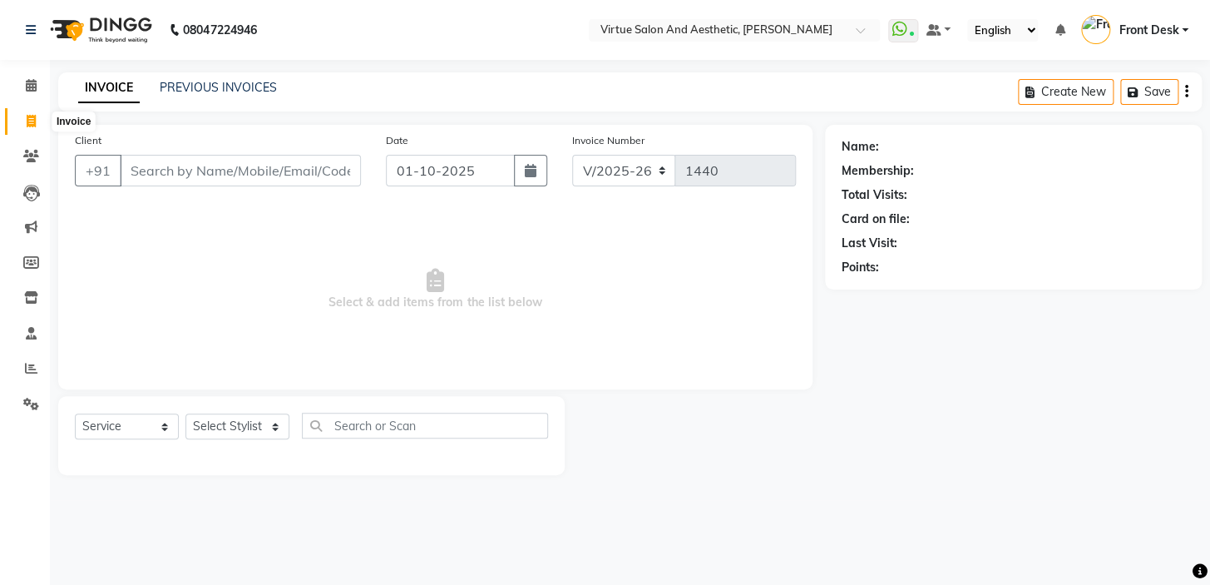
click at [28, 116] on icon at bounding box center [31, 121] width 9 height 12
select select "service"
select select "7053"
type input "1440"
click at [690, 343] on span "Select & add items from the list below" at bounding box center [435, 289] width 721 height 166
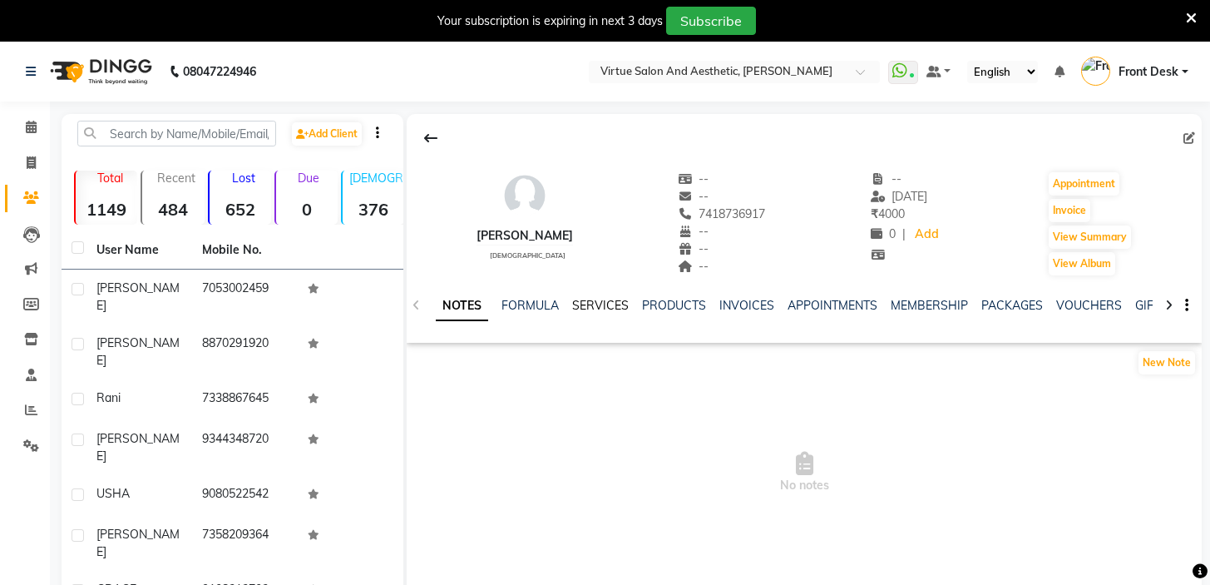
click at [580, 307] on link "SERVICES" at bounding box center [600, 305] width 57 height 15
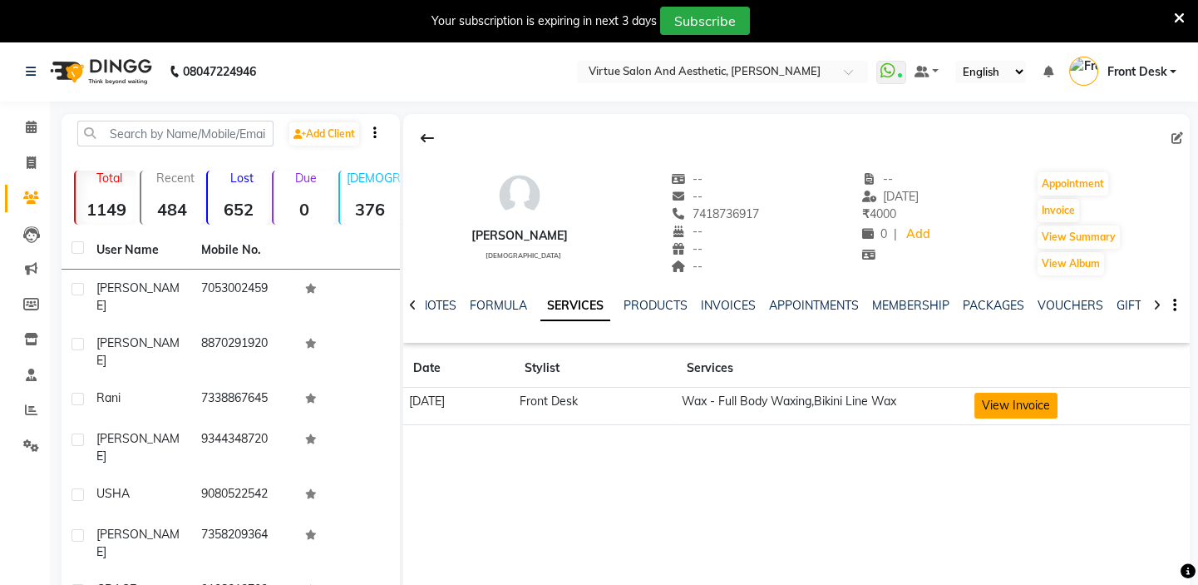
click at [1034, 397] on button "View Invoice" at bounding box center [1016, 405] width 83 height 26
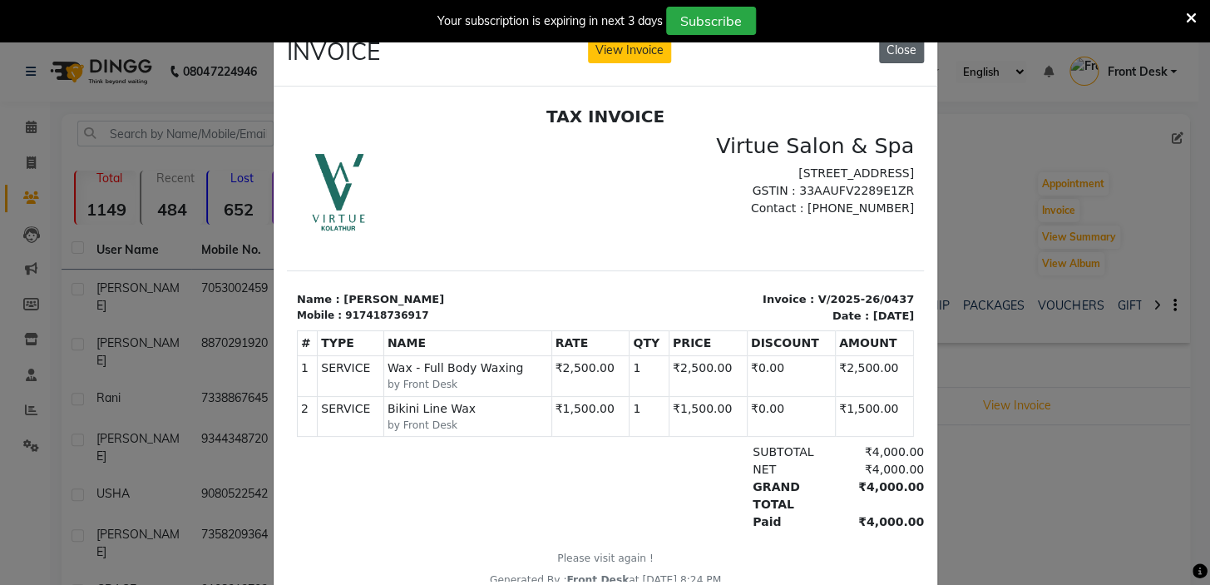
click at [890, 51] on button "Close" at bounding box center [901, 50] width 45 height 26
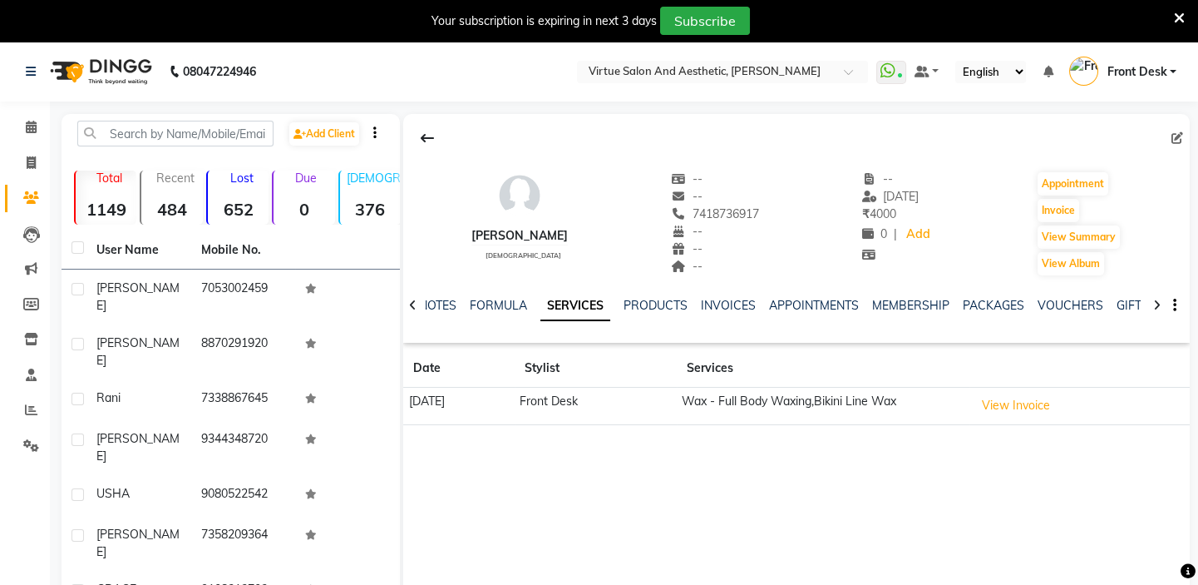
click at [1177, 13] on icon at bounding box center [1179, 18] width 11 height 15
